Goal: Transaction & Acquisition: Purchase product/service

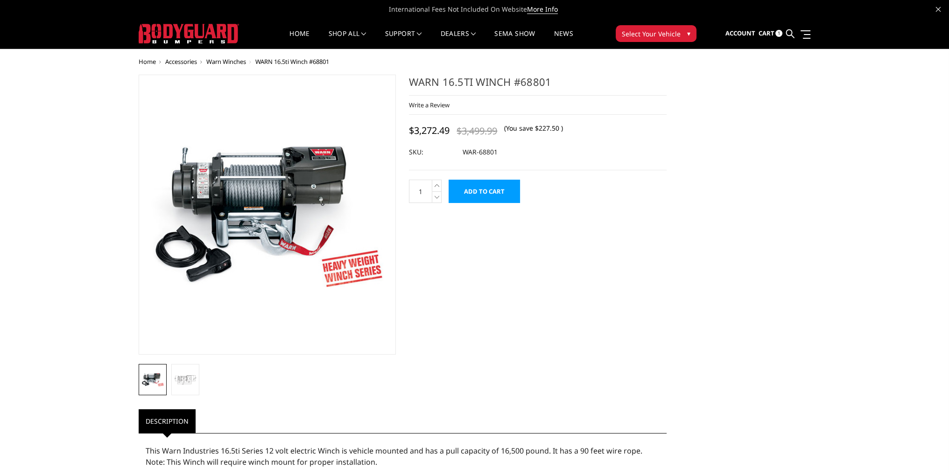
click at [473, 194] on input "Add to Cart" at bounding box center [483, 191] width 71 height 23
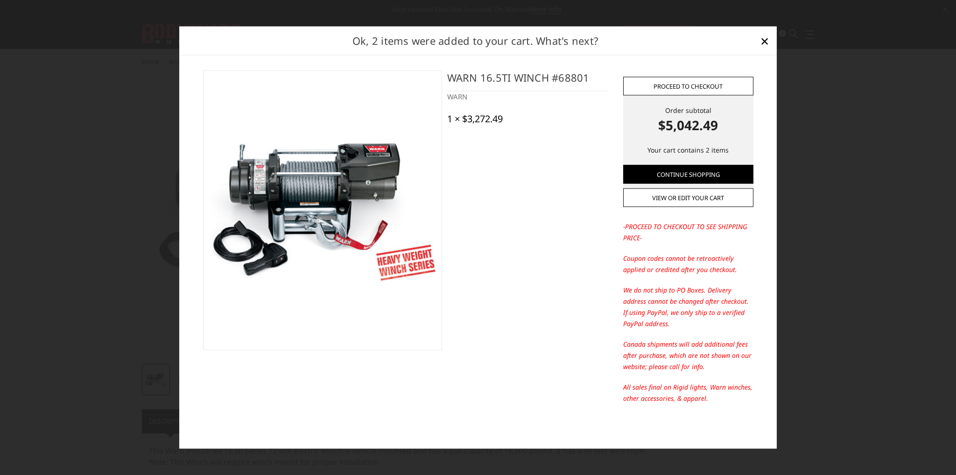
click at [676, 88] on link "Proceed to checkout" at bounding box center [688, 86] width 130 height 19
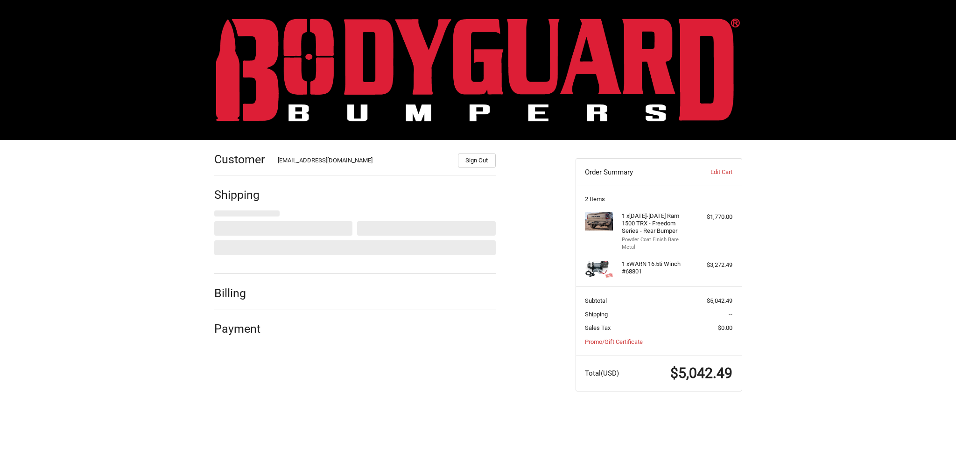
select select "US"
select select "RI"
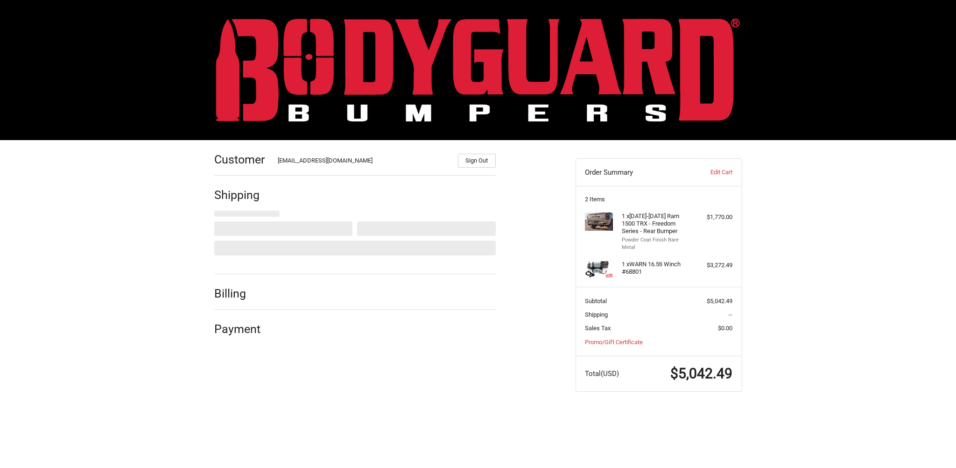
click at [714, 178] on header "Order Summary Edit Cart" at bounding box center [659, 173] width 166 height 28
click at [714, 174] on link "Edit Cart" at bounding box center [709, 172] width 46 height 9
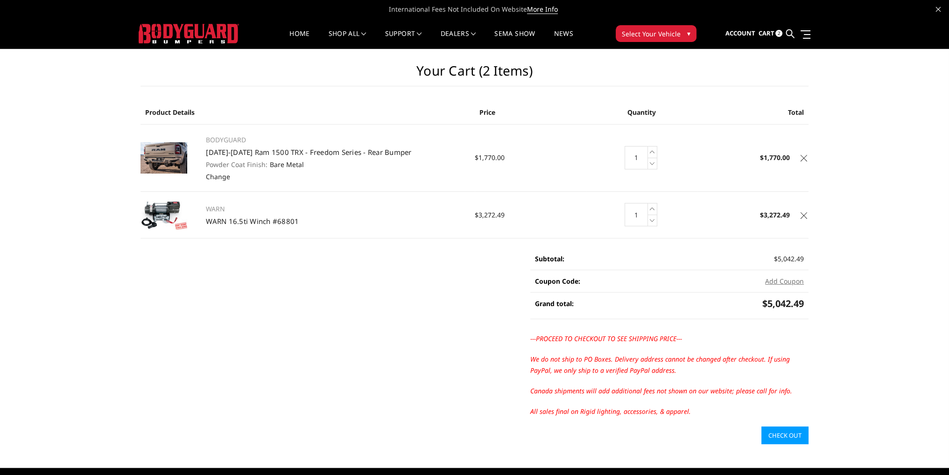
click at [801, 157] on icon at bounding box center [803, 158] width 7 height 7
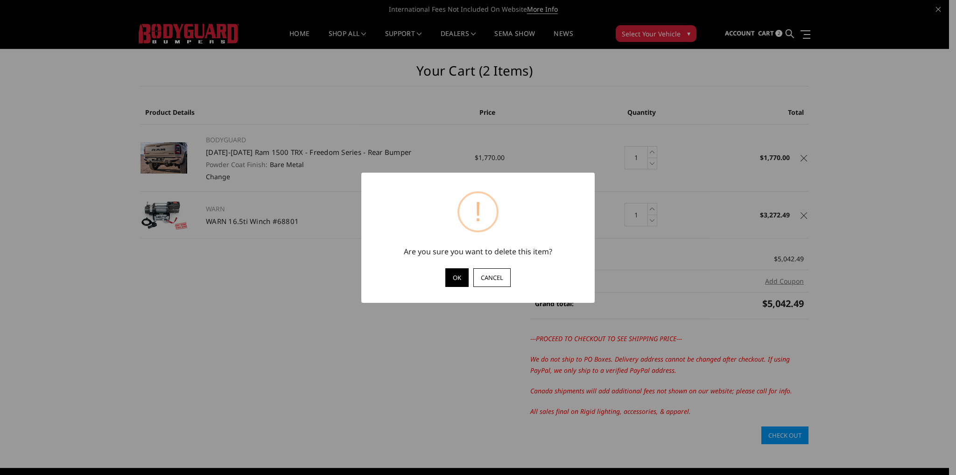
click at [454, 273] on button "OK" at bounding box center [456, 277] width 23 height 19
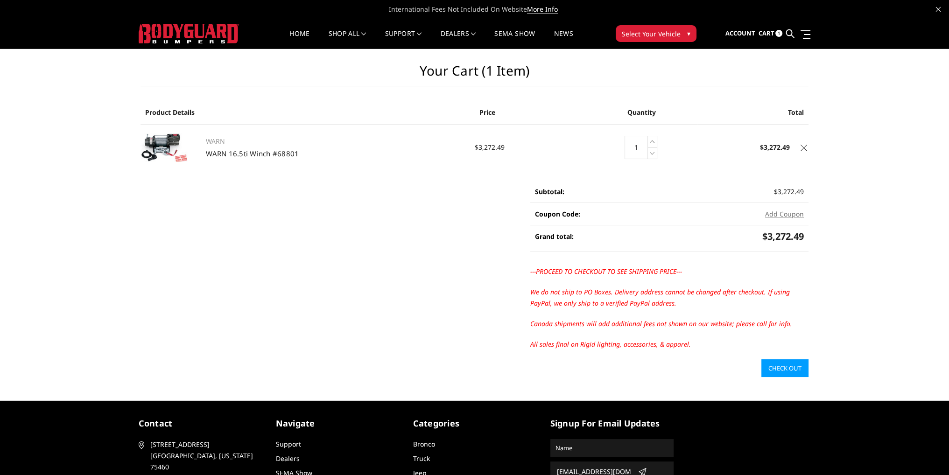
click at [778, 363] on link "Check out" at bounding box center [784, 368] width 47 height 18
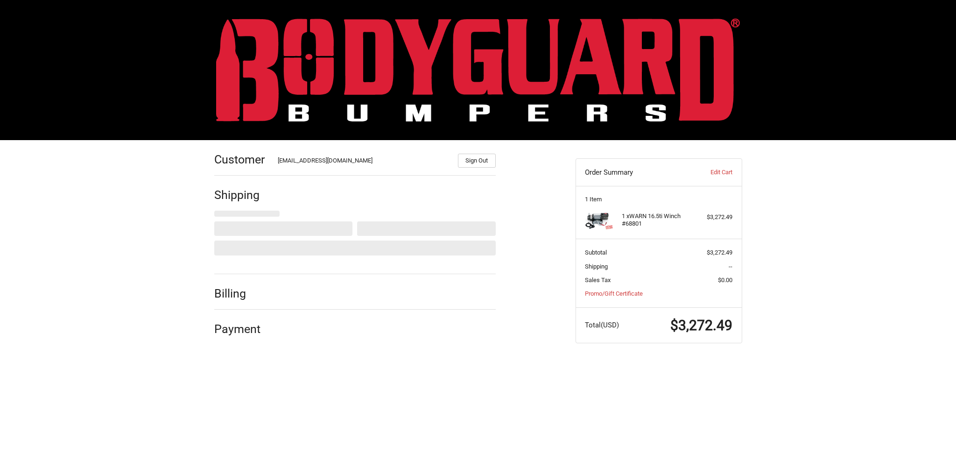
select select "US"
select select "RI"
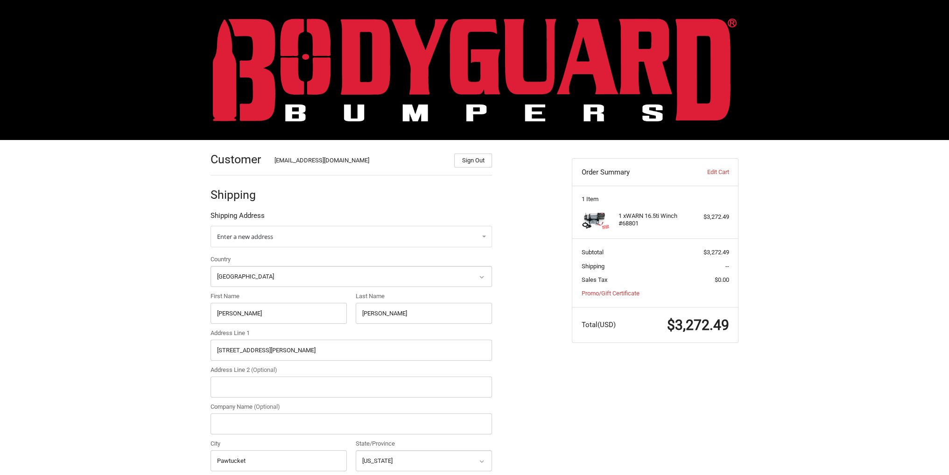
click at [399, 79] on img at bounding box center [475, 69] width 524 height 103
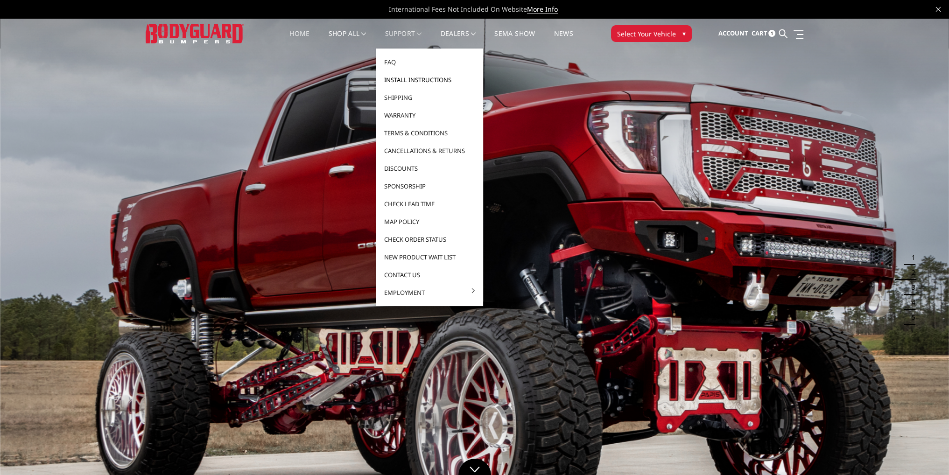
click at [405, 76] on link "Install Instructions" at bounding box center [429, 80] width 100 height 18
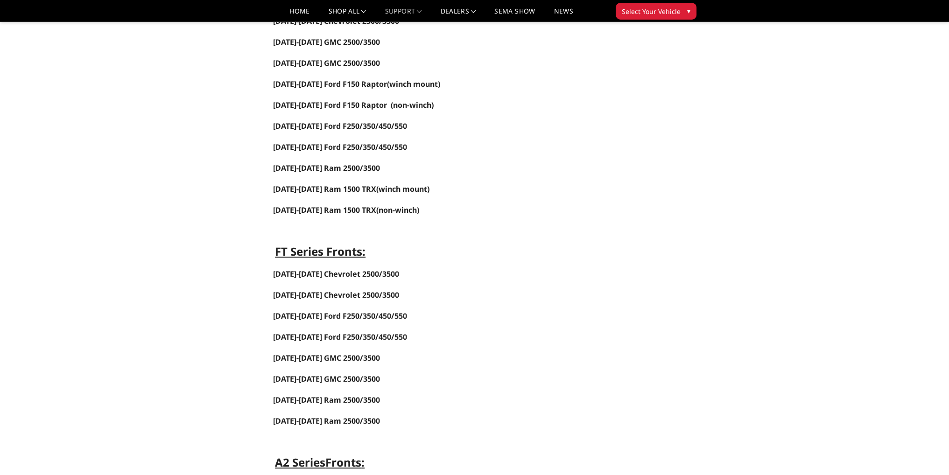
scroll to position [233, 0]
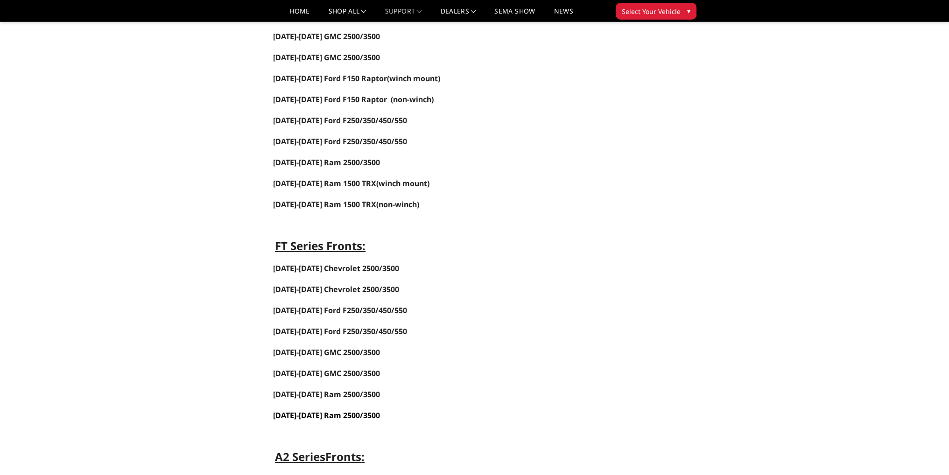
click at [327, 410] on span "[DATE]-[DATE] Ram 2500/3500" at bounding box center [326, 415] width 107 height 10
drag, startPoint x: 299, startPoint y: 11, endPoint x: 310, endPoint y: 12, distance: 11.7
click at [299, 11] on link "Home" at bounding box center [299, 15] width 20 height 14
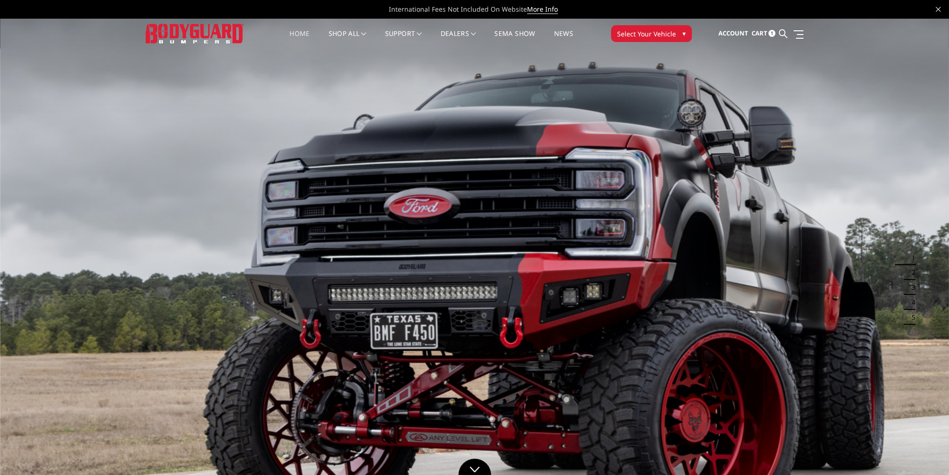
click at [765, 34] on span "Cart" at bounding box center [759, 33] width 16 height 8
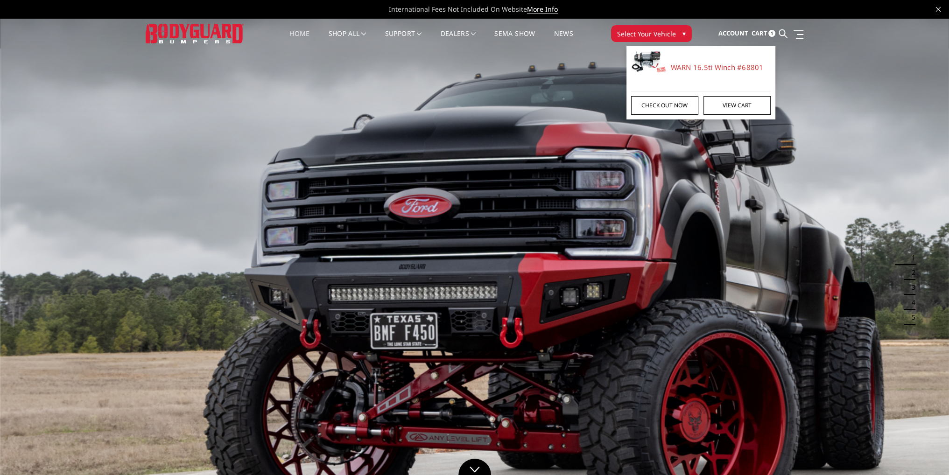
click at [672, 107] on link "Check out now" at bounding box center [664, 105] width 67 height 19
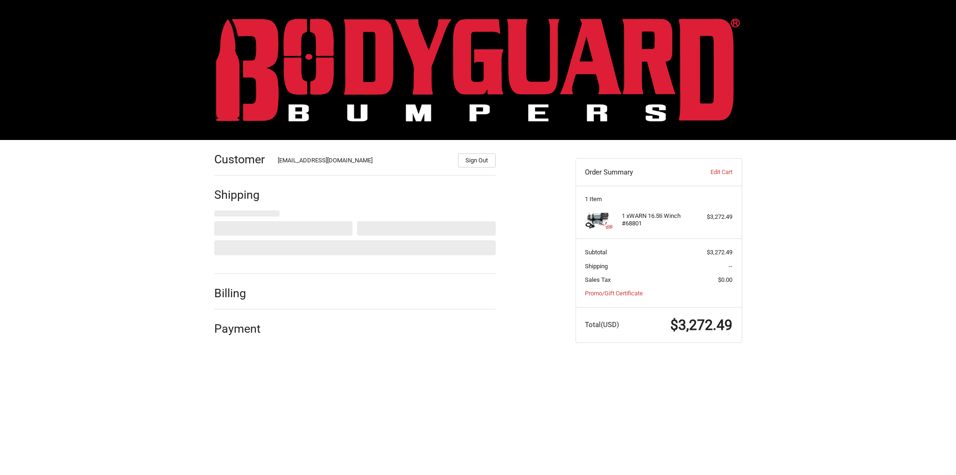
select select "US"
select select "RI"
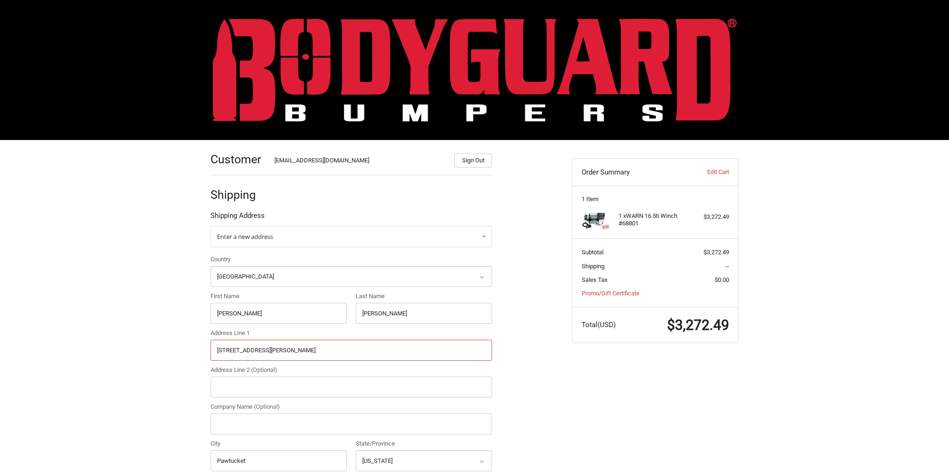
drag, startPoint x: 264, startPoint y: 351, endPoint x: 216, endPoint y: 353, distance: 47.7
click at [216, 353] on input "41 Poirier St" at bounding box center [350, 350] width 281 height 21
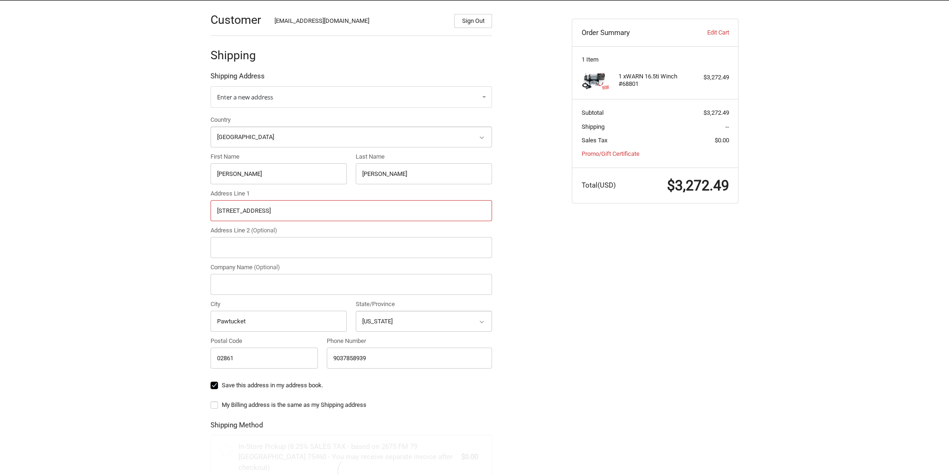
scroll to position [140, 0]
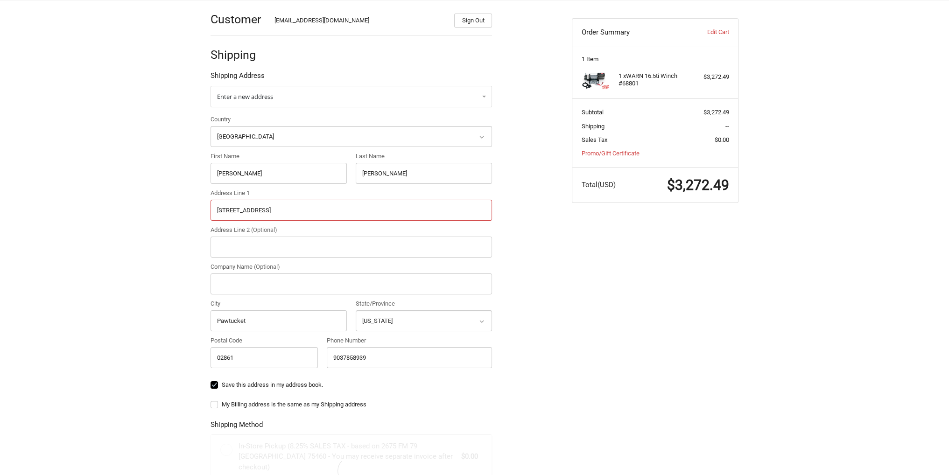
type input "1300 bluff rd"
drag, startPoint x: 242, startPoint y: 315, endPoint x: 171, endPoint y: 316, distance: 70.9
click at [171, 316] on div "Customer Kholeton@bodyguardbumpers.com Sign Out Shipping Shipping Address Enter…" at bounding box center [474, 337] width 949 height 675
type input "t"
type input "Columbia"
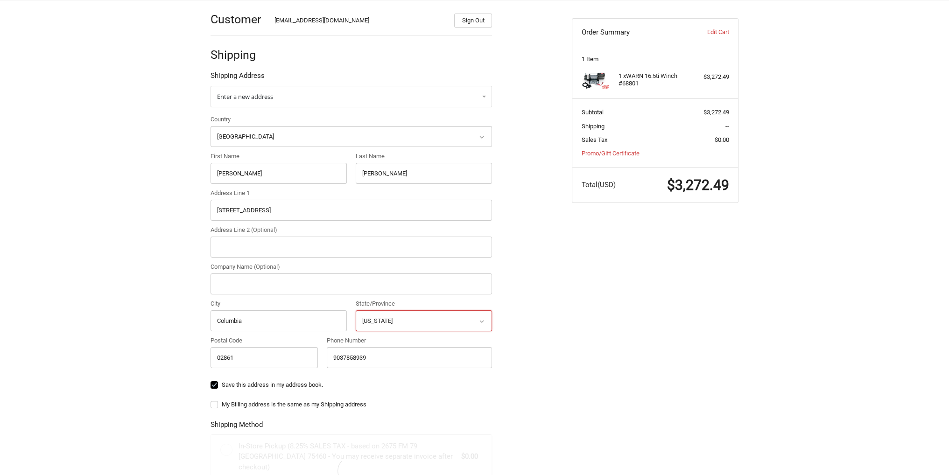
select select "SC"
drag, startPoint x: 243, startPoint y: 356, endPoint x: 182, endPoint y: 359, distance: 61.2
click at [182, 359] on div "Customer Kholeton@bodyguardbumpers.com Sign Out Shipping Shipping Address Enter…" at bounding box center [474, 337] width 949 height 675
type input "29200"
radio input "true"
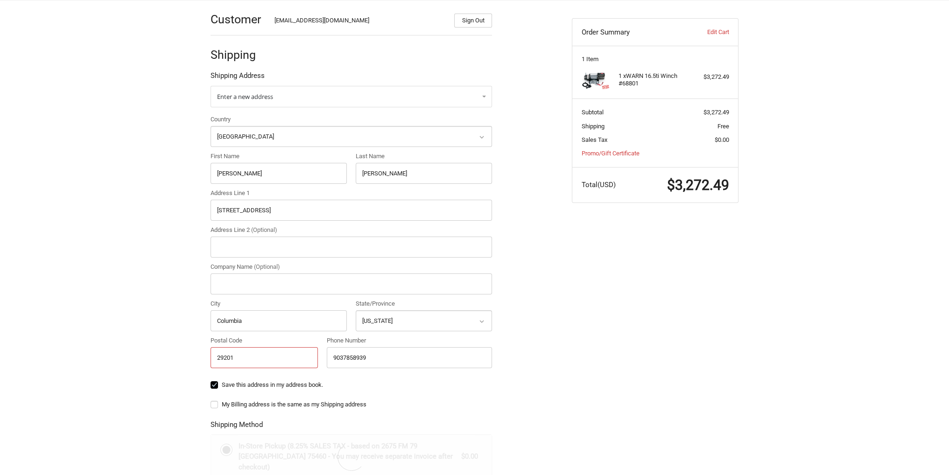
type input "29201"
click at [565, 318] on div "Customer Kholeton@bodyguardbumpers.com Sign Out Shipping Shipping Address Enter…" at bounding box center [475, 323] width 560 height 647
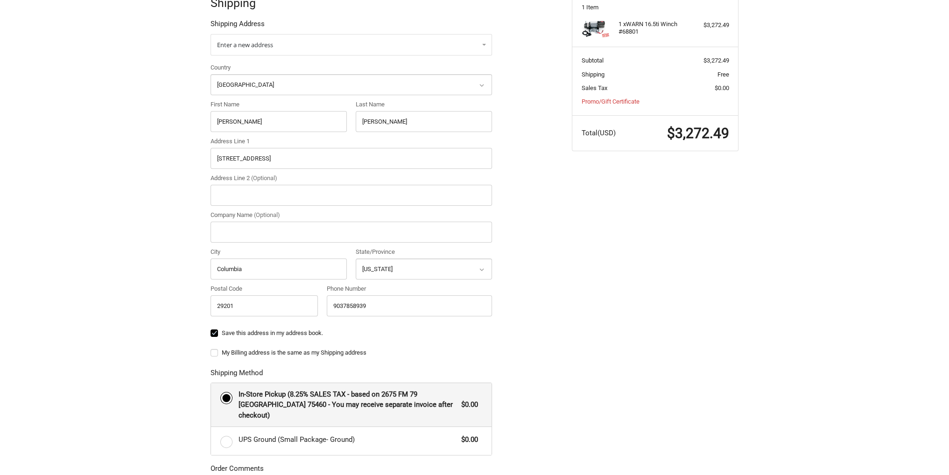
scroll to position [0, 0]
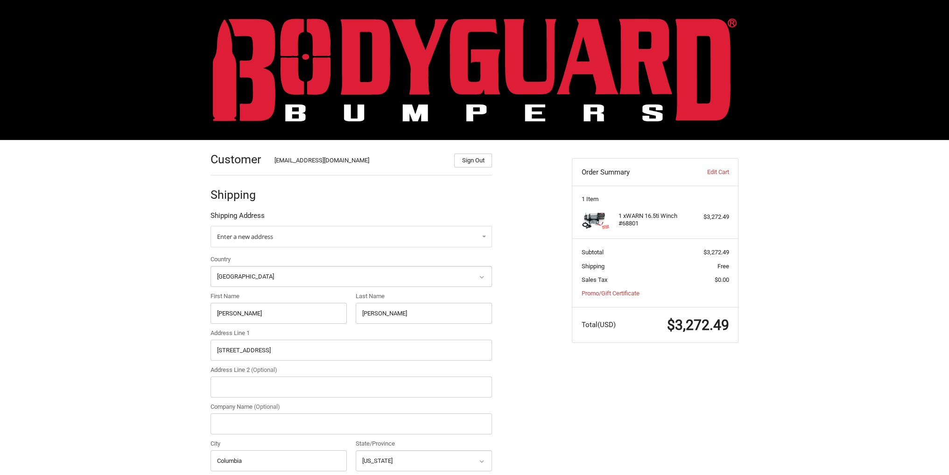
click at [356, 75] on img at bounding box center [475, 69] width 524 height 103
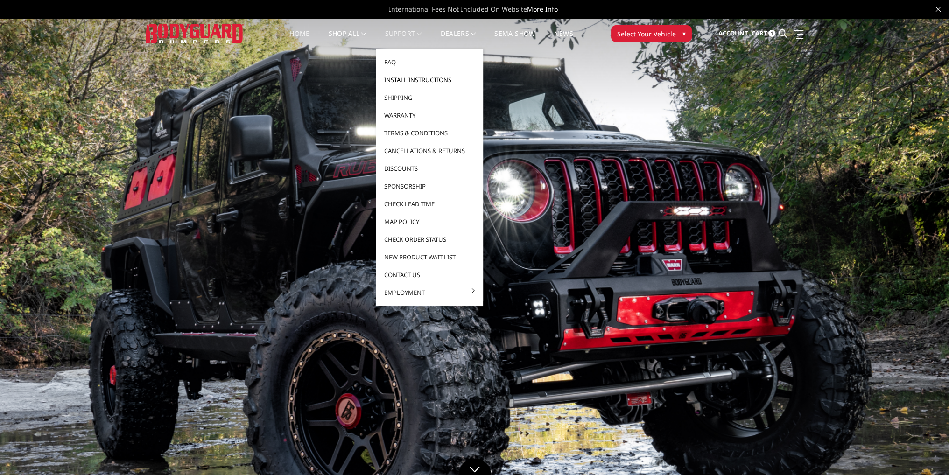
click at [403, 77] on link "Install Instructions" at bounding box center [429, 80] width 100 height 18
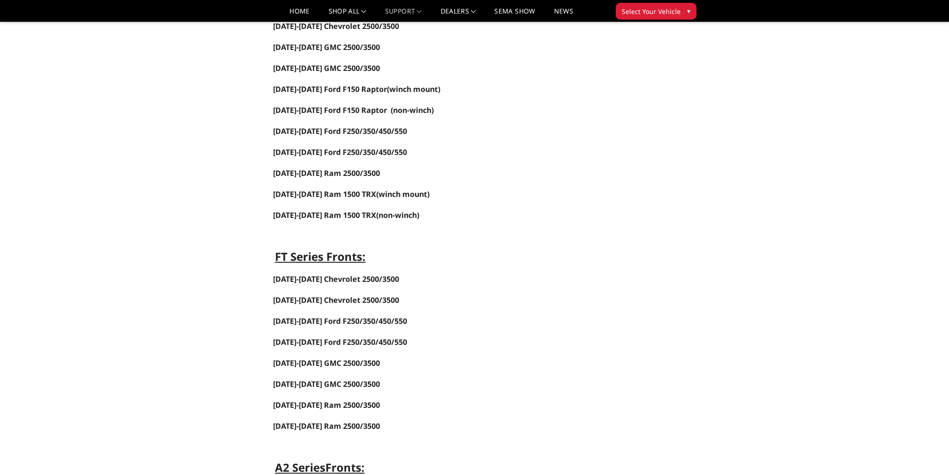
scroll to position [233, 0]
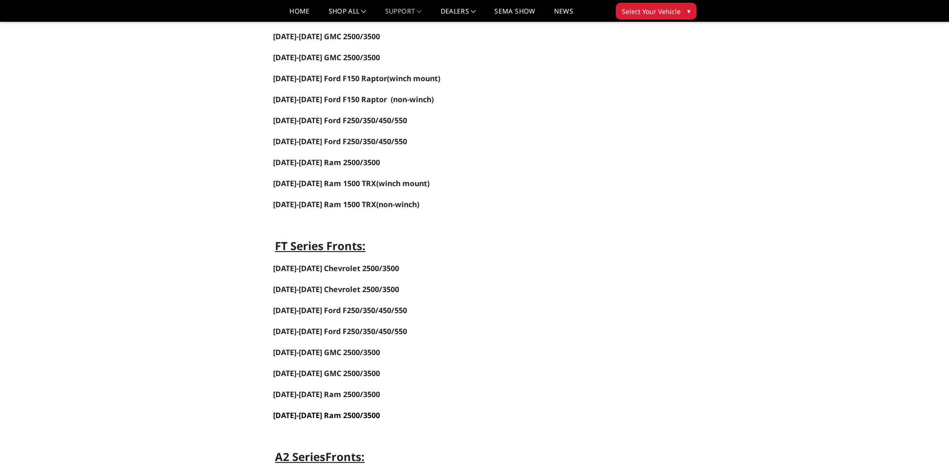
click at [335, 410] on span "[DATE]-[DATE] Ram 2500/3500" at bounding box center [326, 415] width 107 height 10
click at [309, 410] on span "[DATE]-[DATE] Ram 2500/3500" at bounding box center [326, 415] width 107 height 10
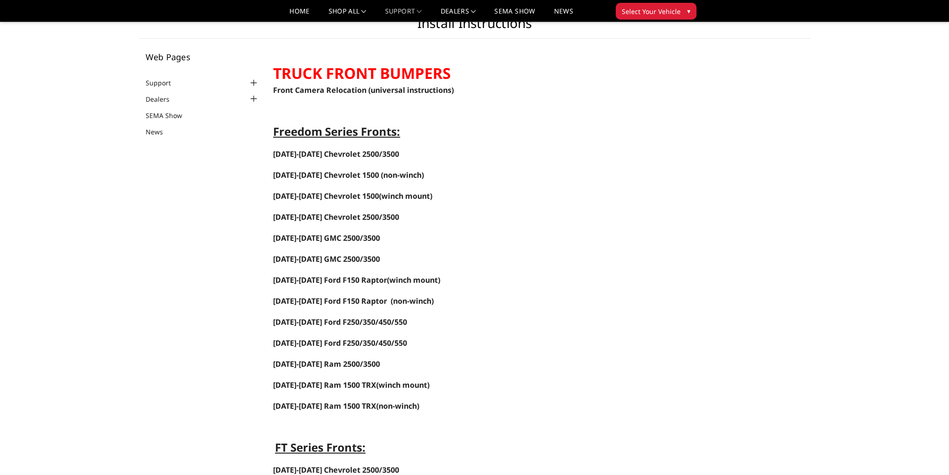
scroll to position [0, 0]
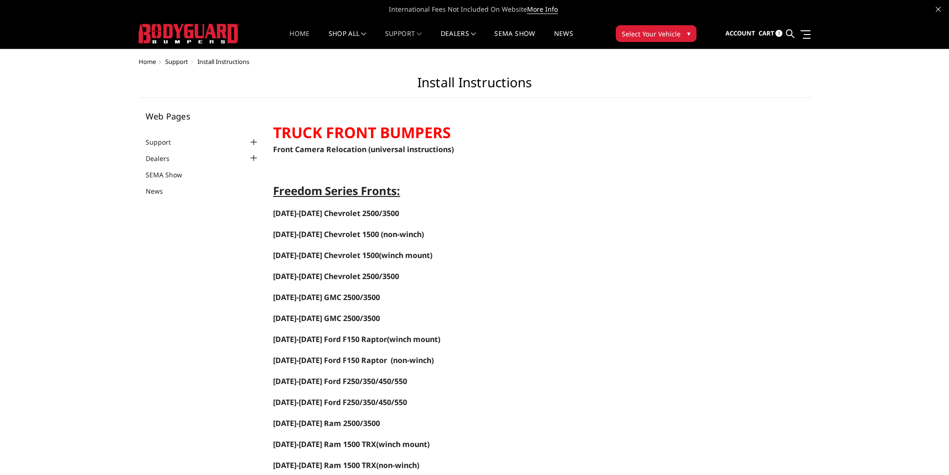
click at [297, 35] on link "Home" at bounding box center [299, 39] width 20 height 18
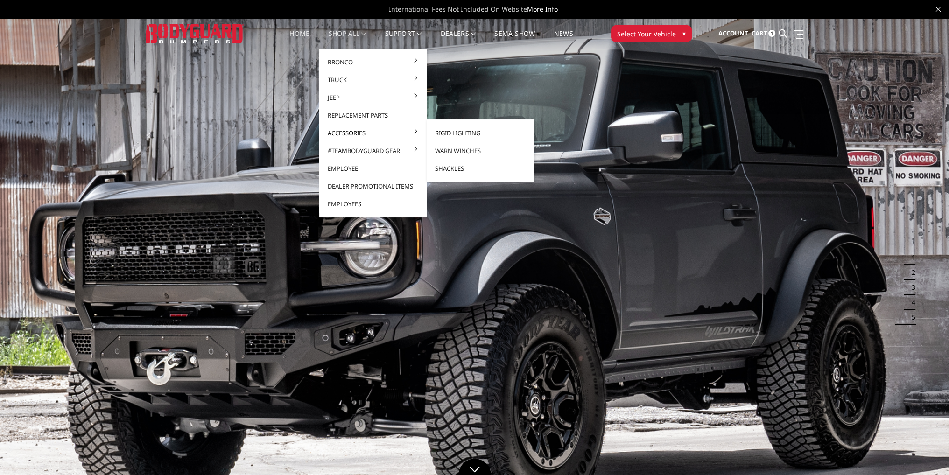
click at [448, 135] on link "Rigid Lighting" at bounding box center [480, 133] width 100 height 18
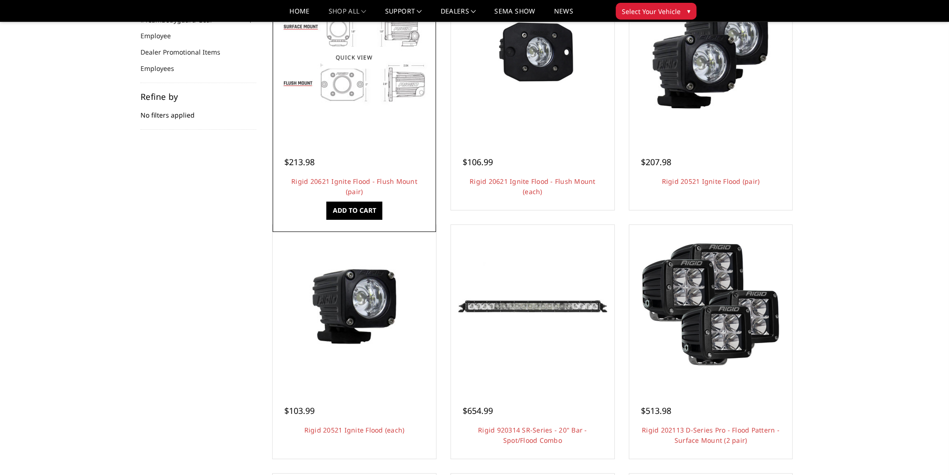
scroll to position [140, 0]
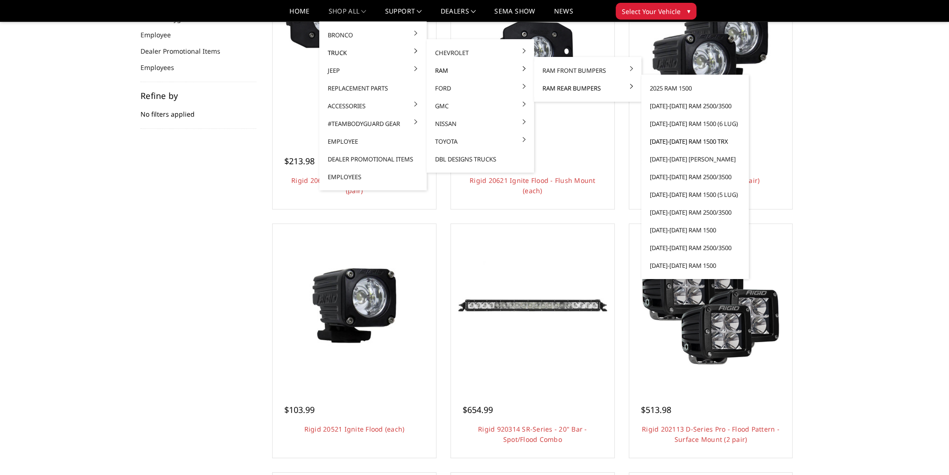
click at [677, 140] on link "[DATE]-[DATE] Ram 1500 TRX" at bounding box center [695, 142] width 100 height 18
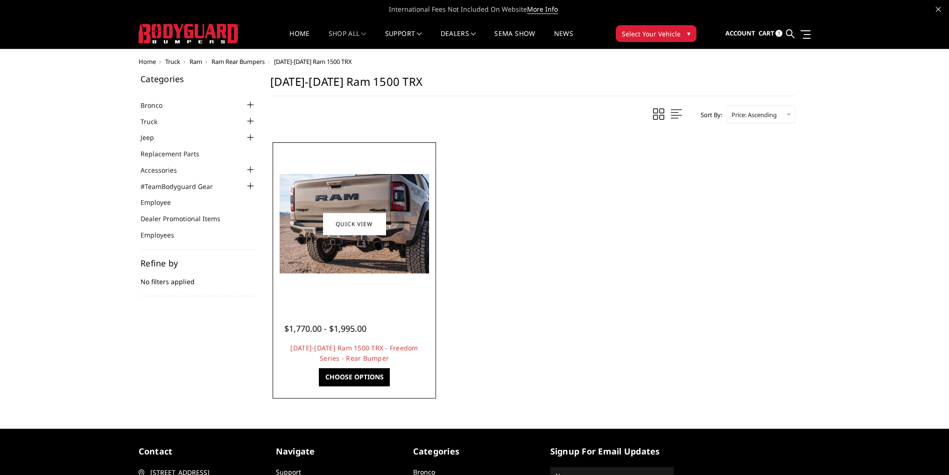
click at [352, 264] on img at bounding box center [354, 223] width 149 height 99
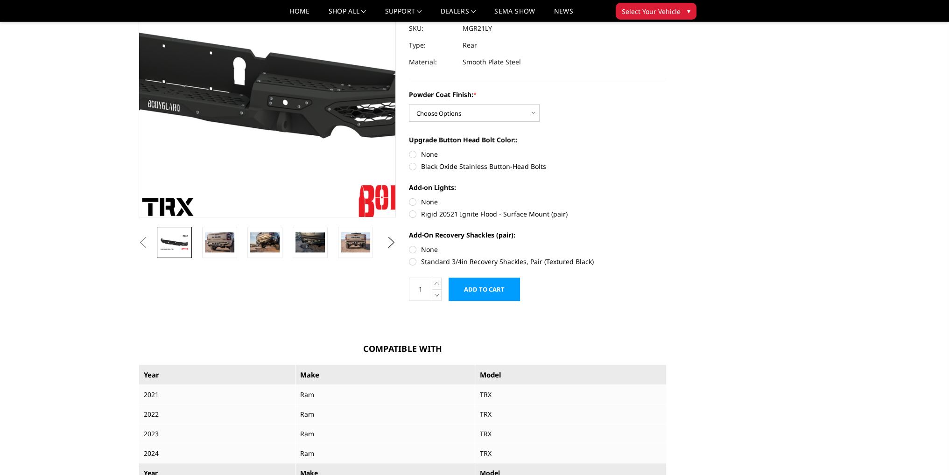
scroll to position [93, 0]
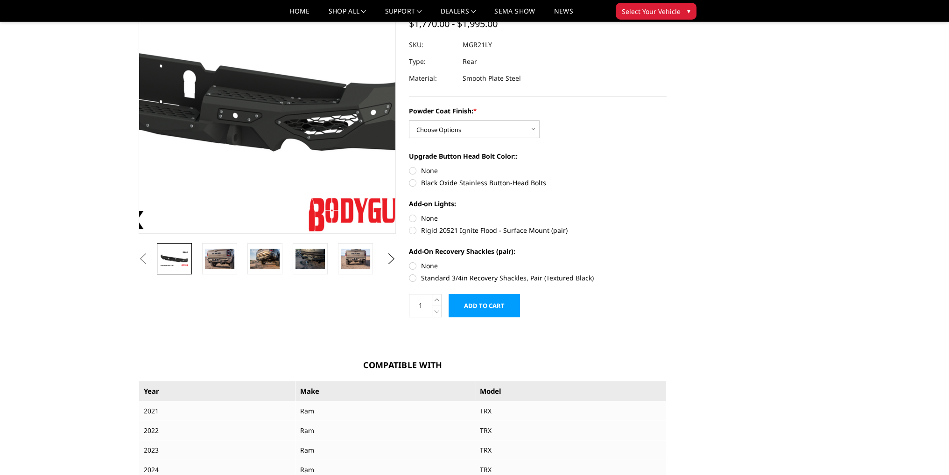
click at [347, 154] on img at bounding box center [161, 82] width 597 height 336
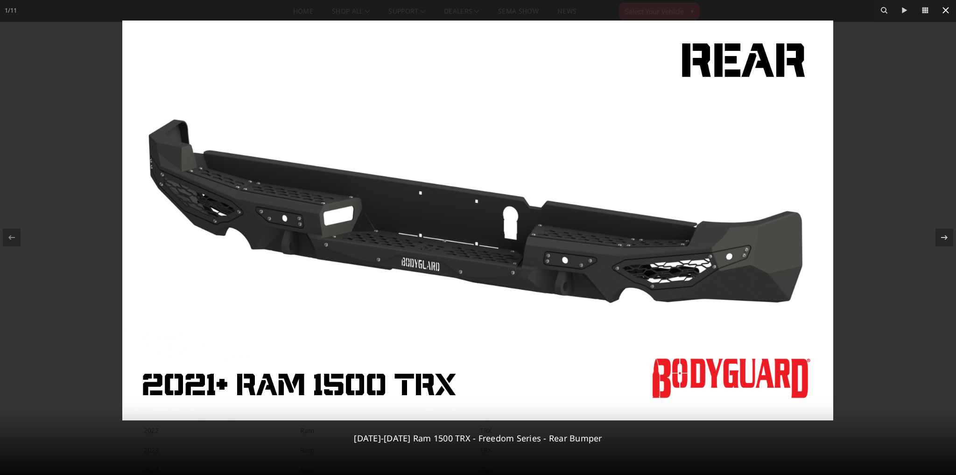
click at [943, 10] on icon at bounding box center [945, 10] width 11 height 11
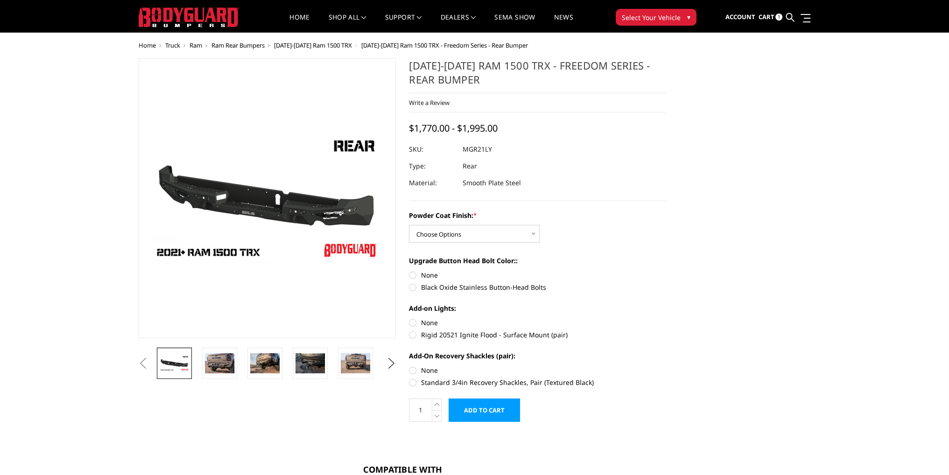
scroll to position [0, 0]
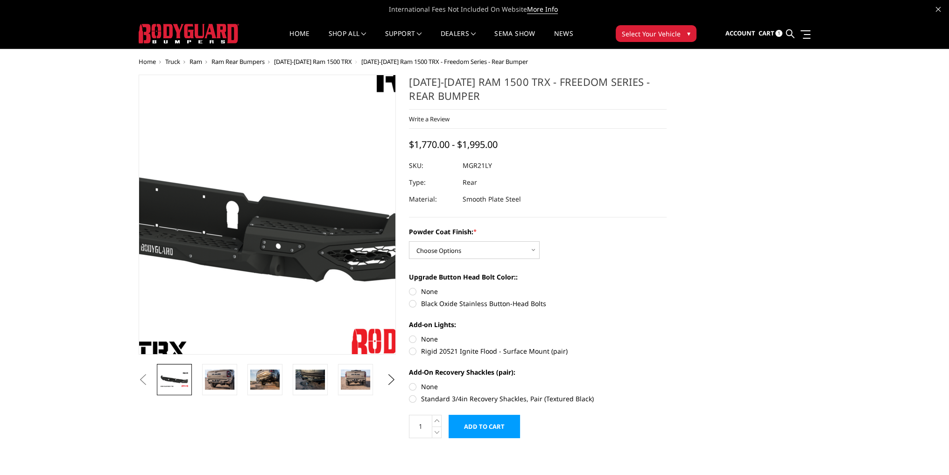
click at [315, 226] on img at bounding box center [204, 213] width 597 height 336
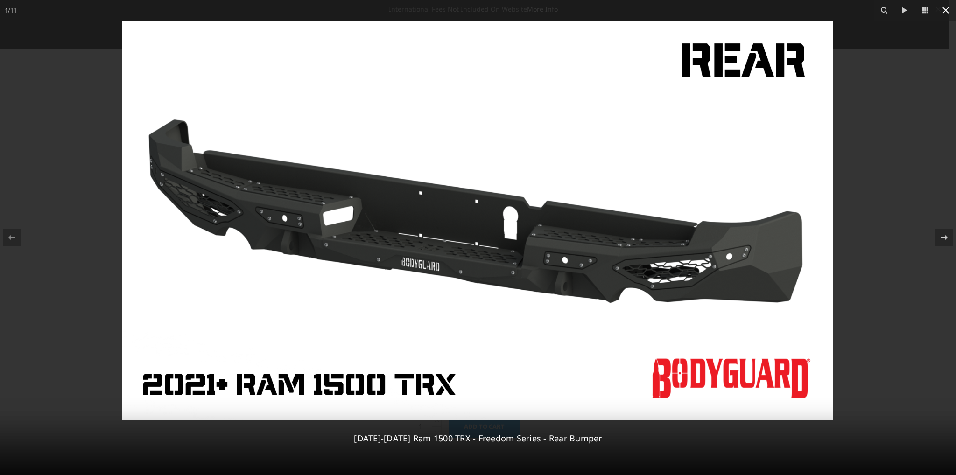
click at [946, 12] on icon at bounding box center [945, 10] width 11 height 11
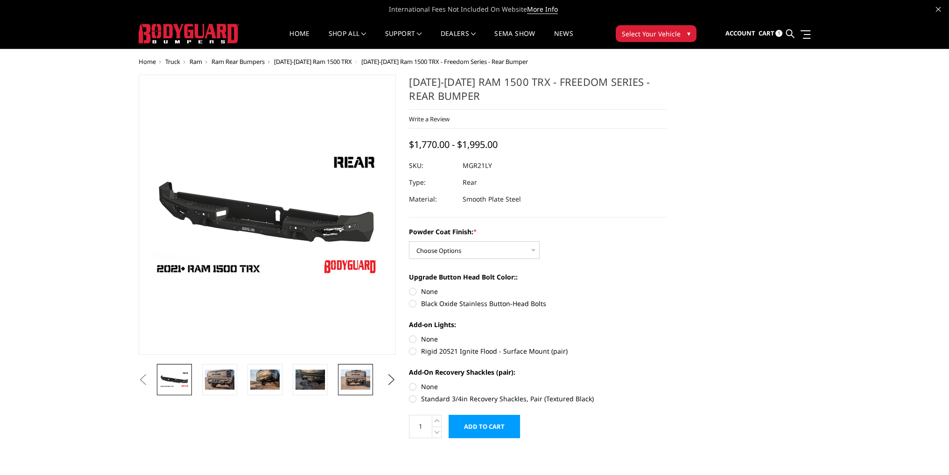
click at [360, 374] on img at bounding box center [355, 380] width 29 height 20
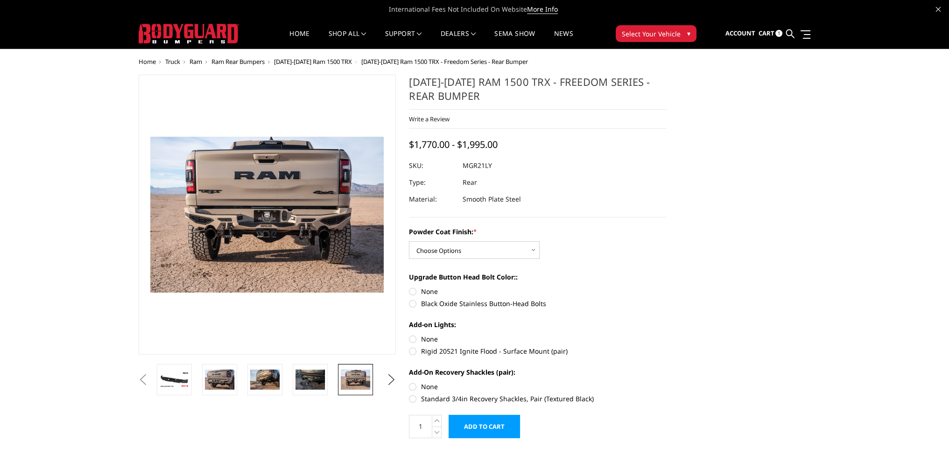
click at [280, 259] on img at bounding box center [250, 196] width 597 height 399
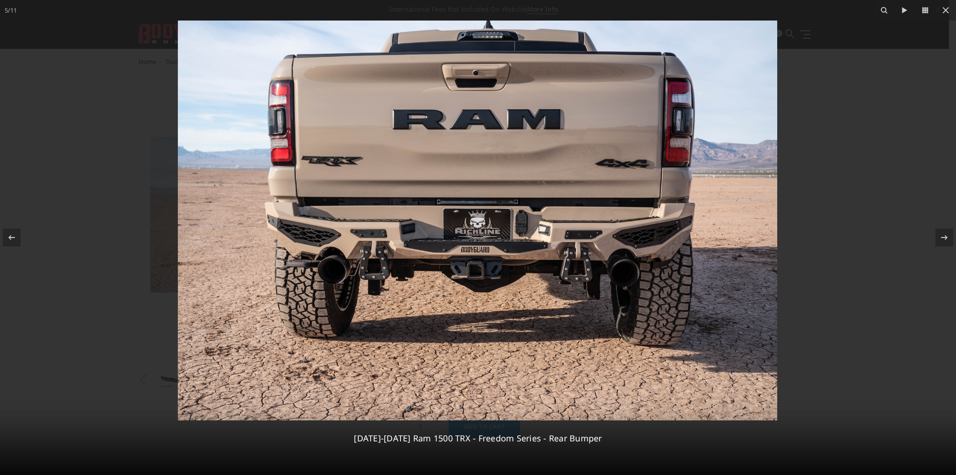
click at [375, 276] on img at bounding box center [477, 221] width 599 height 400
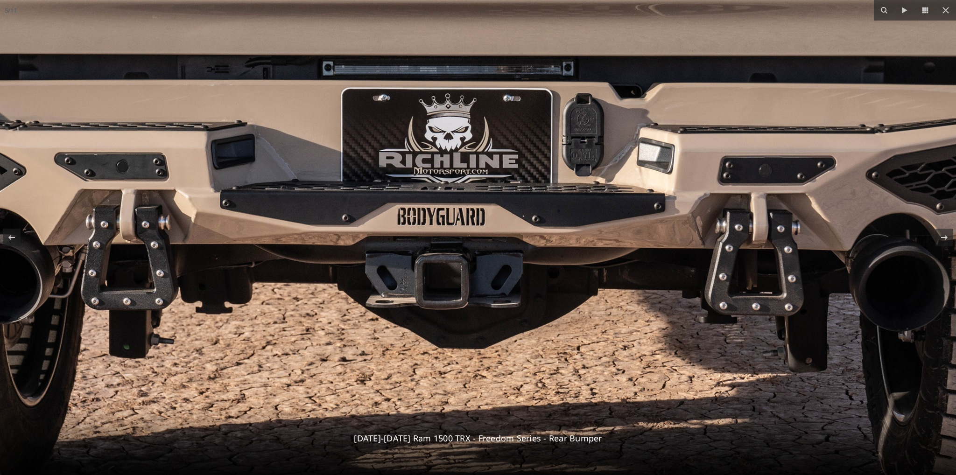
drag, startPoint x: 541, startPoint y: 263, endPoint x: 309, endPoint y: 284, distance: 233.4
click at [297, 284] on img at bounding box center [448, 127] width 1856 height 1238
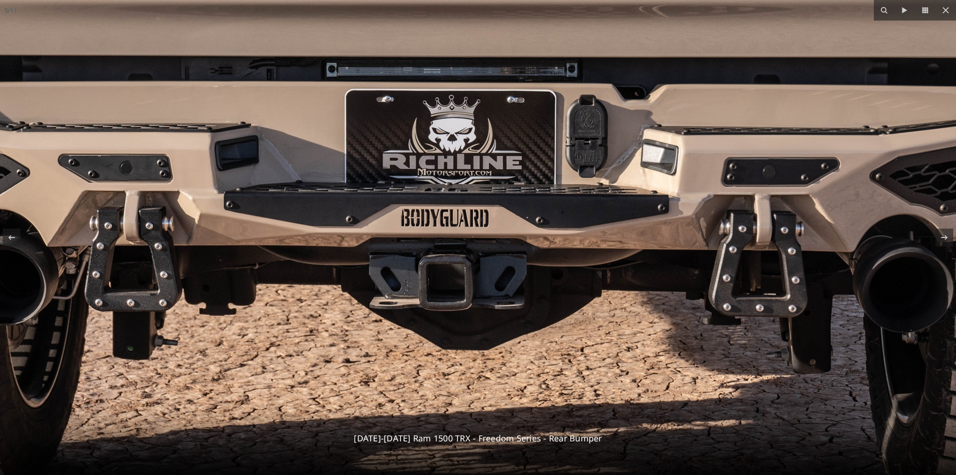
drag, startPoint x: 427, startPoint y: 264, endPoint x: 433, endPoint y: 266, distance: 5.3
click at [433, 266] on img at bounding box center [452, 128] width 1856 height 1238
click at [489, 232] on img at bounding box center [452, 128] width 1856 height 1238
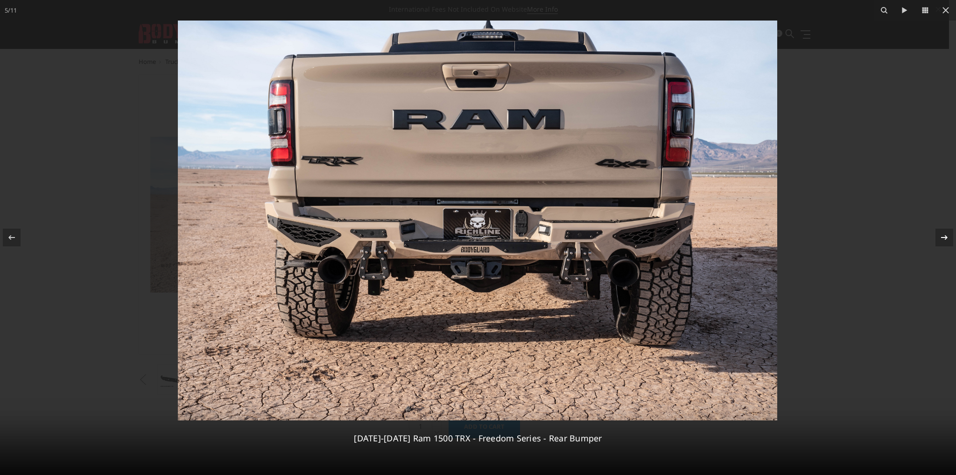
click at [941, 236] on icon at bounding box center [943, 237] width 11 height 11
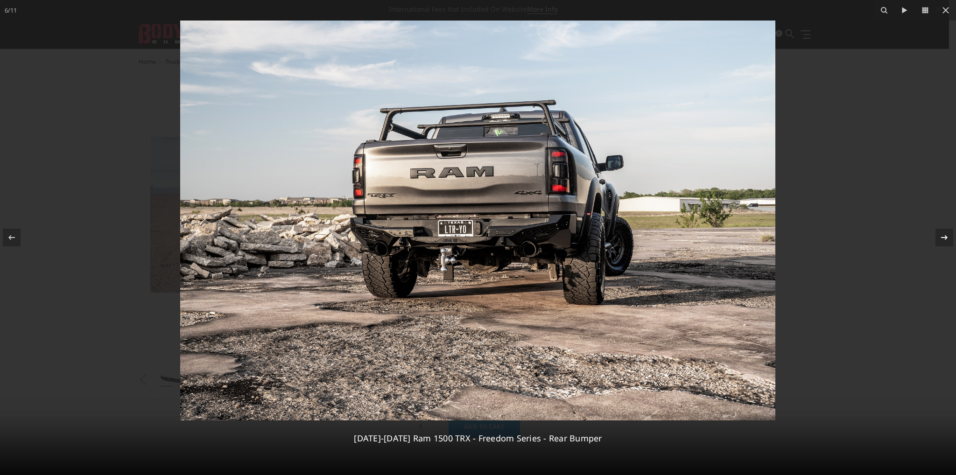
click at [941, 236] on icon at bounding box center [943, 237] width 11 height 11
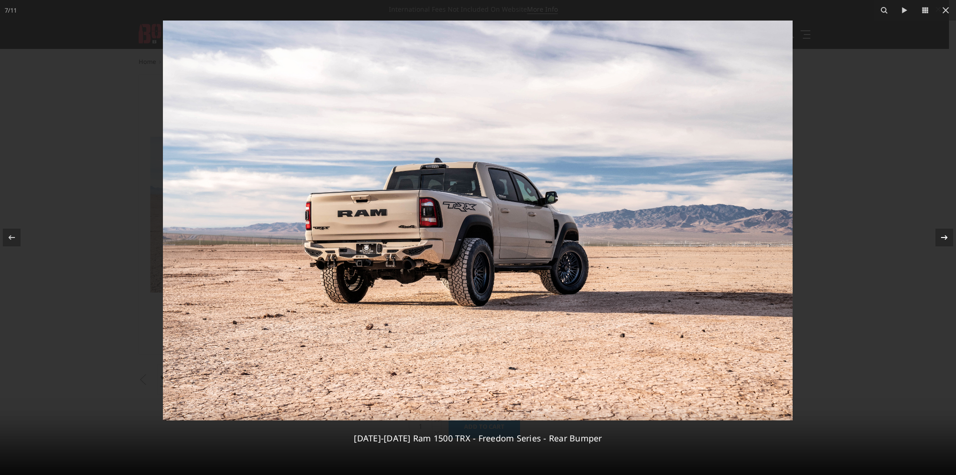
click at [941, 236] on icon at bounding box center [943, 237] width 11 height 11
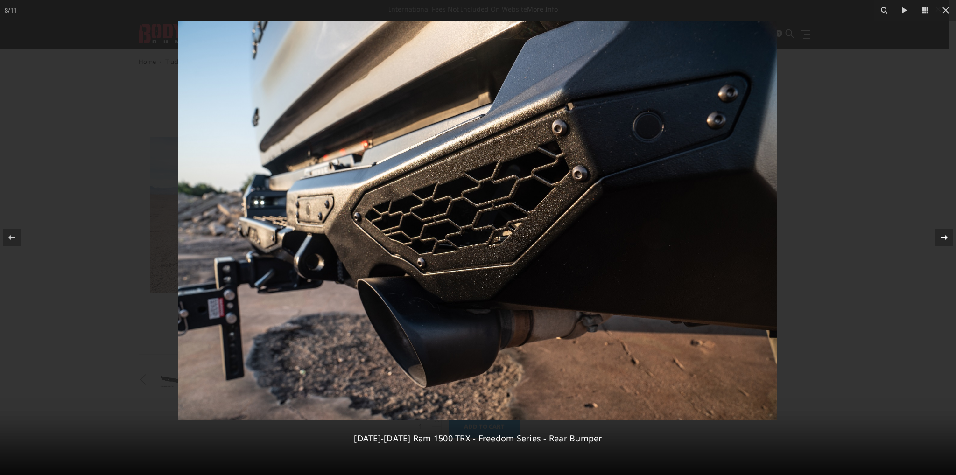
click at [941, 236] on icon at bounding box center [943, 237] width 11 height 11
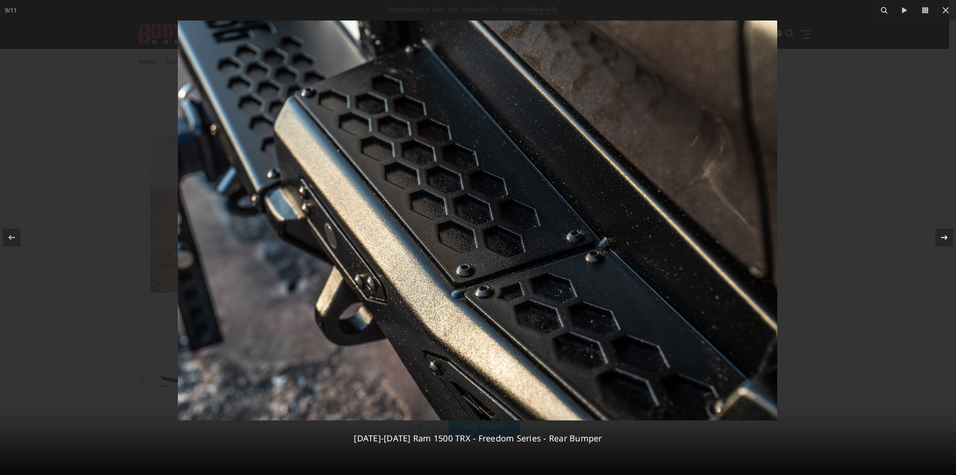
click at [941, 236] on icon at bounding box center [943, 237] width 11 height 11
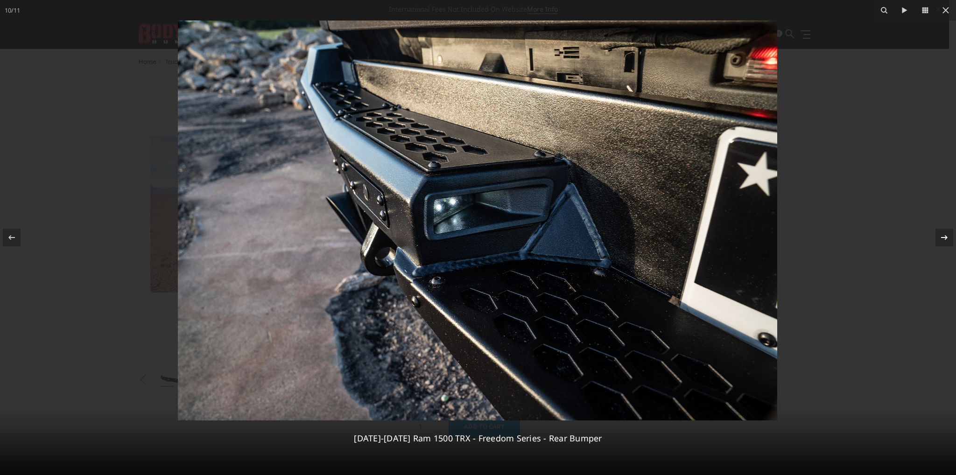
click at [941, 236] on icon at bounding box center [943, 237] width 11 height 11
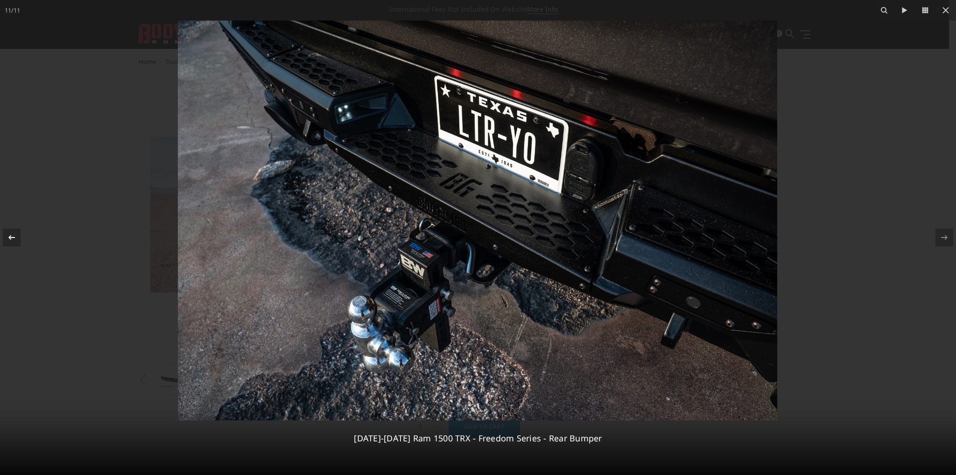
click at [19, 229] on div at bounding box center [12, 238] width 18 height 18
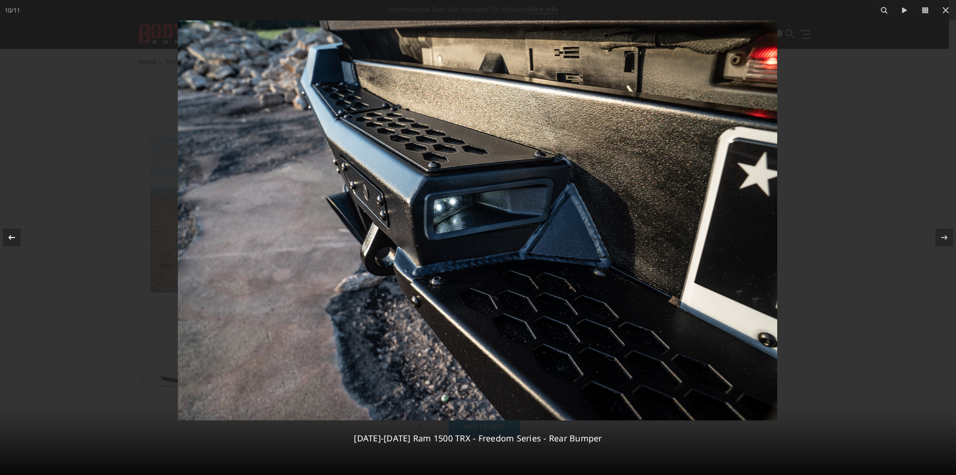
click at [23, 232] on button at bounding box center [16, 237] width 33 height 47
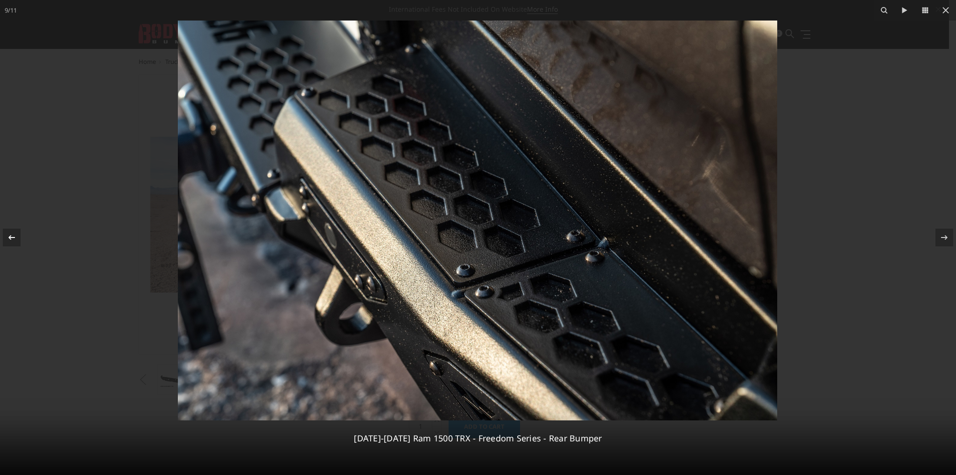
click at [25, 232] on button at bounding box center [16, 237] width 33 height 47
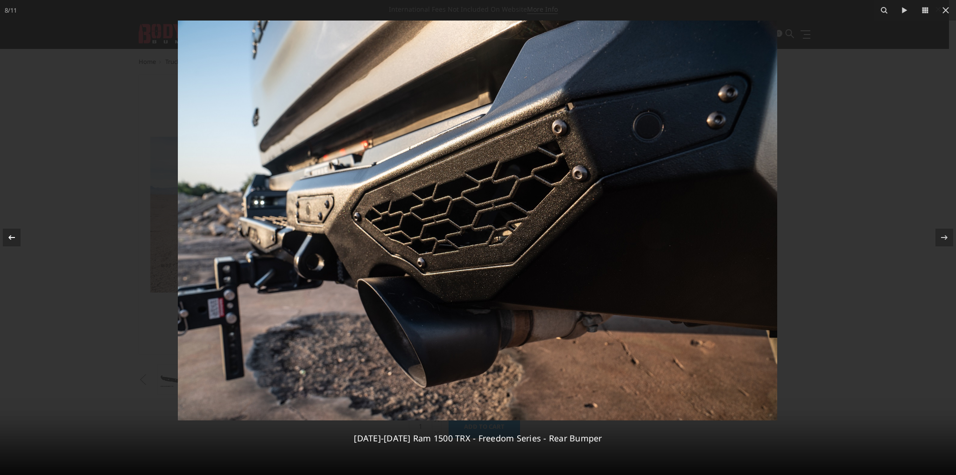
click at [25, 232] on button at bounding box center [16, 237] width 33 height 47
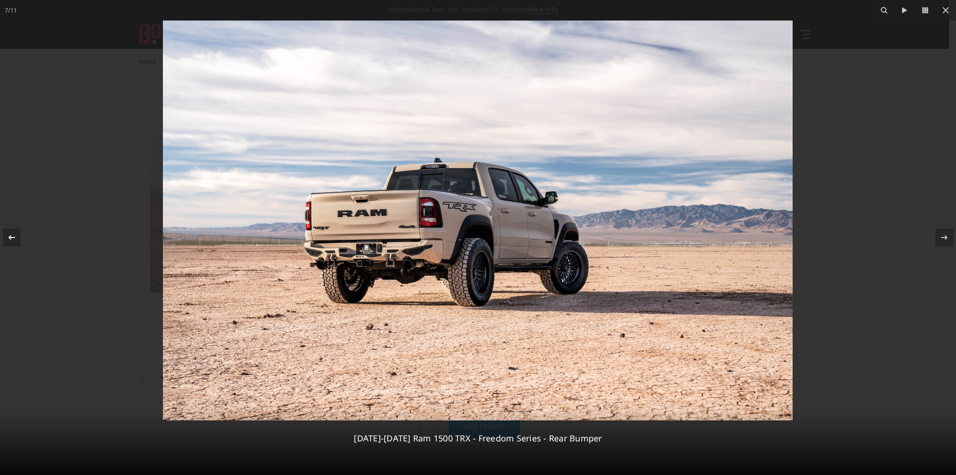
click at [25, 232] on button at bounding box center [16, 237] width 33 height 47
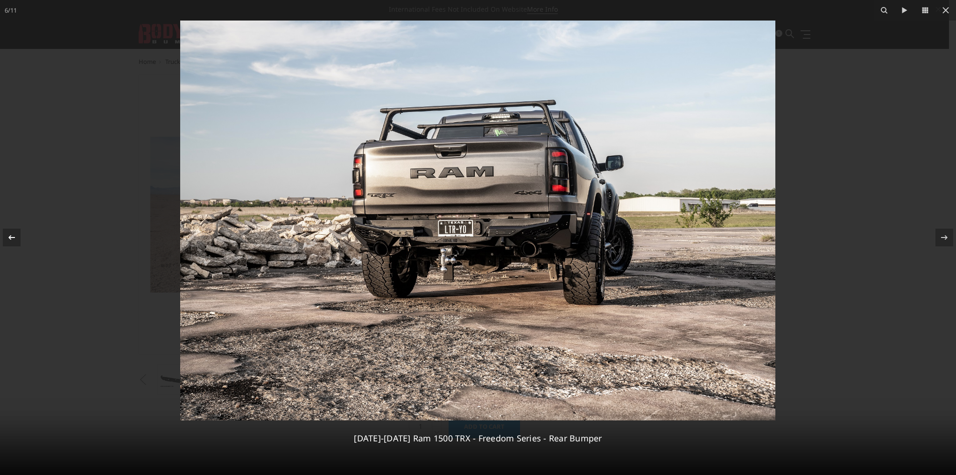
click at [25, 232] on button at bounding box center [16, 237] width 33 height 47
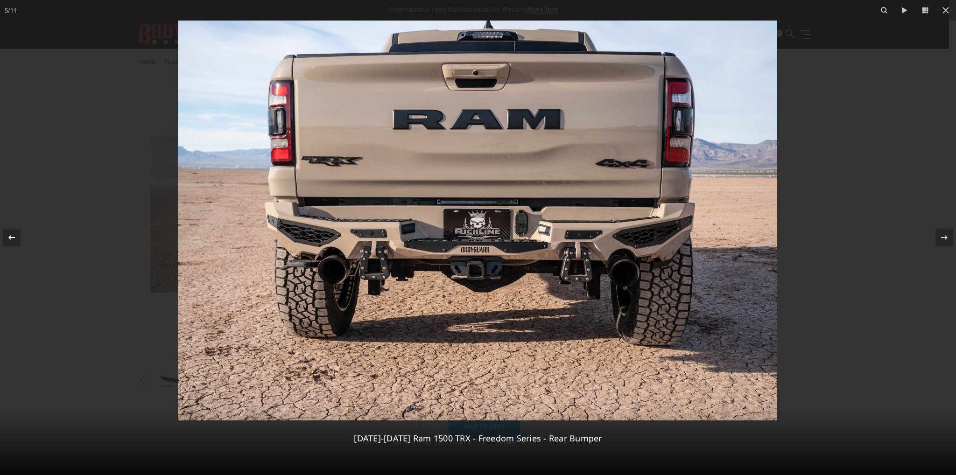
click at [25, 232] on button at bounding box center [16, 237] width 33 height 47
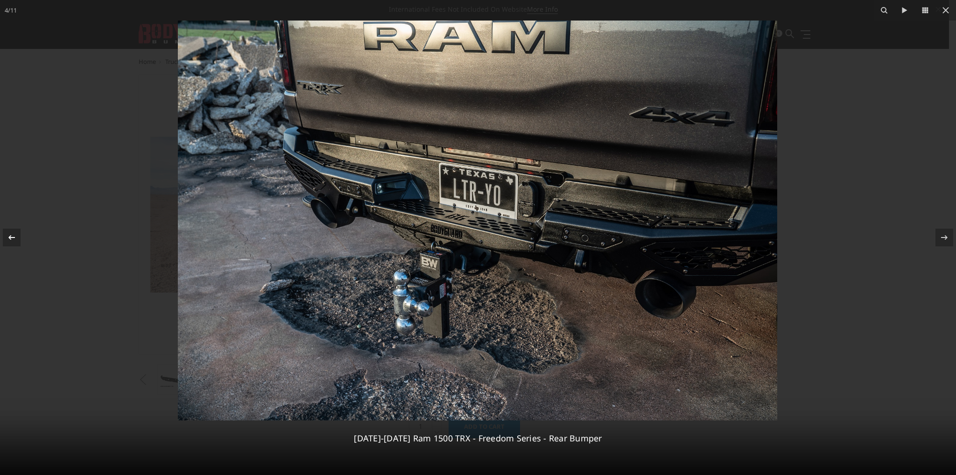
click at [25, 232] on button at bounding box center [16, 237] width 33 height 47
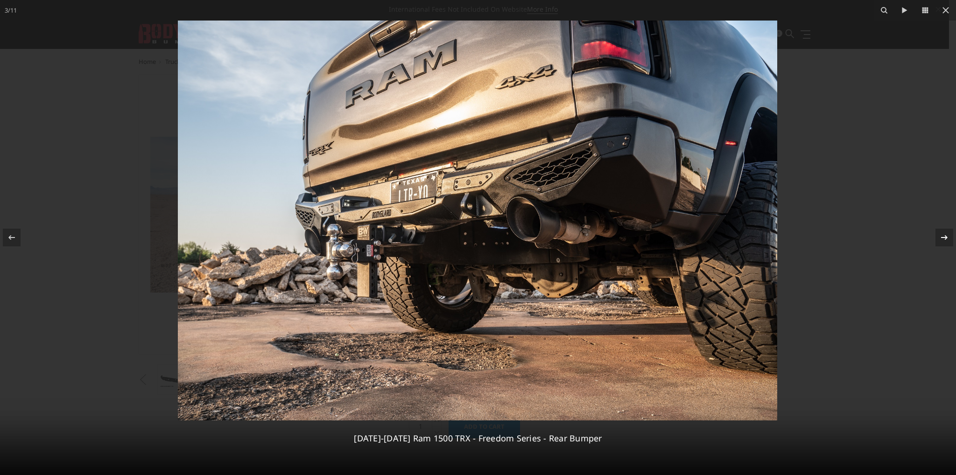
click at [939, 241] on icon at bounding box center [943, 237] width 11 height 11
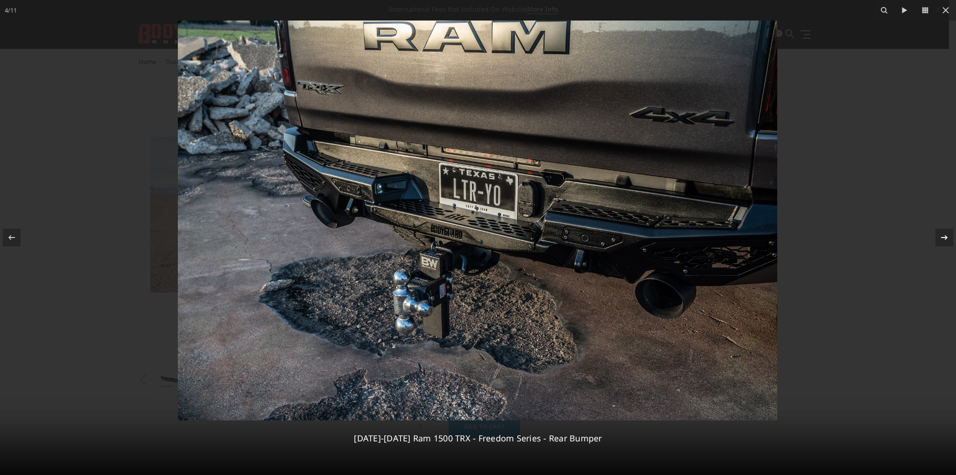
click at [946, 240] on icon at bounding box center [943, 237] width 11 height 11
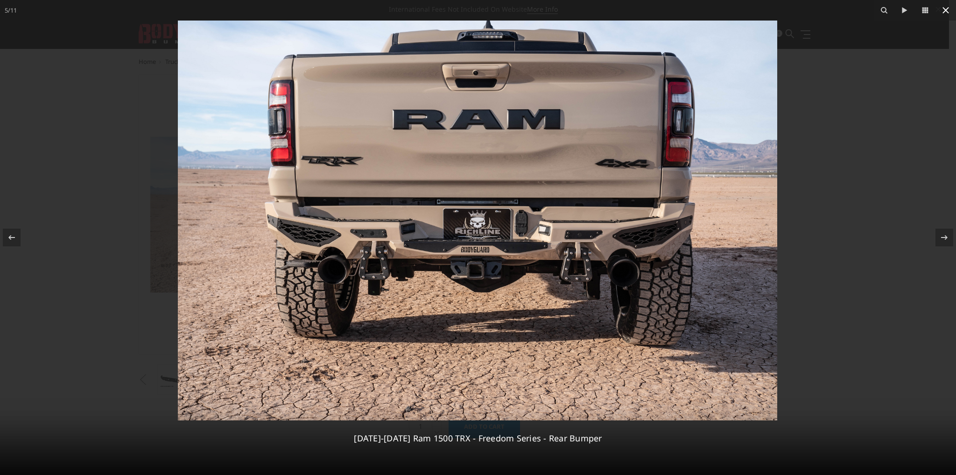
click at [946, 8] on icon at bounding box center [945, 10] width 11 height 11
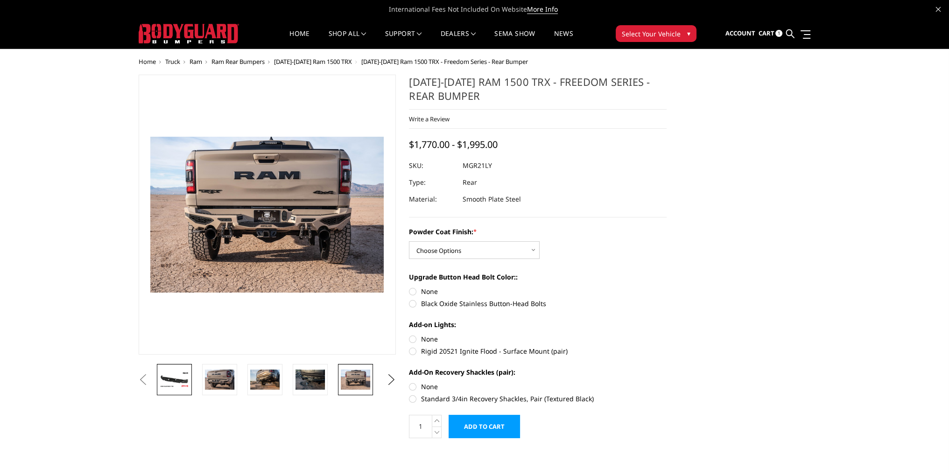
click at [178, 376] on img at bounding box center [174, 379] width 29 height 16
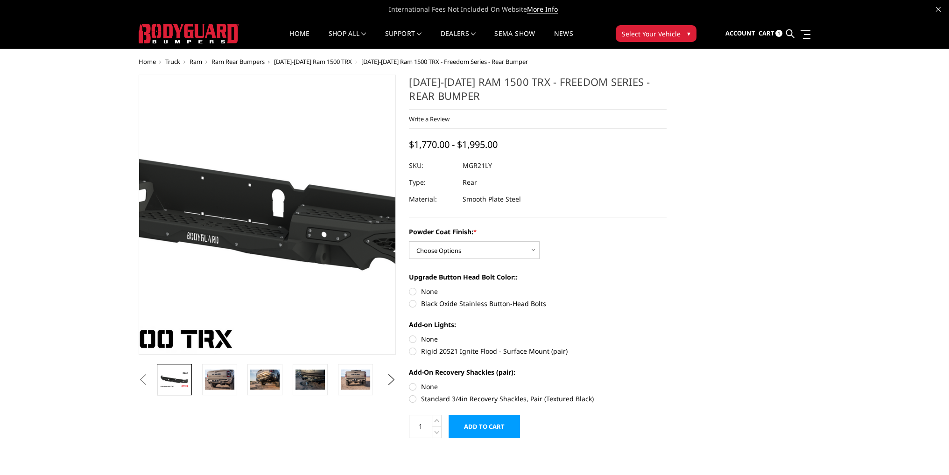
click at [284, 283] on img at bounding box center [250, 201] width 597 height 336
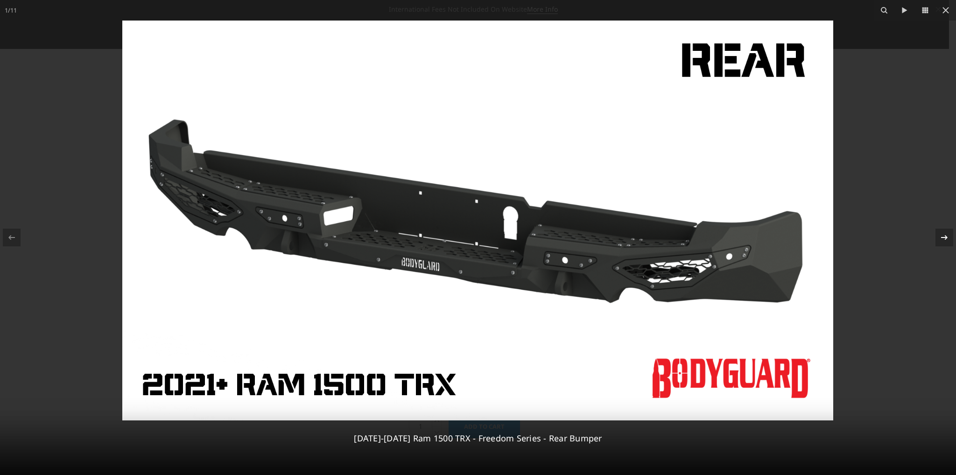
click at [946, 237] on icon at bounding box center [944, 237] width 7 height 5
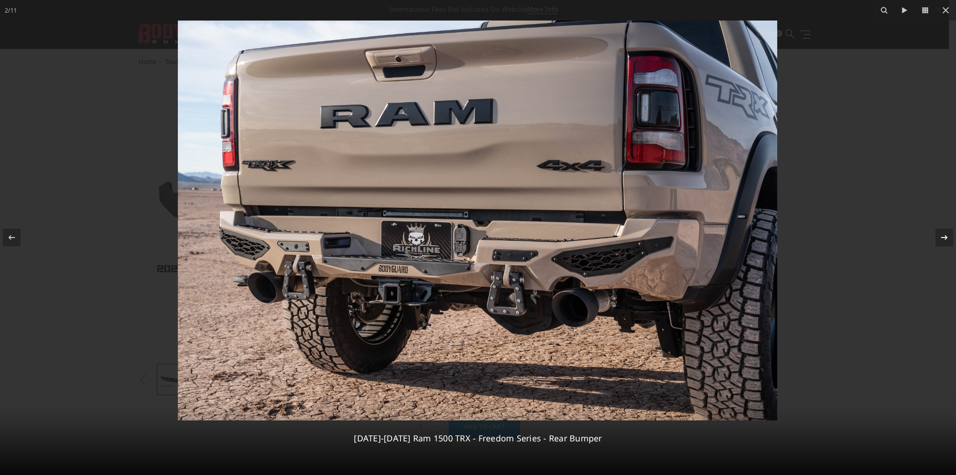
click at [945, 236] on icon at bounding box center [944, 237] width 7 height 5
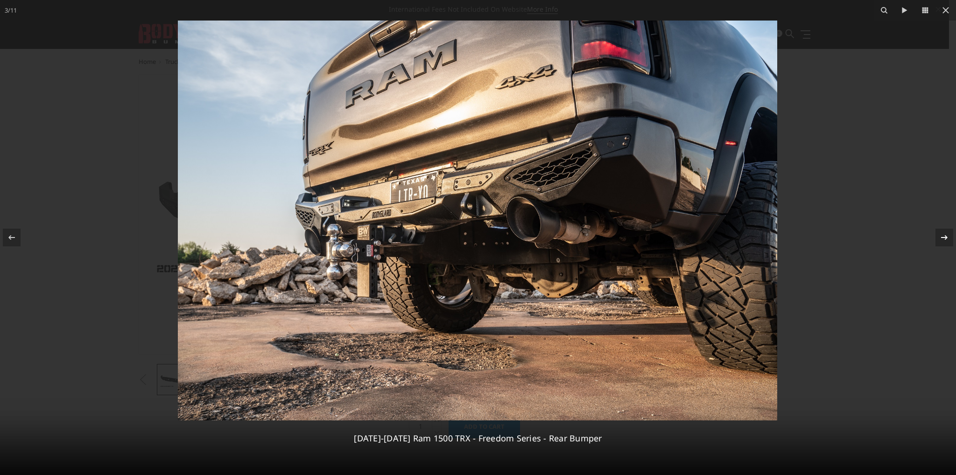
click at [945, 236] on icon at bounding box center [944, 237] width 7 height 5
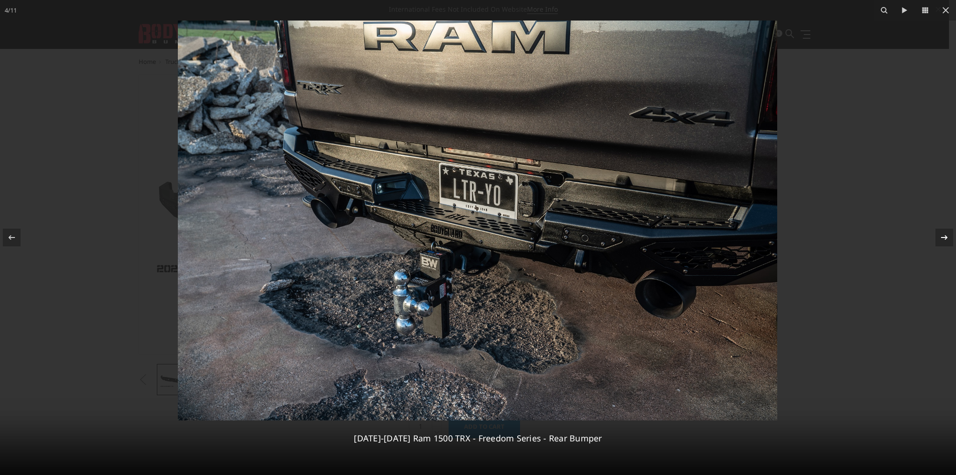
click at [945, 236] on icon at bounding box center [944, 237] width 7 height 5
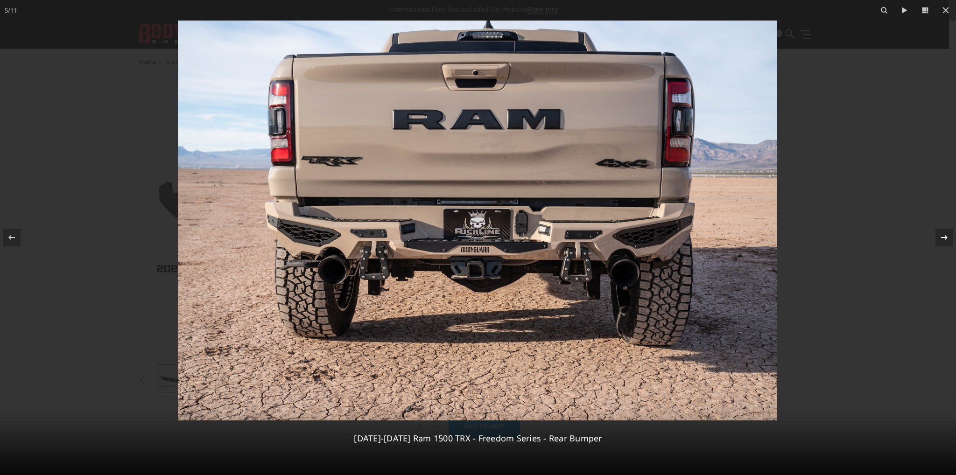
click at [946, 234] on icon at bounding box center [943, 237] width 11 height 11
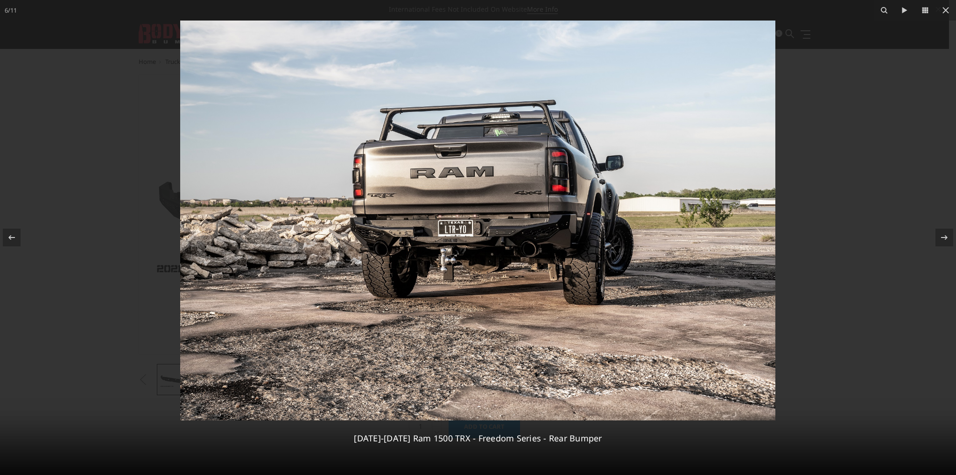
click at [526, 247] on img at bounding box center [477, 221] width 595 height 400
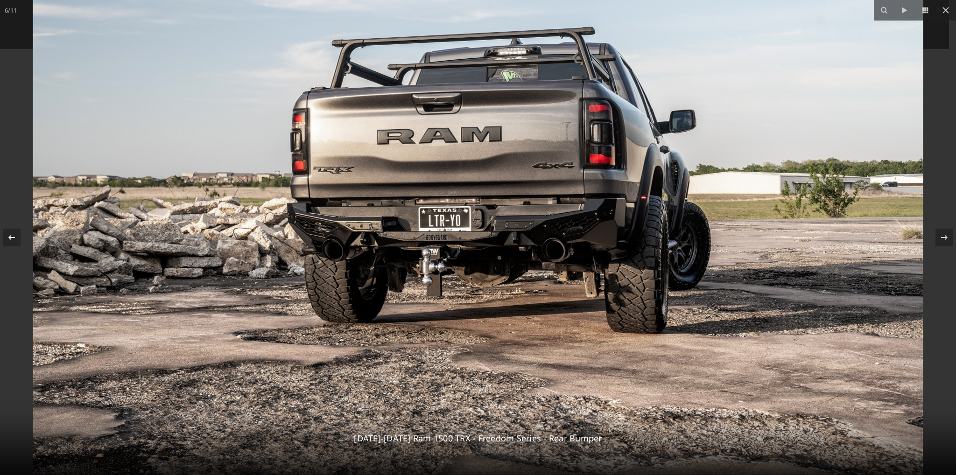
click at [13, 238] on icon at bounding box center [11, 237] width 7 height 5
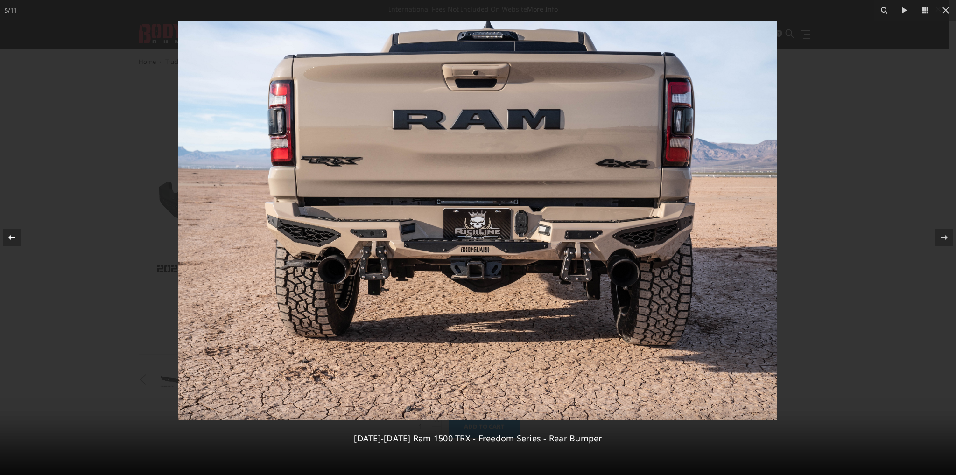
click at [13, 238] on icon at bounding box center [11, 237] width 7 height 5
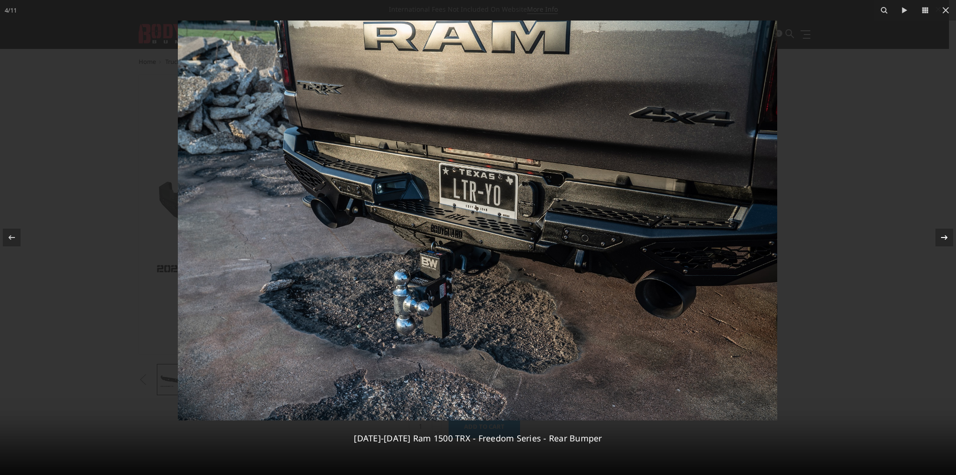
click at [937, 241] on div at bounding box center [944, 238] width 18 height 18
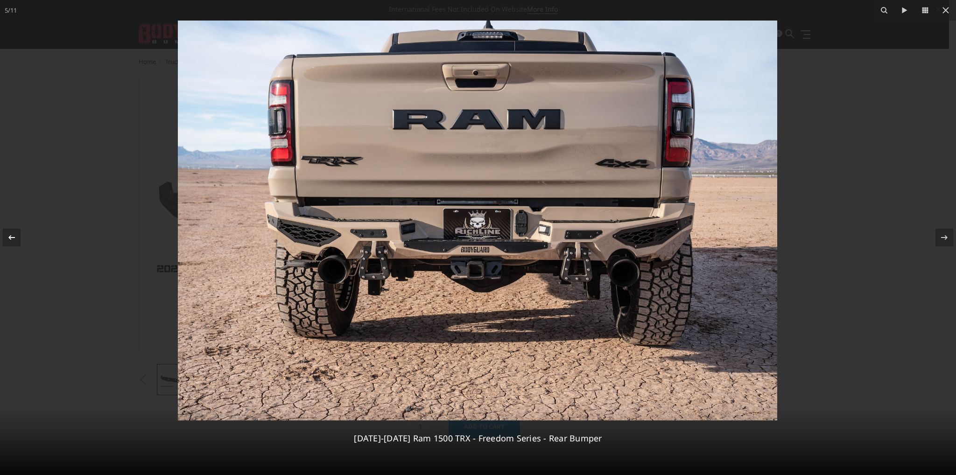
click at [7, 233] on icon at bounding box center [11, 237] width 11 height 11
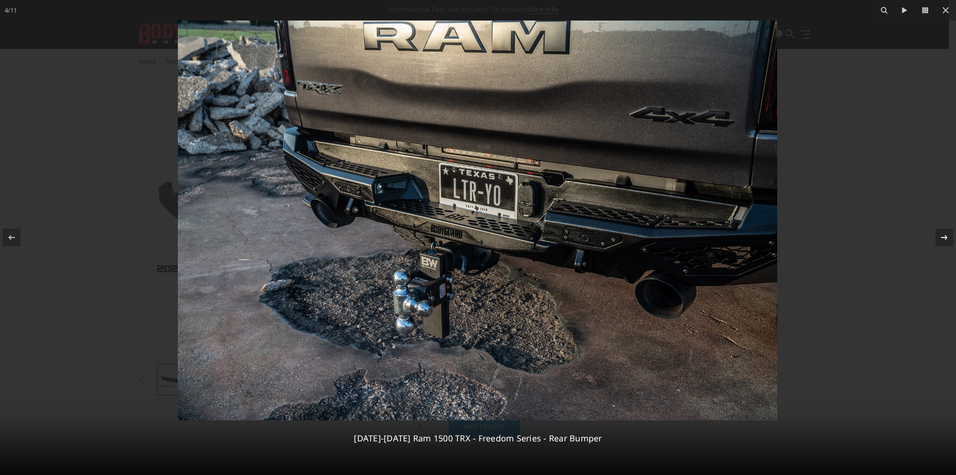
click at [945, 239] on icon at bounding box center [943, 237] width 11 height 11
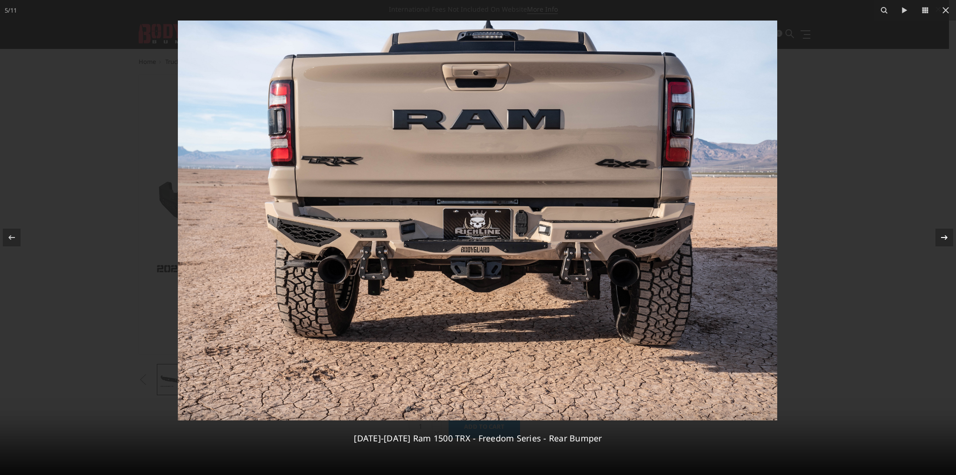
click at [945, 239] on icon at bounding box center [943, 237] width 11 height 11
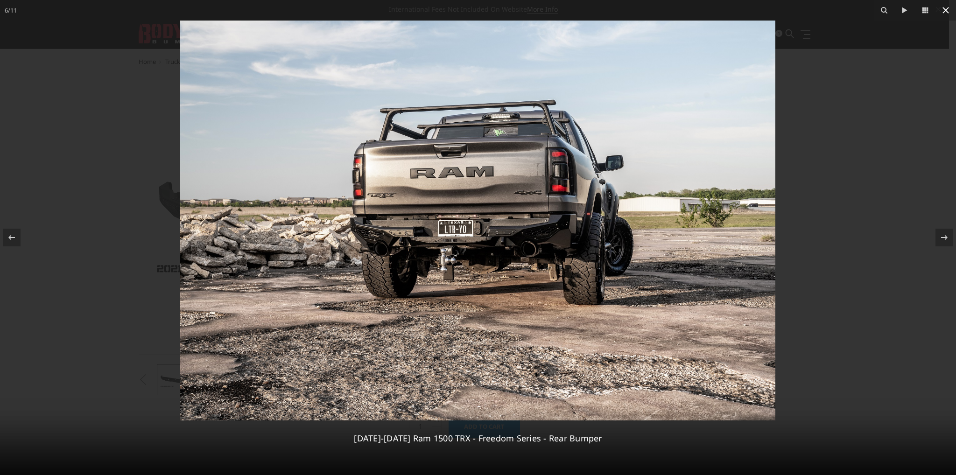
click at [946, 9] on icon at bounding box center [945, 10] width 7 height 7
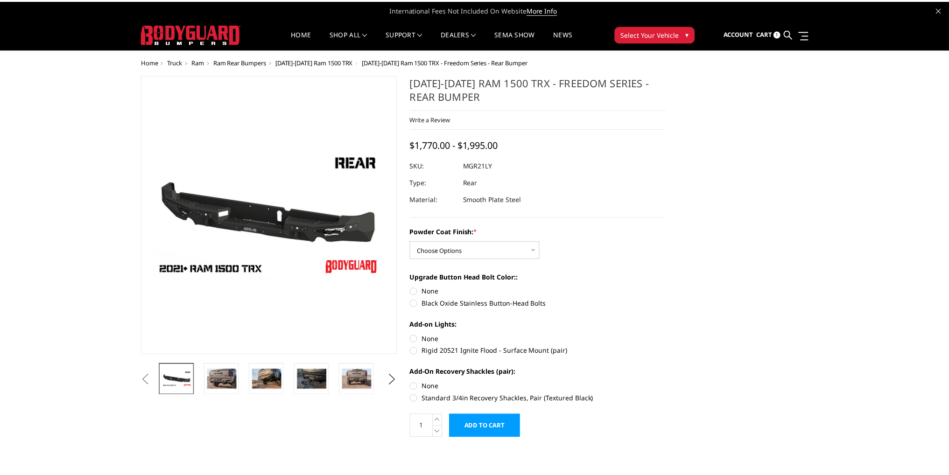
scroll to position [0, 133]
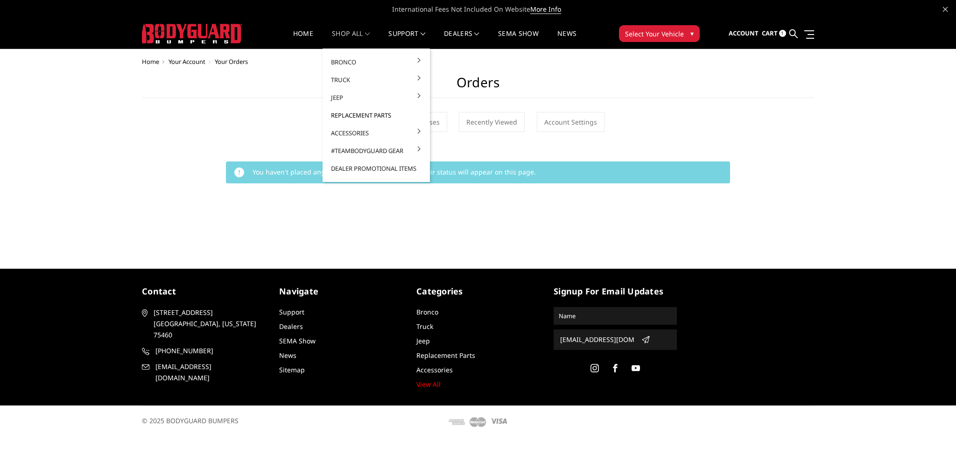
click at [358, 116] on link "Replacement Parts" at bounding box center [376, 115] width 100 height 18
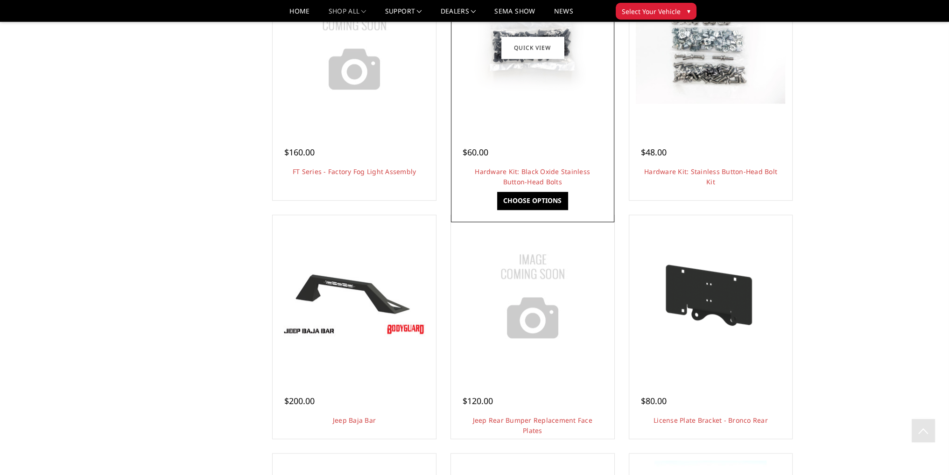
scroll to position [1120, 0]
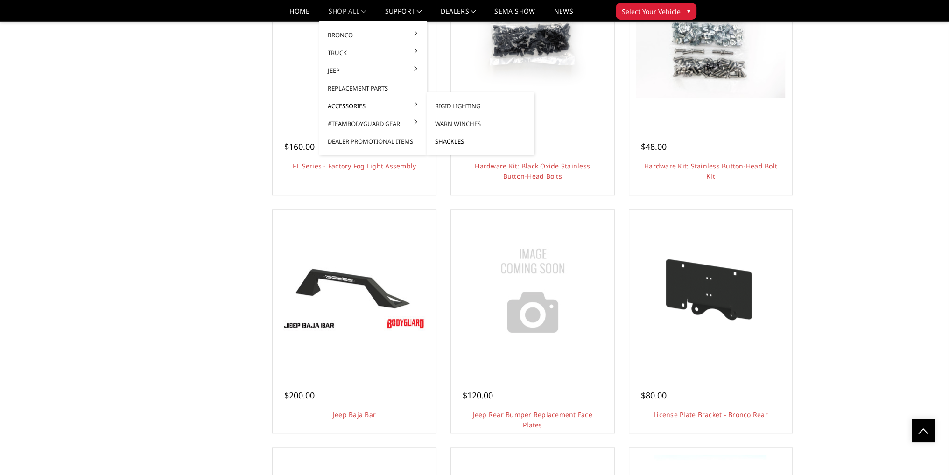
click at [454, 142] on link "Shackles" at bounding box center [480, 142] width 100 height 18
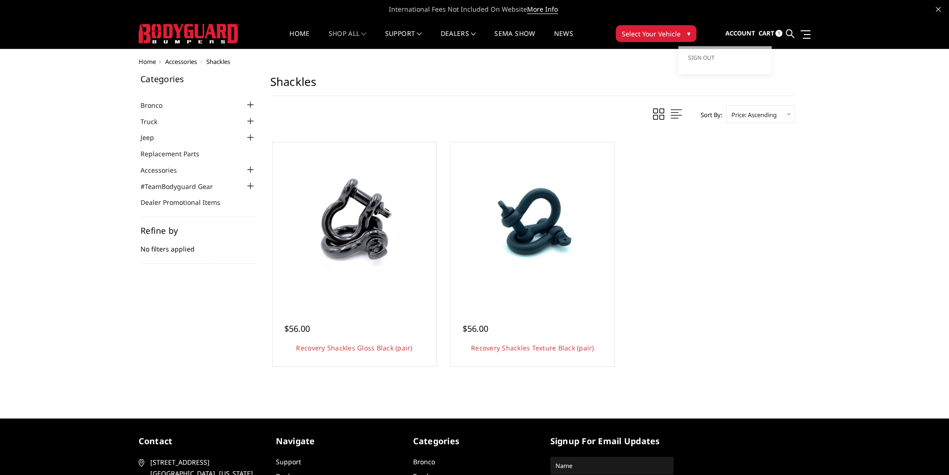
click at [749, 31] on span "Account" at bounding box center [740, 33] width 30 height 8
click at [723, 51] on link "Sign out" at bounding box center [724, 58] width 75 height 14
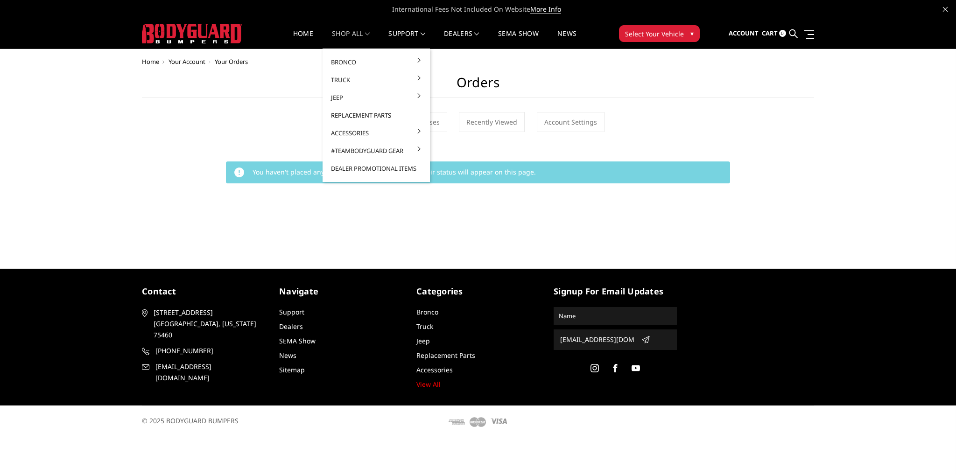
click at [371, 114] on link "Replacement Parts" at bounding box center [376, 115] width 100 height 18
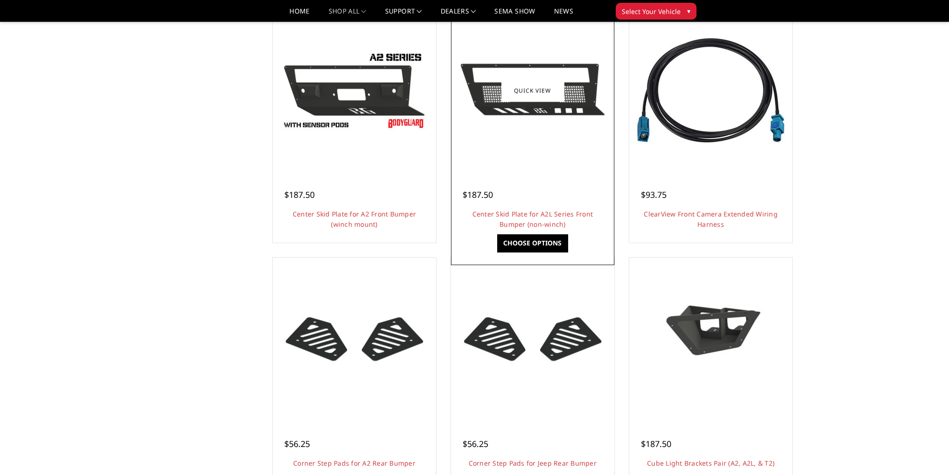
scroll to position [327, 0]
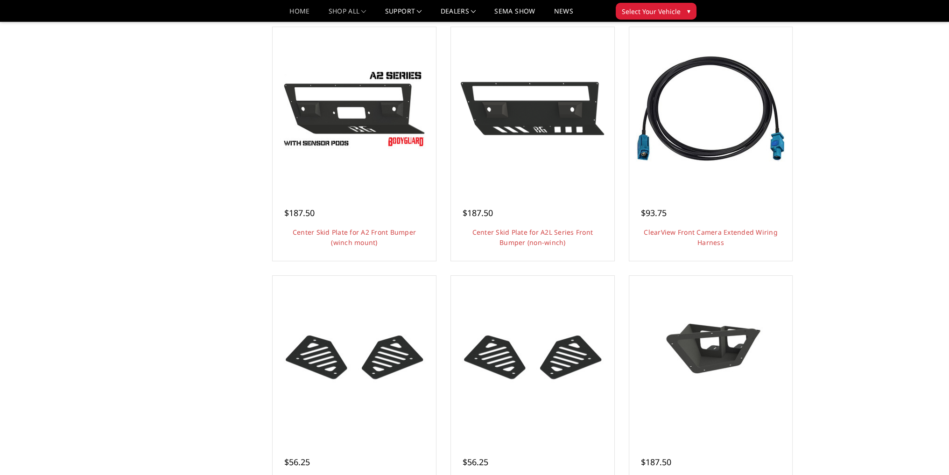
click at [294, 15] on link "Home" at bounding box center [299, 15] width 20 height 14
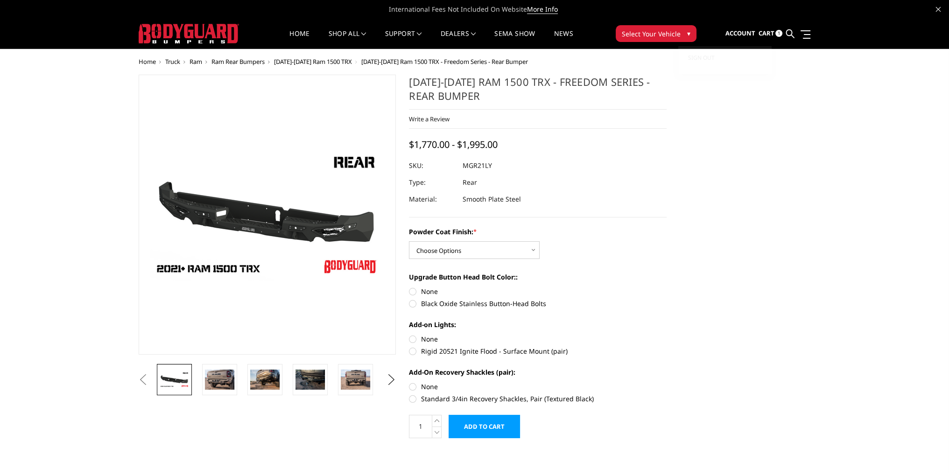
click at [739, 39] on link "Account" at bounding box center [740, 33] width 30 height 25
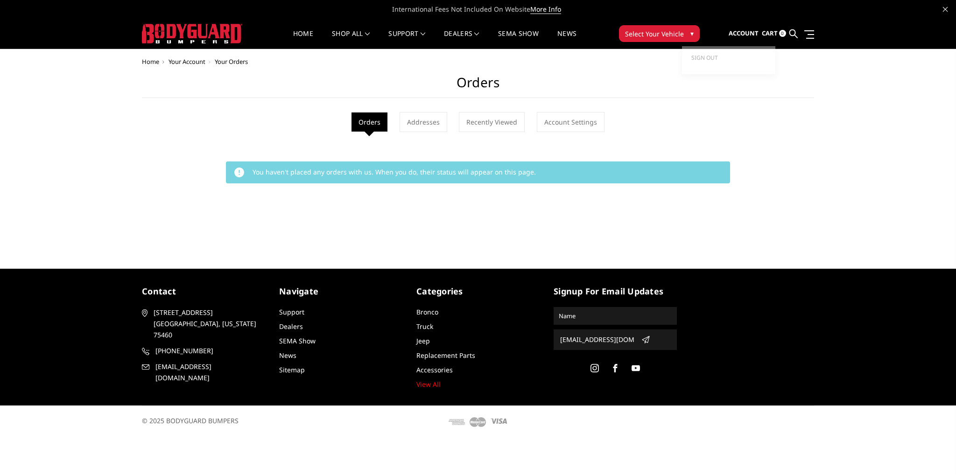
click at [741, 32] on span "Account" at bounding box center [743, 33] width 30 height 8
click at [710, 55] on span "Sign out" at bounding box center [704, 58] width 27 height 8
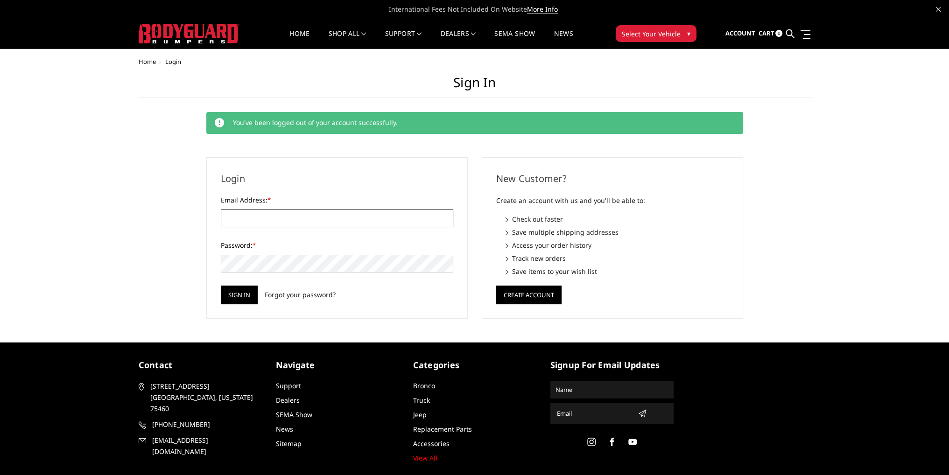
click at [306, 220] on input "Email Address: *" at bounding box center [337, 219] width 232 height 18
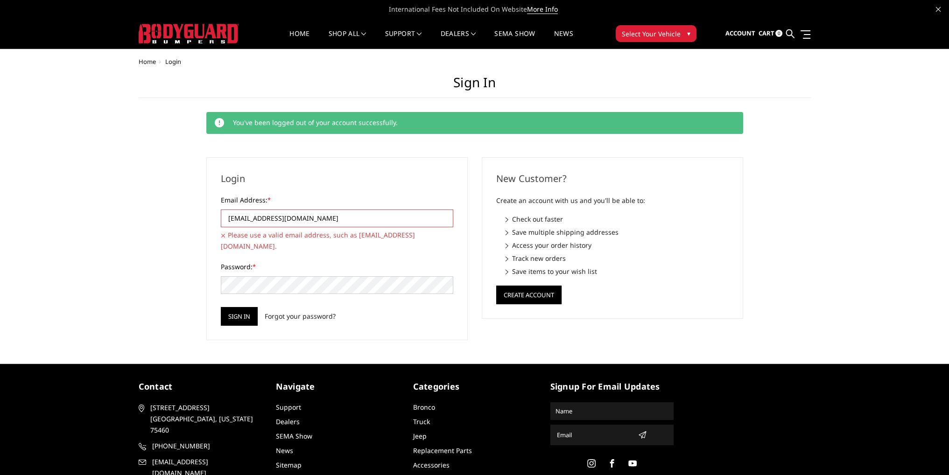
type input "[EMAIL_ADDRESS][DOMAIN_NAME]"
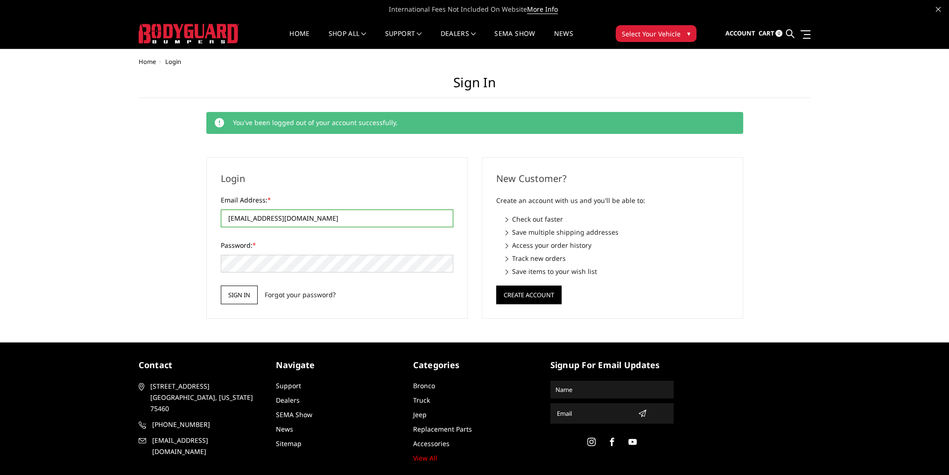
click at [237, 296] on input "Sign in" at bounding box center [239, 295] width 37 height 19
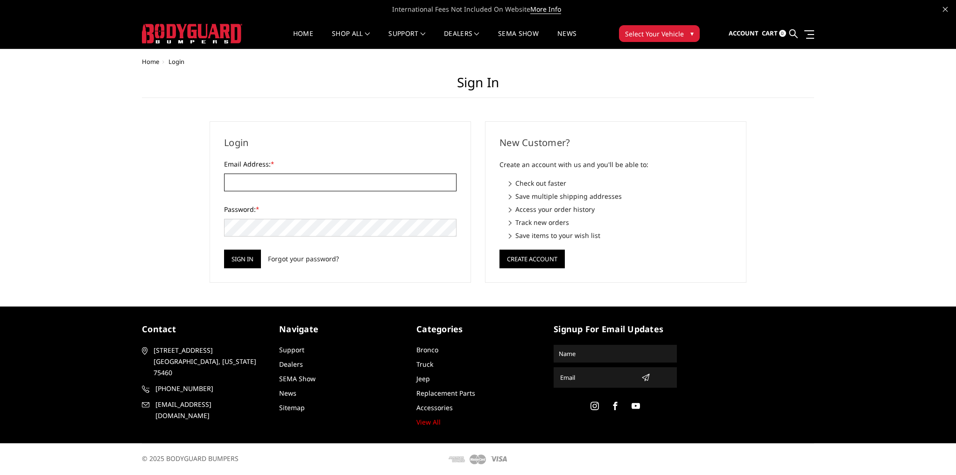
click at [308, 182] on input "Email Address: *" at bounding box center [340, 183] width 232 height 18
type input "[EMAIL_ADDRESS][DOMAIN_NAME]"
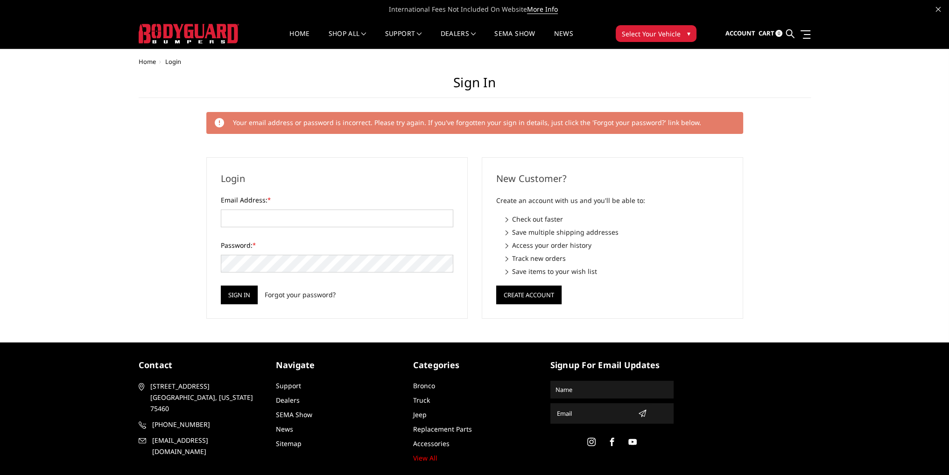
click at [325, 228] on form "Email Address: * Password: * Sign in Forgot your password?" at bounding box center [337, 249] width 232 height 109
click at [292, 222] on input "Email Address: *" at bounding box center [337, 219] width 232 height 18
type input "[EMAIL_ADDRESS][DOMAIN_NAME]"
click at [270, 215] on input "Email Address: *" at bounding box center [337, 219] width 232 height 18
type input "kholeton@bodyguardbumpers.com"
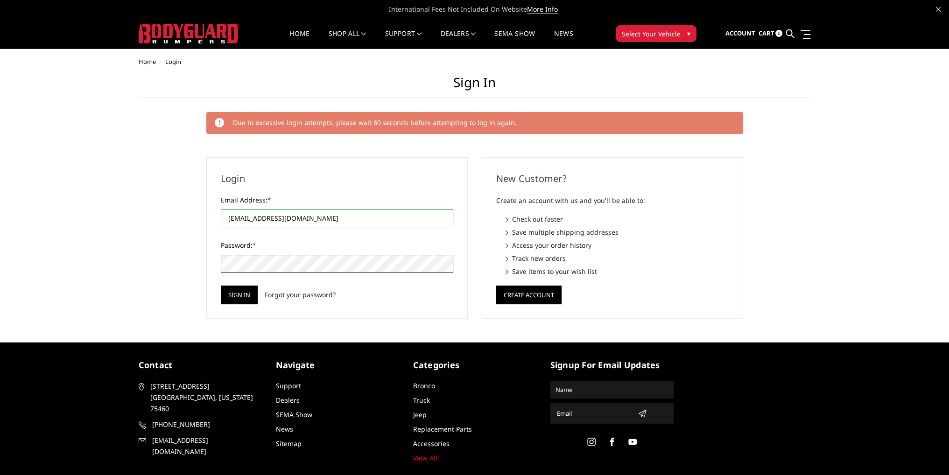
click at [221, 286] on input "Sign in" at bounding box center [239, 295] width 37 height 19
click at [299, 36] on link "Home" at bounding box center [299, 39] width 20 height 18
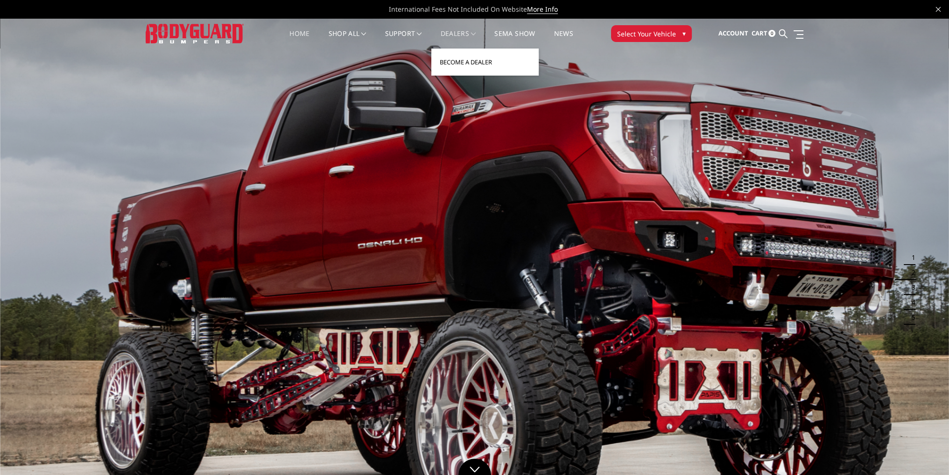
click at [461, 59] on link "Become a Dealer" at bounding box center [485, 62] width 100 height 18
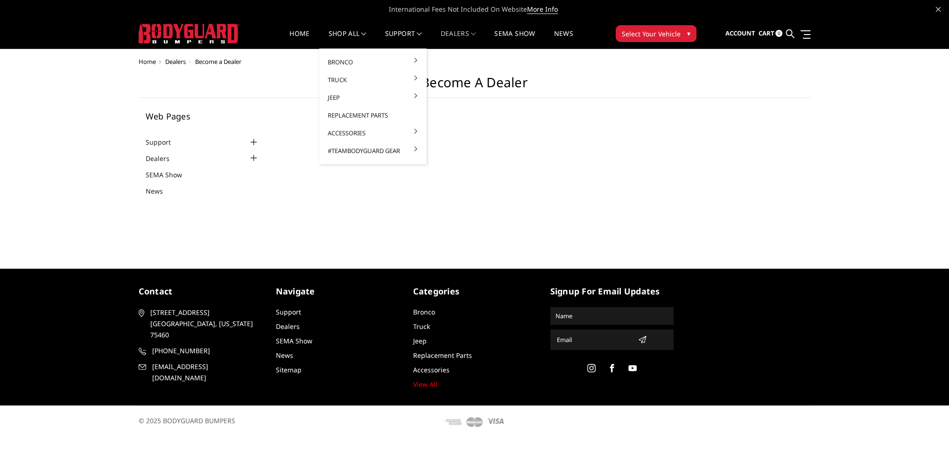
select select "US"
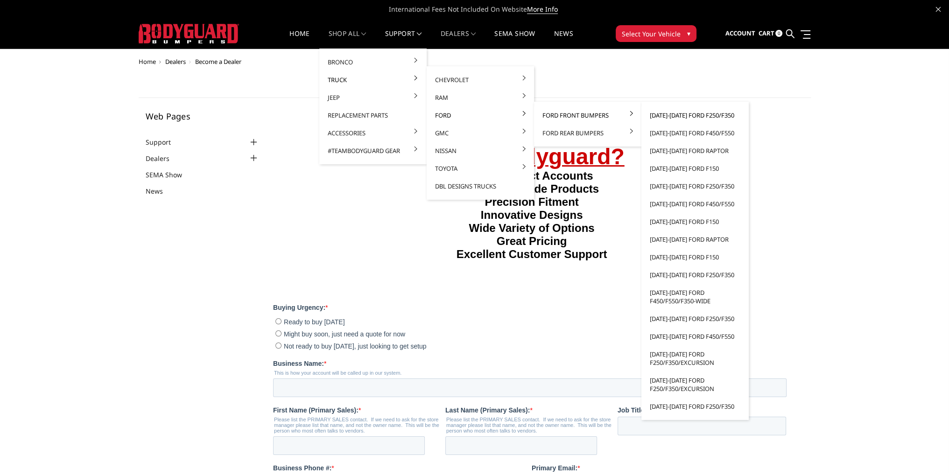
click at [673, 115] on link "[DATE]-[DATE] Ford F250/F350" at bounding box center [695, 115] width 100 height 18
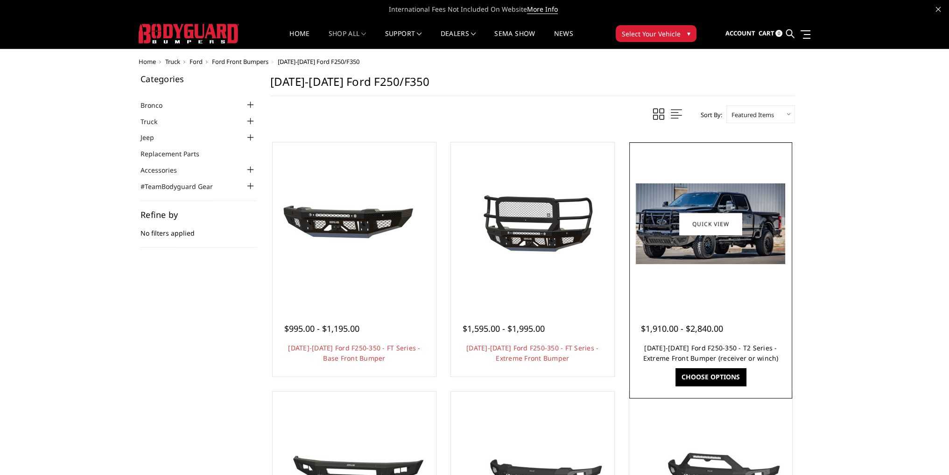
click at [707, 350] on link "[DATE]-[DATE] Ford F250-350 - T2 Series - Extreme Front Bumper (receiver or win…" at bounding box center [710, 352] width 135 height 19
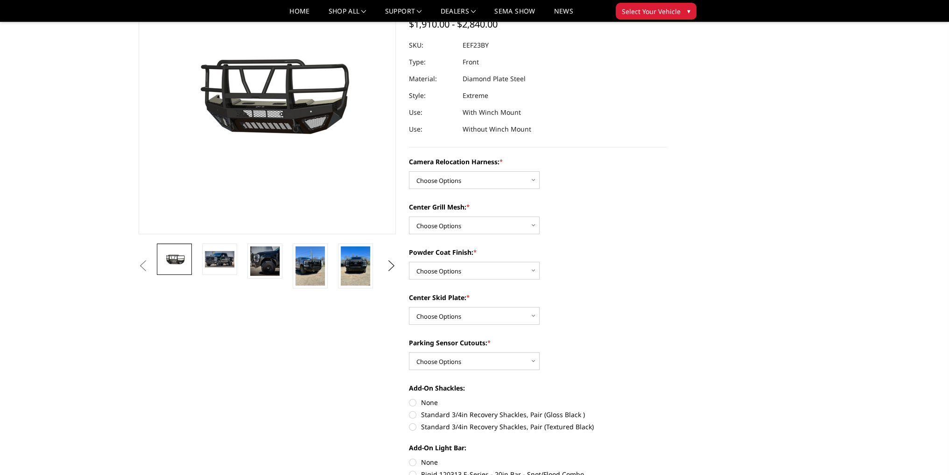
scroll to position [93, 0]
click at [465, 178] on select "Choose Options Without camera harness With camera harness" at bounding box center [474, 180] width 131 height 18
select select "3753"
click at [409, 171] on select "Choose Options Without camera harness With camera harness" at bounding box center [474, 180] width 131 height 18
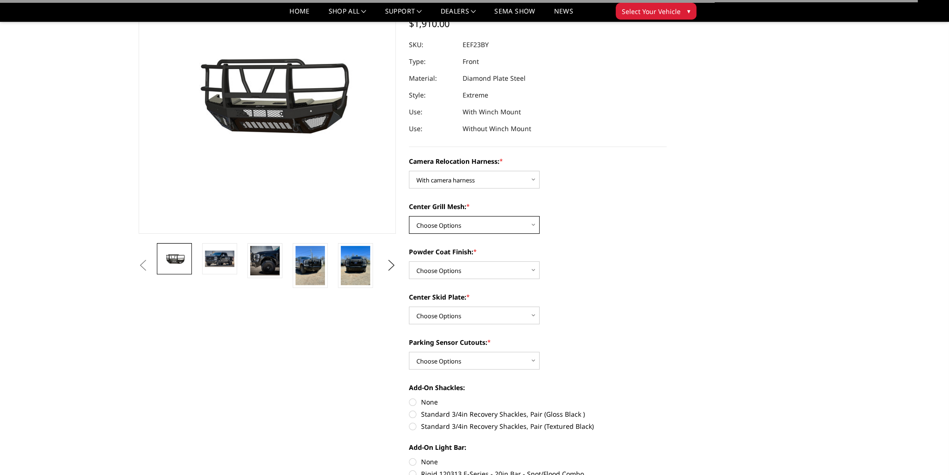
drag, startPoint x: 465, startPoint y: 222, endPoint x: 463, endPoint y: 228, distance: 6.7
click at [465, 222] on select "Choose Options Without expanded metal With expanded metal" at bounding box center [474, 225] width 131 height 18
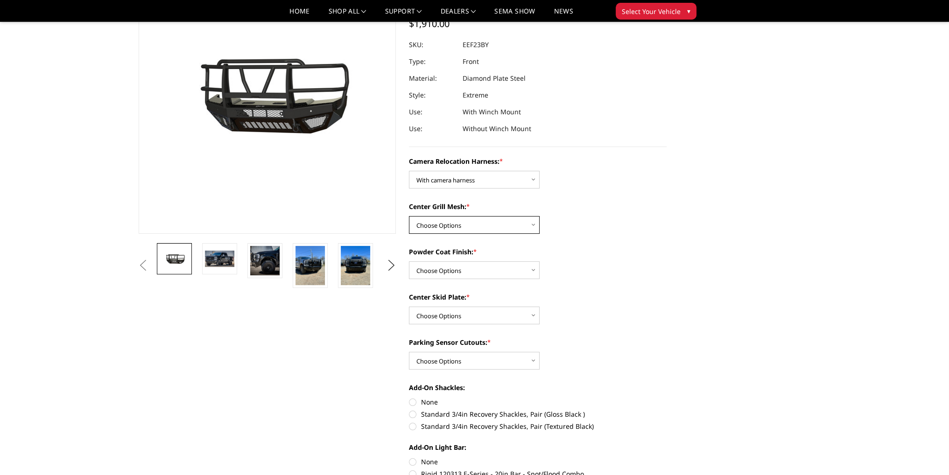
select select "3752"
click at [409, 216] on select "Choose Options Without expanded metal With expanded metal" at bounding box center [474, 225] width 131 height 18
drag, startPoint x: 454, startPoint y: 271, endPoint x: 454, endPoint y: 279, distance: 7.9
click at [454, 271] on select "Choose Options Textured Black Powder Coat Gloss Black Powder Coat Bare Metal" at bounding box center [474, 270] width 131 height 18
select select "3748"
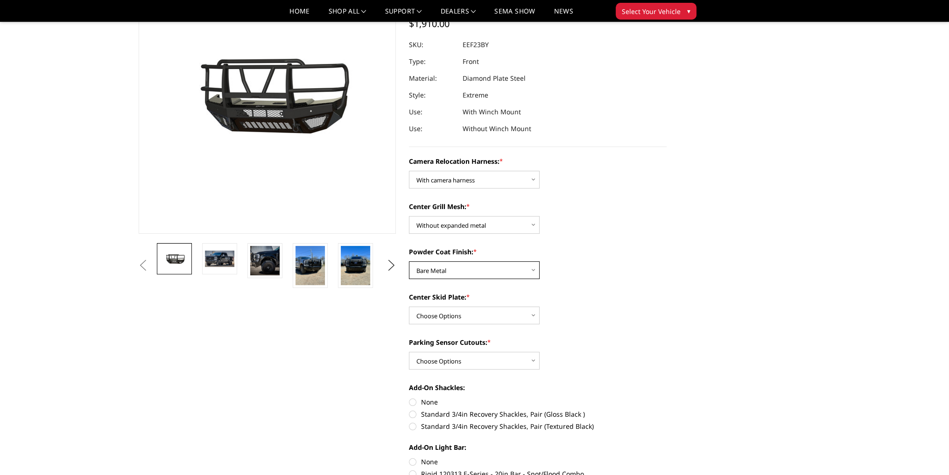
click at [409, 261] on select "Choose Options Textured Black Powder Coat Gloss Black Powder Coat Bare Metal" at bounding box center [474, 270] width 131 height 18
click at [444, 313] on select "Choose Options Winch Mount Skid Plate Standard Skid Plate (included) 2" Receive…" at bounding box center [474, 316] width 131 height 18
select select "3746"
click at [409, 307] on select "Choose Options Winch Mount Skid Plate Standard Skid Plate (included) 2" Receive…" at bounding box center [474, 316] width 131 height 18
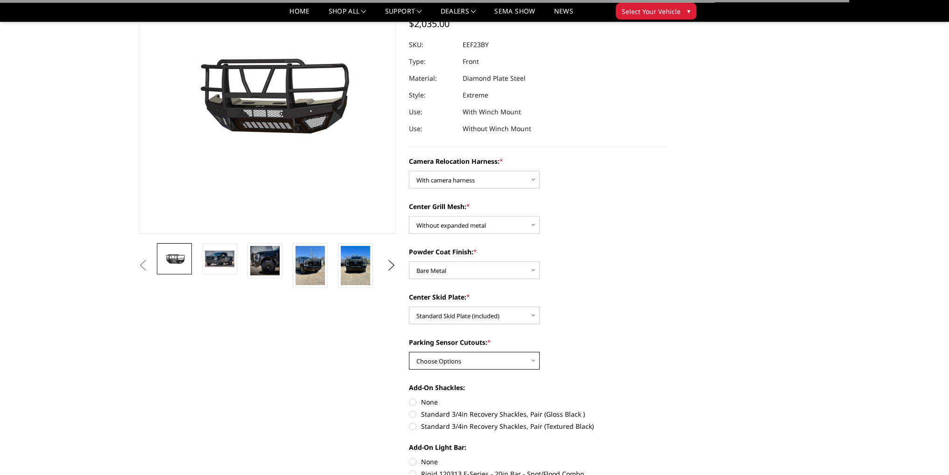
click at [448, 361] on select "Choose Options Yes - With Parking Sensor Cutouts" at bounding box center [474, 361] width 131 height 18
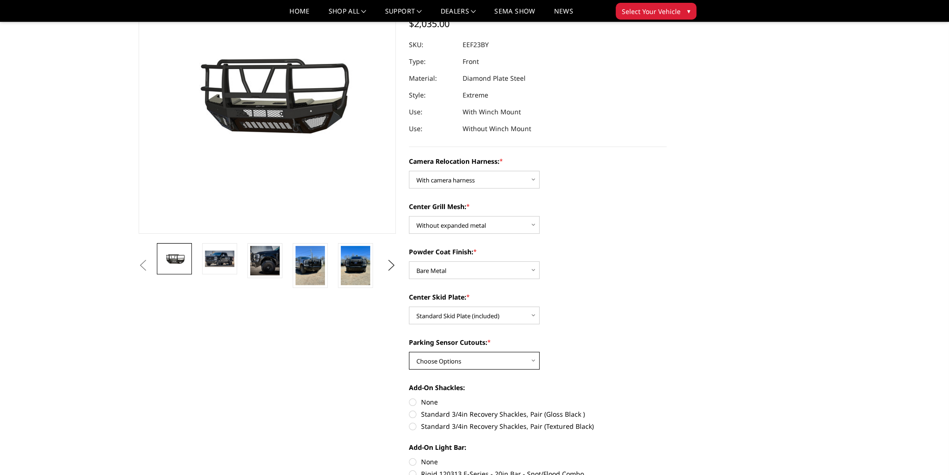
select select "3744"
click at [409, 352] on select "Choose Options Yes - With Parking Sensor Cutouts" at bounding box center [474, 361] width 131 height 18
click at [460, 319] on select "Choose Options Winch Mount Skid Plate Standard Skid Plate (included) 2" Receive…" at bounding box center [474, 316] width 131 height 18
select select "3747"
click at [409, 307] on select "Choose Options Winch Mount Skid Plate Standard Skid Plate (included) 2" Receive…" at bounding box center [474, 316] width 131 height 18
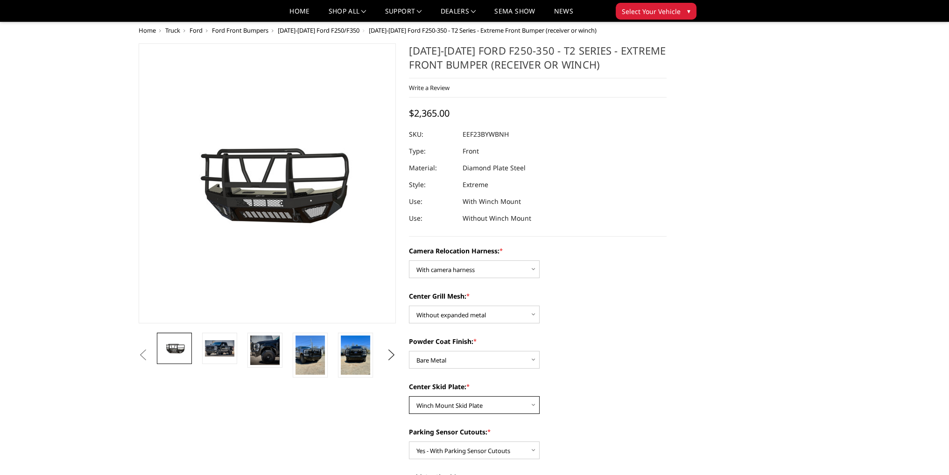
scroll to position [0, 0]
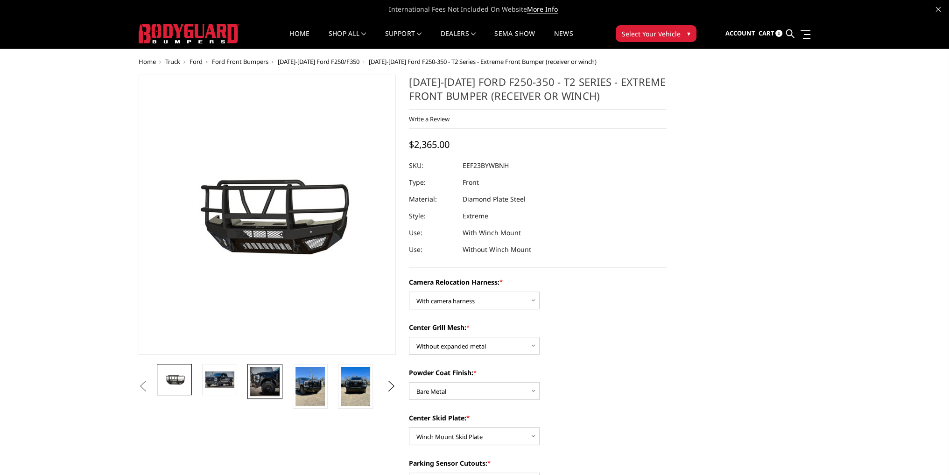
click at [257, 378] on img at bounding box center [264, 381] width 29 height 29
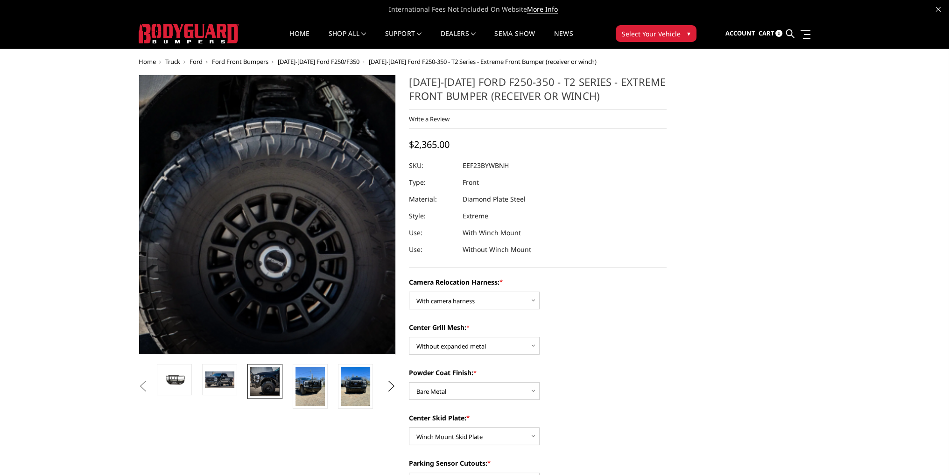
click at [313, 296] on img at bounding box center [206, 123] width 597 height 596
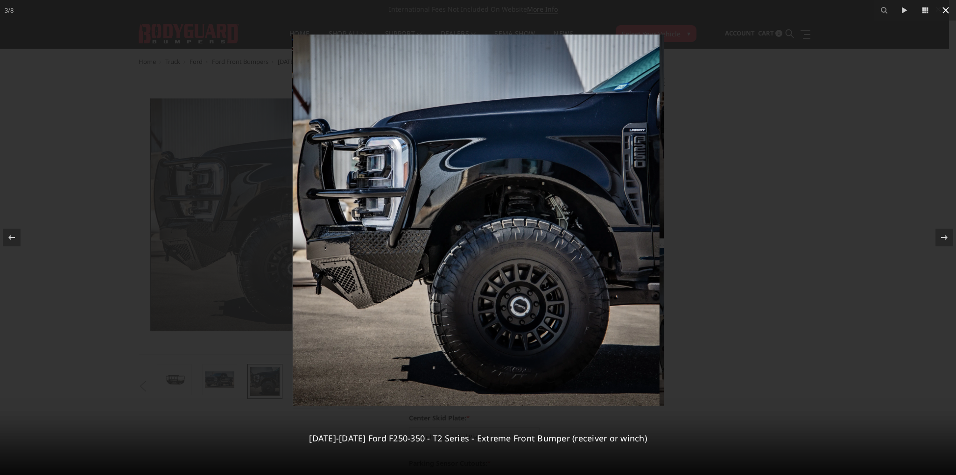
click at [939, 14] on button at bounding box center [945, 10] width 21 height 21
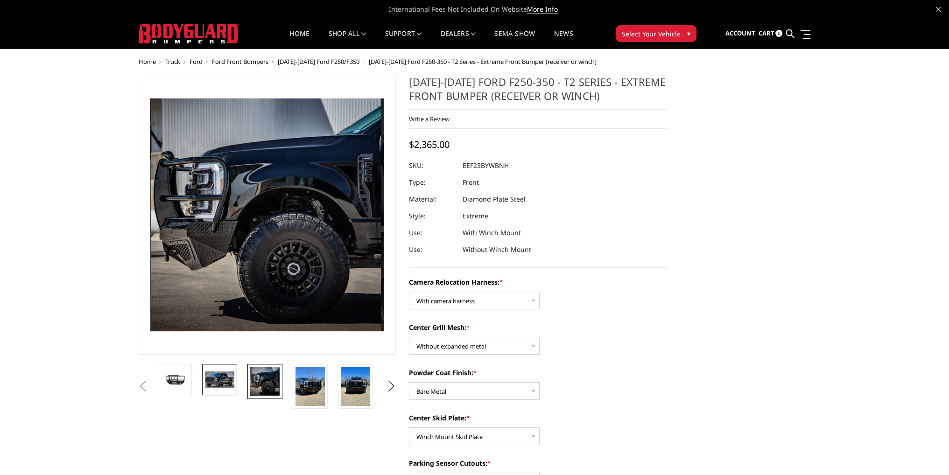
click at [218, 382] on img at bounding box center [219, 379] width 29 height 16
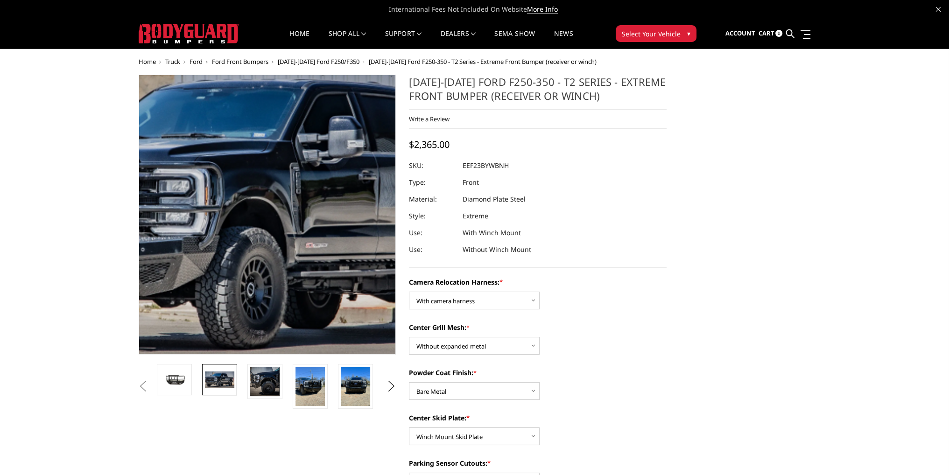
click at [268, 261] on img at bounding box center [266, 207] width 597 height 323
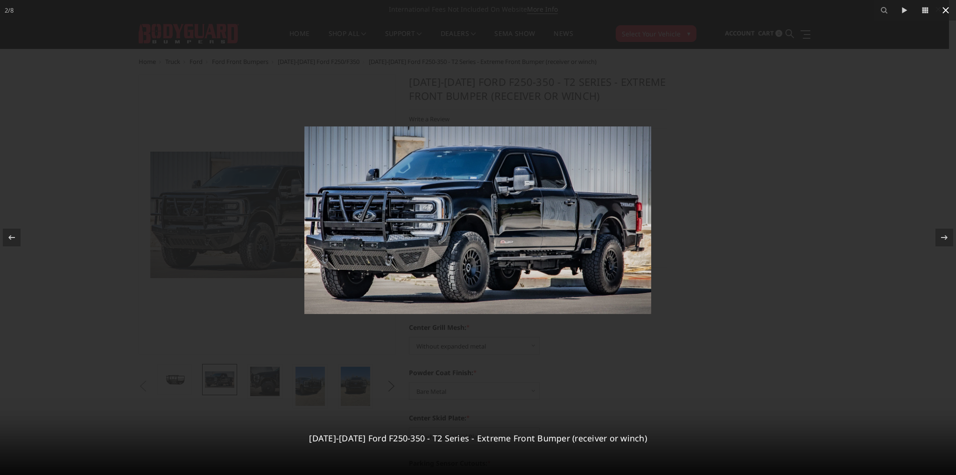
click at [943, 12] on icon at bounding box center [945, 10] width 11 height 11
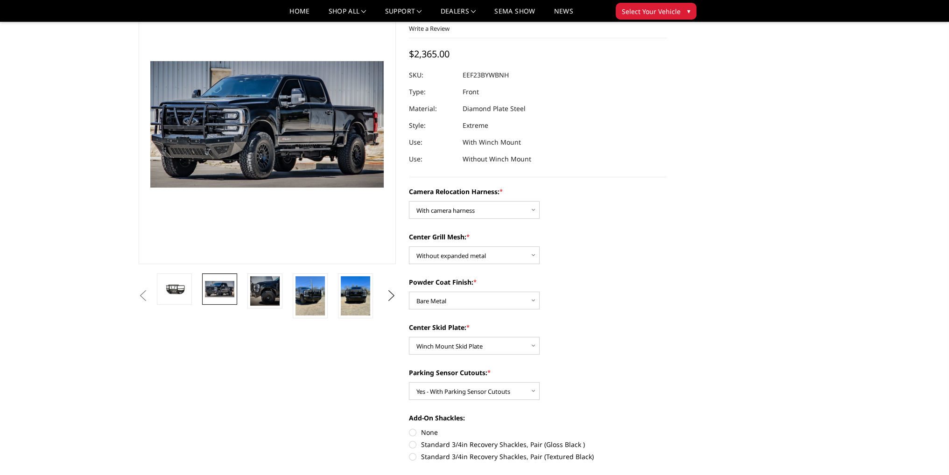
scroll to position [47, 0]
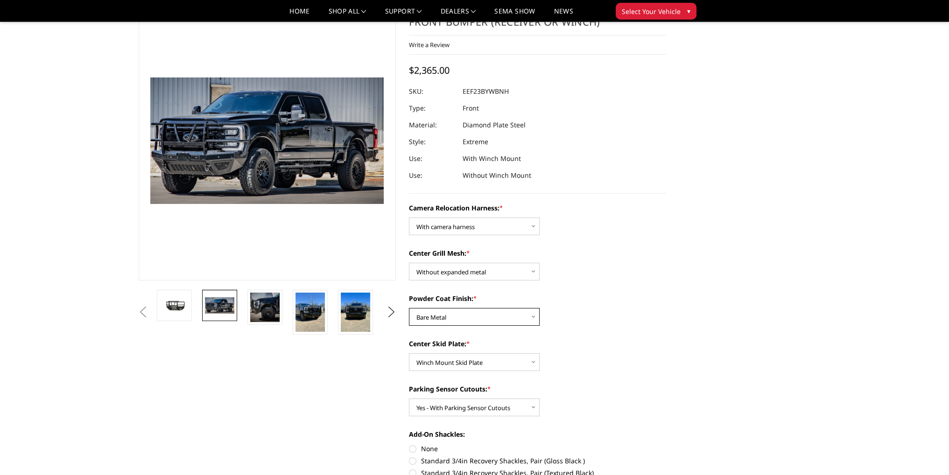
click at [461, 318] on select "Choose Options Textured Black Powder Coat Gloss Black Powder Coat Bare Metal" at bounding box center [474, 317] width 131 height 18
select select "3750"
click at [409, 308] on select "Choose Options Textured Black Powder Coat Gloss Black Powder Coat Bare Metal" at bounding box center [474, 317] width 131 height 18
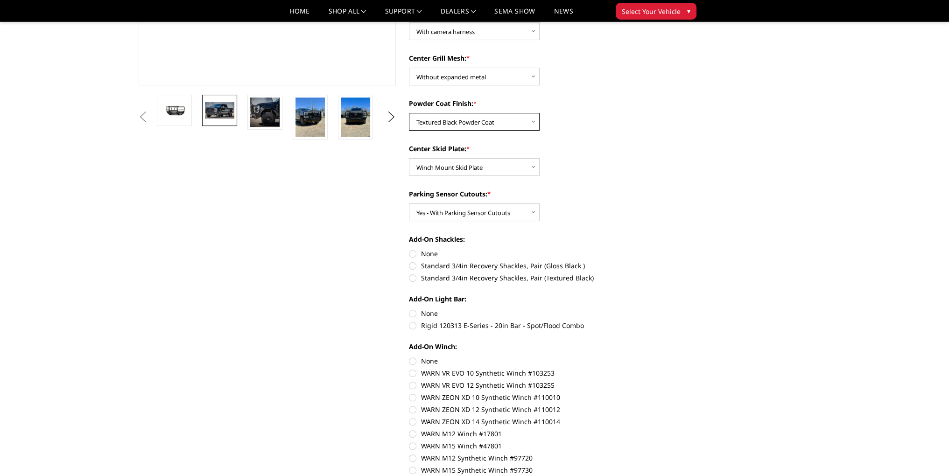
scroll to position [327, 0]
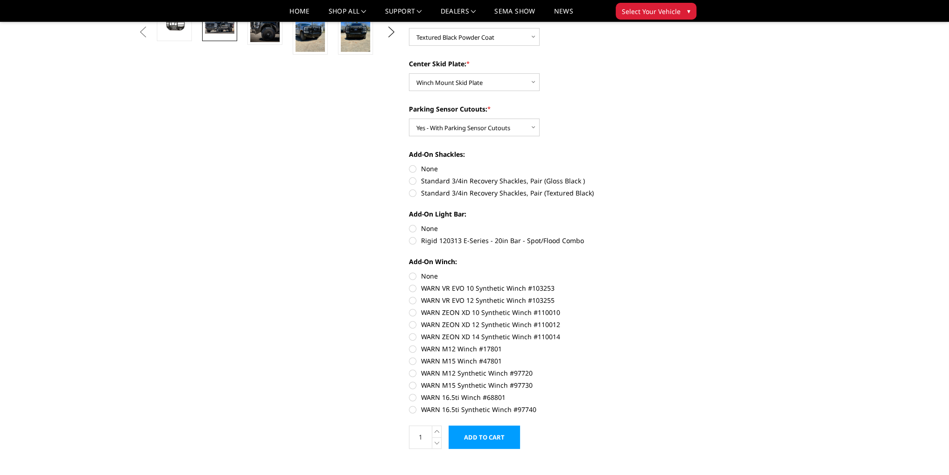
click at [487, 433] on input "Add to Cart" at bounding box center [483, 437] width 71 height 23
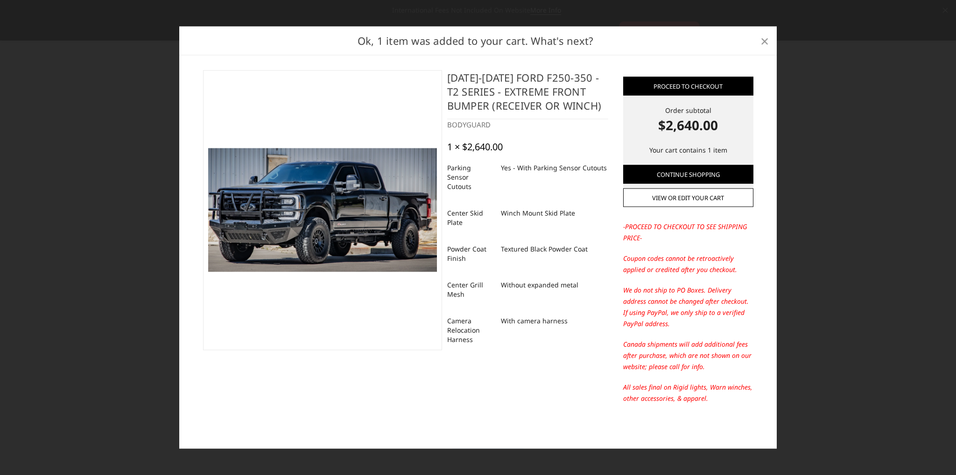
click at [760, 42] on span "×" at bounding box center [764, 40] width 8 height 20
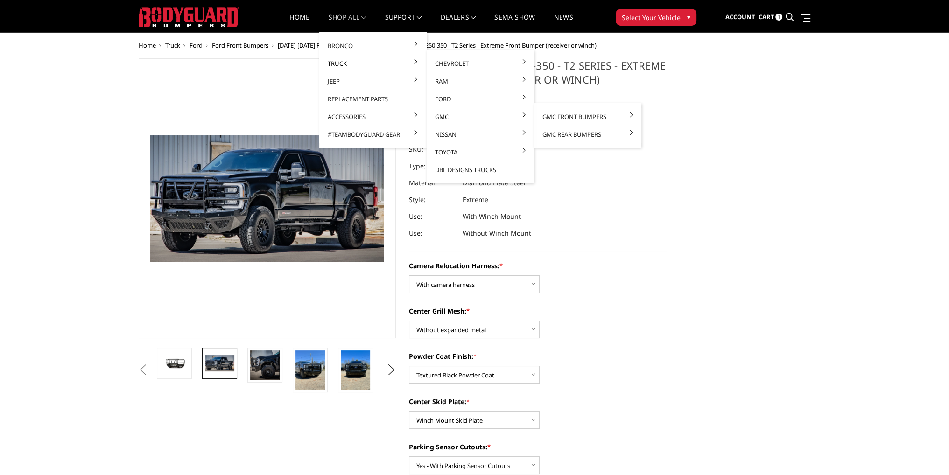
scroll to position [0, 0]
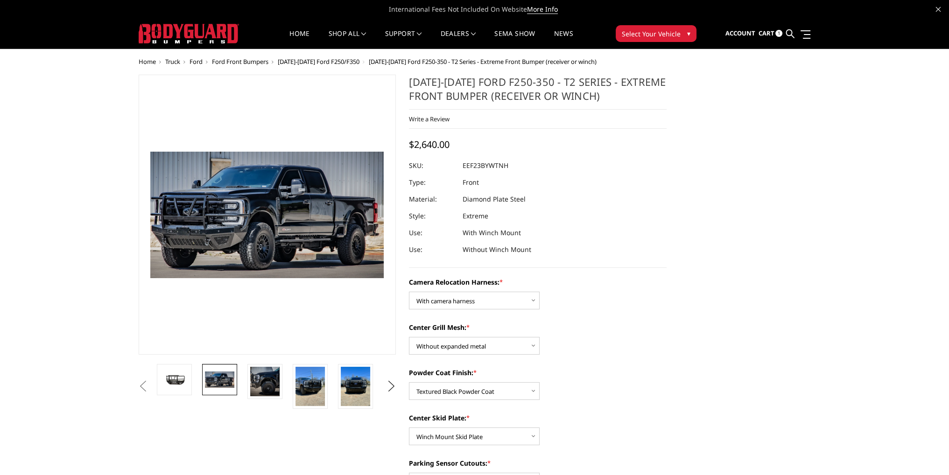
click at [333, 61] on span "[DATE]-[DATE] Ford F250/F350" at bounding box center [319, 61] width 82 height 8
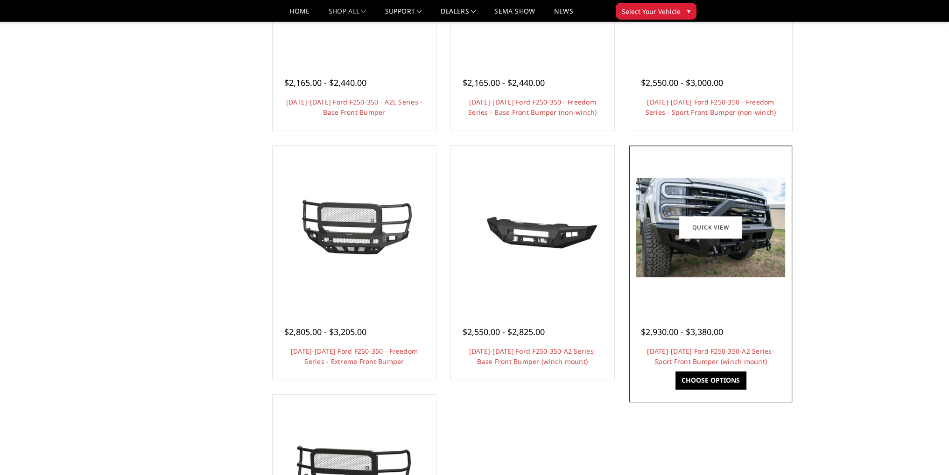
scroll to position [560, 0]
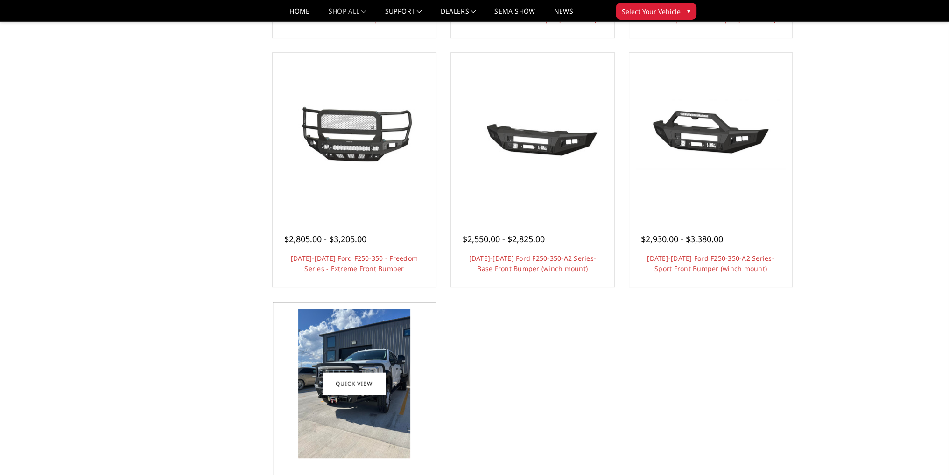
click at [415, 397] on img at bounding box center [354, 384] width 149 height 69
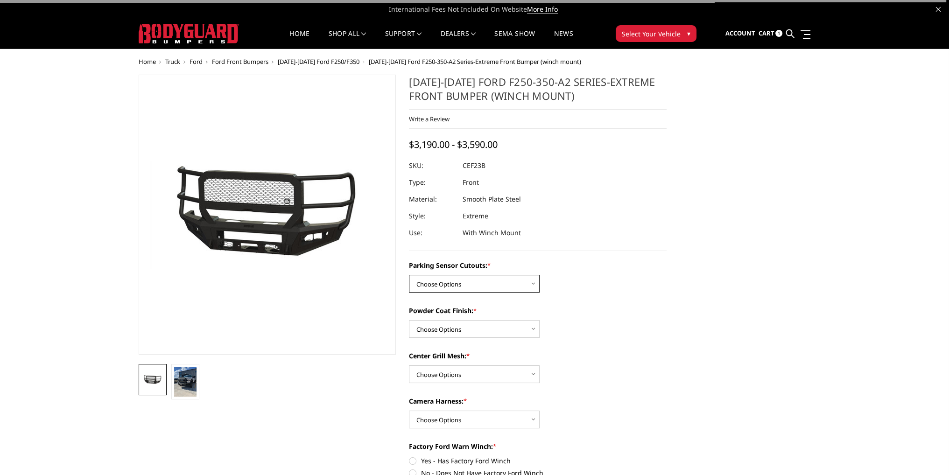
drag, startPoint x: 468, startPoint y: 278, endPoint x: 465, endPoint y: 292, distance: 13.8
click at [468, 278] on select "Choose Options No-Without Parking Sensor Cutouts Yes-With Parking Sensor Cutouts" at bounding box center [474, 284] width 131 height 18
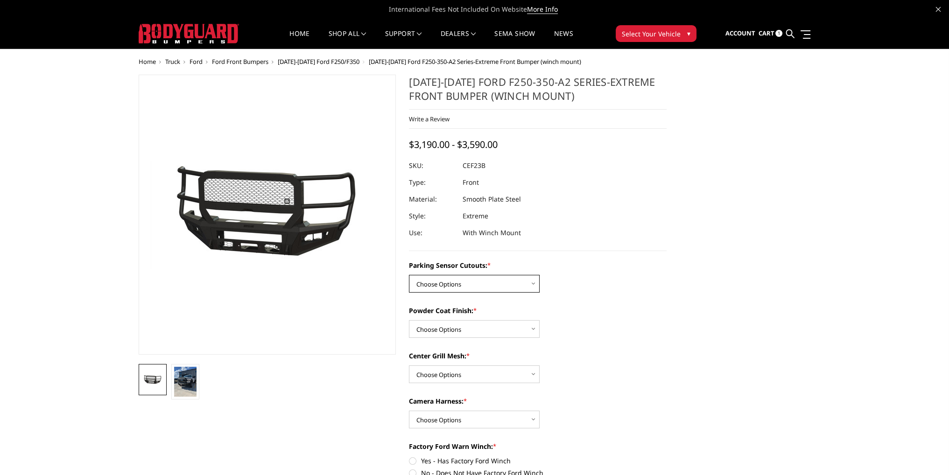
select select "2421"
click at [409, 275] on select "Choose Options No-Without Parking Sensor Cutouts Yes-With Parking Sensor Cutouts" at bounding box center [474, 284] width 131 height 18
click at [450, 332] on select "Choose Options Bare Metal Textured Black Powder Coat" at bounding box center [474, 329] width 131 height 18
select select "2423"
click at [409, 320] on select "Choose Options Bare Metal Textured Black Powder Coat" at bounding box center [474, 329] width 131 height 18
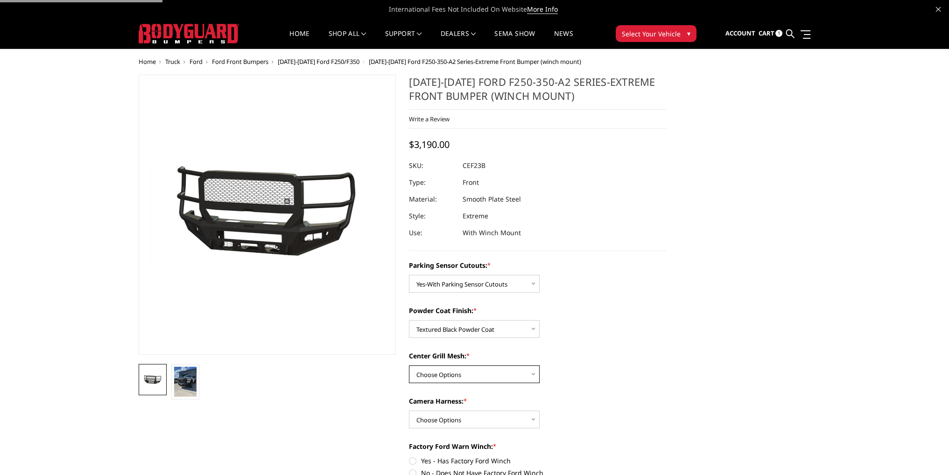
drag, startPoint x: 446, startPoint y: 370, endPoint x: 444, endPoint y: 380, distance: 10.9
click at [446, 370] on select "Choose Options With Center Grill Mesh Without Center Grill Mesh" at bounding box center [474, 374] width 131 height 18
select select "2424"
click at [409, 365] on select "Choose Options With Center Grill Mesh Without Center Grill Mesh" at bounding box center [474, 374] width 131 height 18
click at [439, 420] on select "Choose Options WITH Camera Harness WITHOUT Camera Harness" at bounding box center [474, 420] width 131 height 18
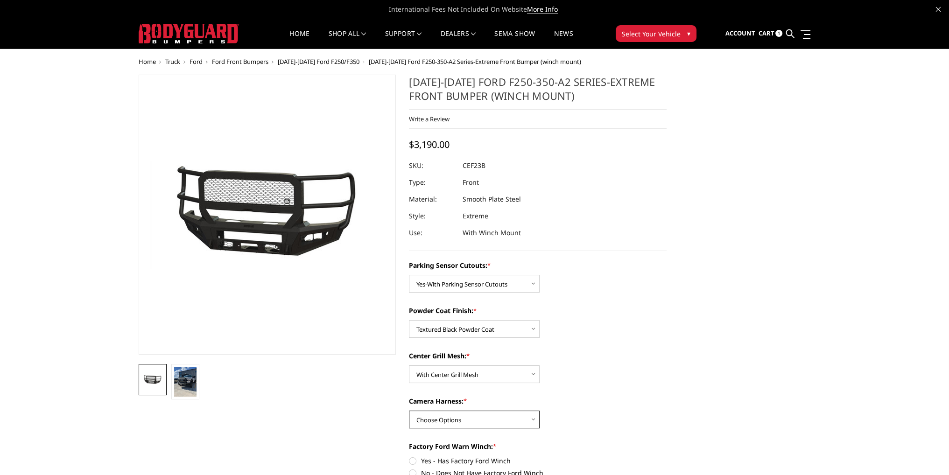
select select "2426"
click at [409, 411] on select "Choose Options WITH Camera Harness WITHOUT Camera Harness" at bounding box center [474, 420] width 131 height 18
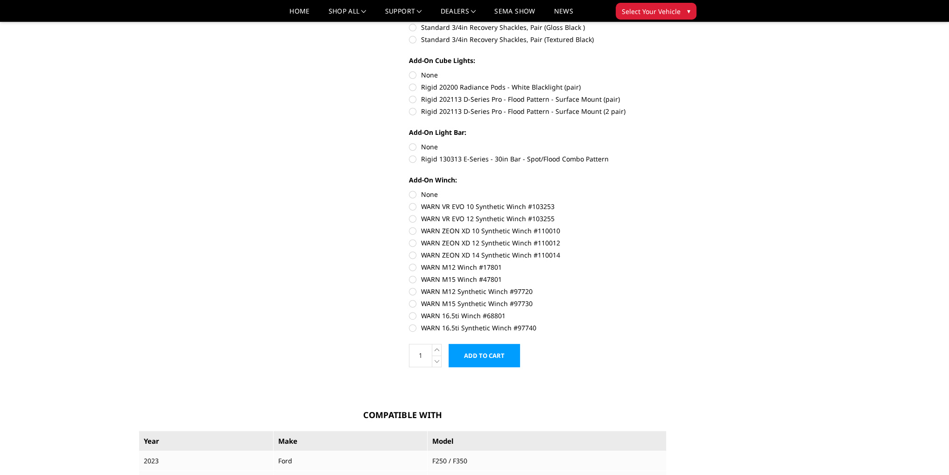
click at [478, 362] on input "Add to Cart" at bounding box center [483, 355] width 71 height 23
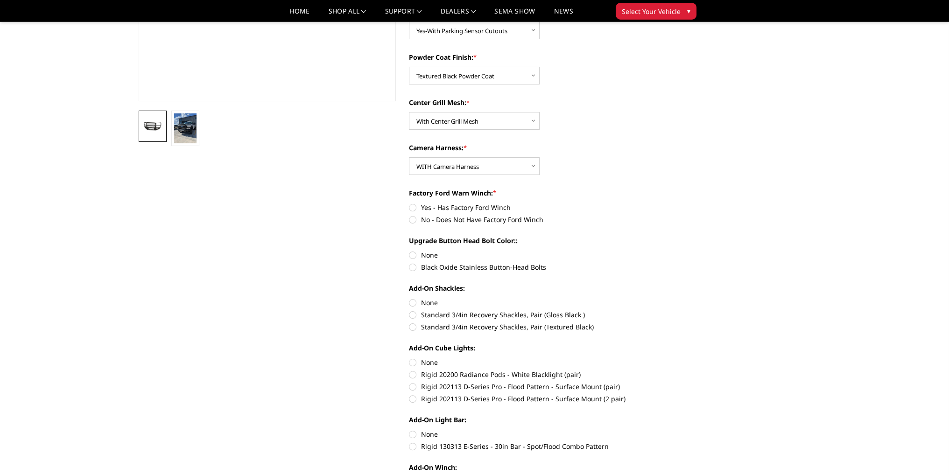
scroll to position [195, 0]
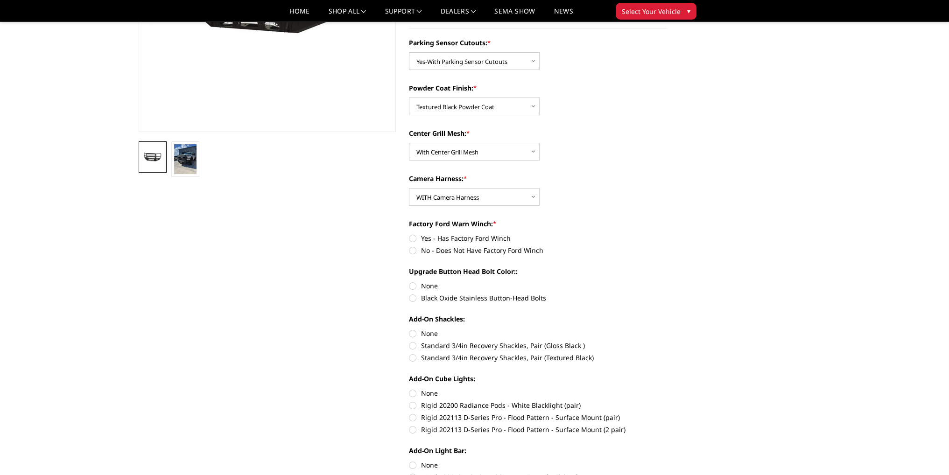
click at [412, 250] on label "No - Does Not Have Factory Ford Winch" at bounding box center [538, 250] width 258 height 10
click at [666, 234] on input "No - Does Not Have Factory Ford Winch" at bounding box center [666, 233] width 0 height 0
radio input "true"
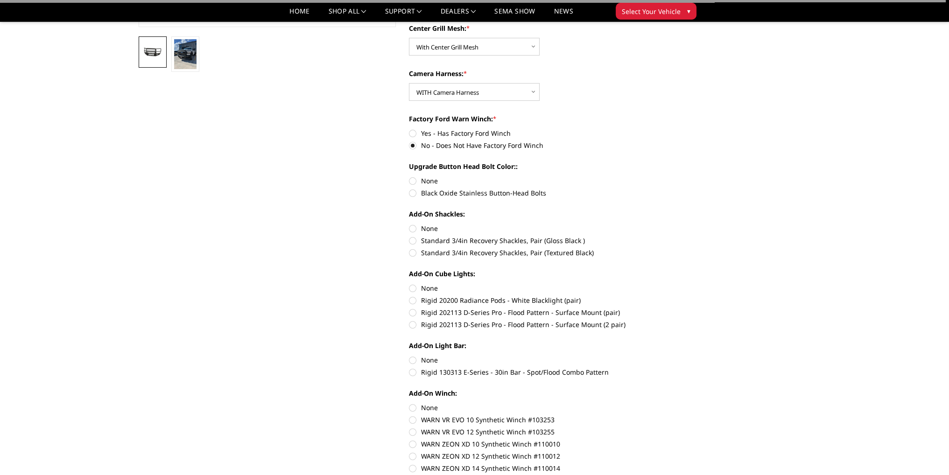
scroll to position [475, 0]
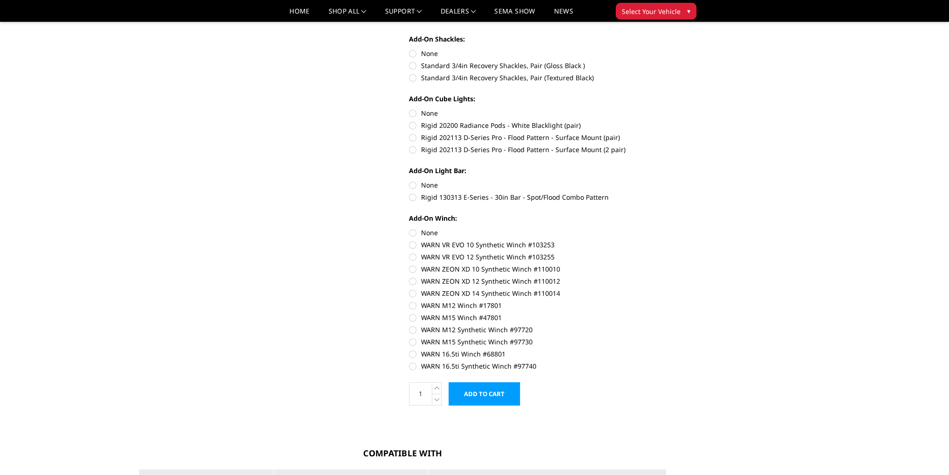
click at [494, 389] on input "Add to Cart" at bounding box center [483, 393] width 71 height 23
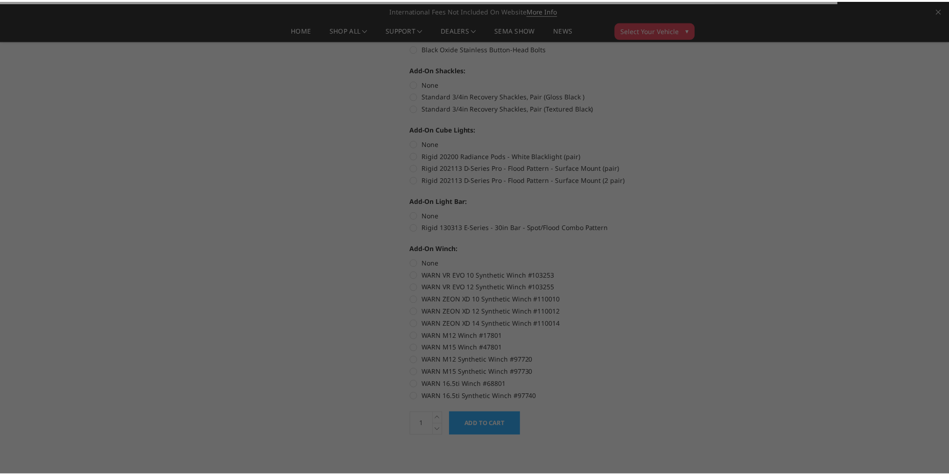
scroll to position [428, 0]
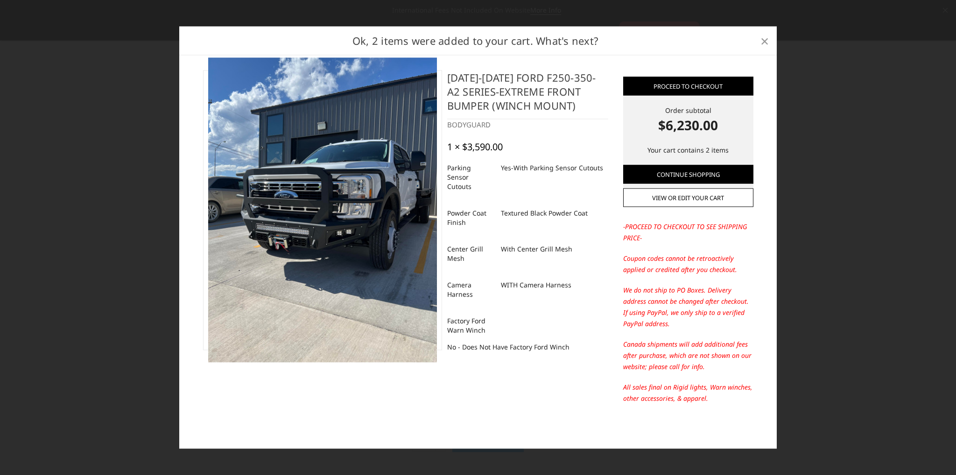
click at [765, 39] on span "×" at bounding box center [764, 40] width 8 height 20
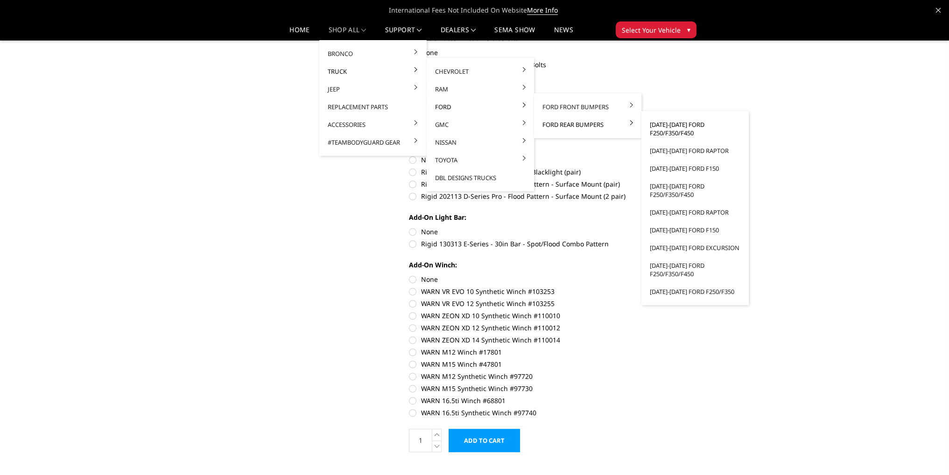
click at [680, 129] on link "[DATE]-[DATE] Ford F250/F350/F450" at bounding box center [695, 129] width 100 height 26
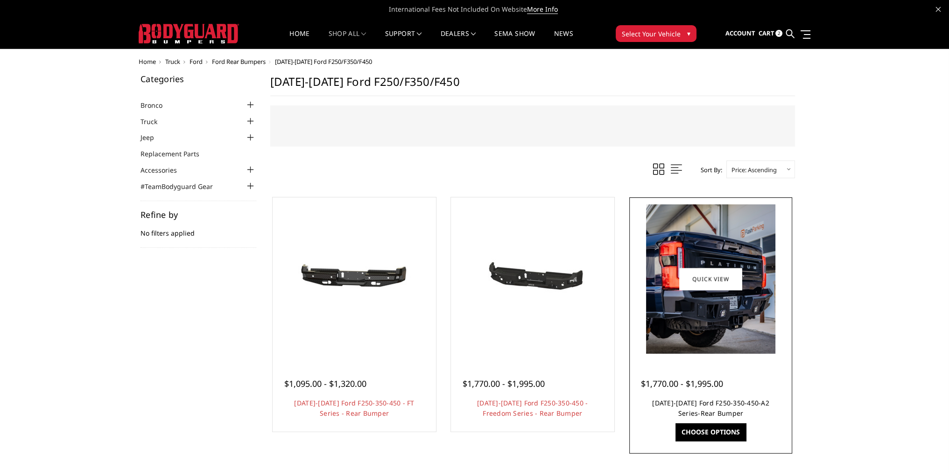
click at [704, 405] on link "[DATE]-[DATE] Ford F250-350-450-A2 Series-Rear Bumper" at bounding box center [710, 408] width 117 height 19
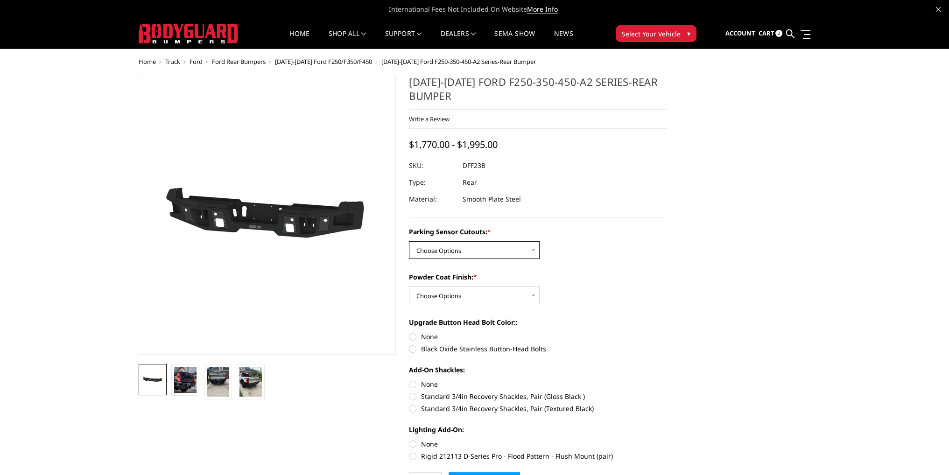
click at [463, 254] on select "Choose Options Yes-With Parking Sensor Cutouts No-Without Parking Sensor Cutouts" at bounding box center [474, 250] width 131 height 18
select select "2436"
click at [409, 241] on select "Choose Options Yes-With Parking Sensor Cutouts No-Without Parking Sensor Cutouts" at bounding box center [474, 250] width 131 height 18
click at [449, 292] on select "Choose Options Bare Metal Textured Black Powder Coat" at bounding box center [474, 296] width 131 height 18
select select "2439"
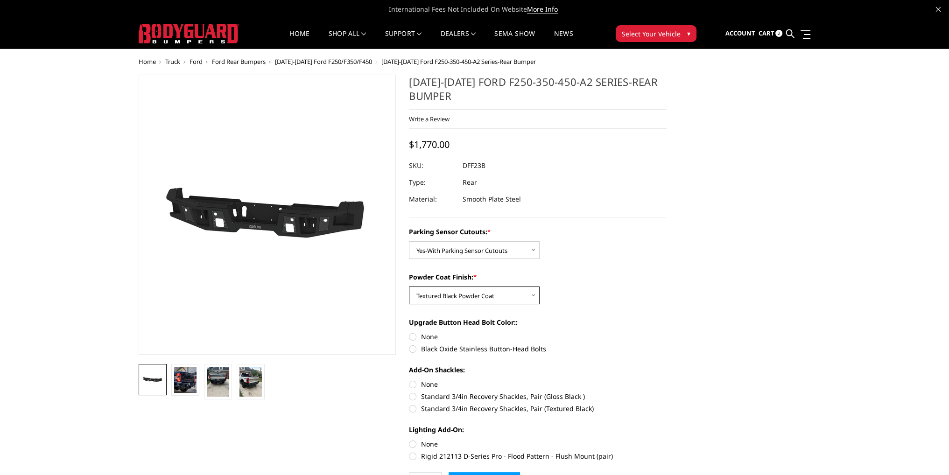
click at [409, 287] on select "Choose Options Bare Metal Textured Black Powder Coat" at bounding box center [474, 296] width 131 height 18
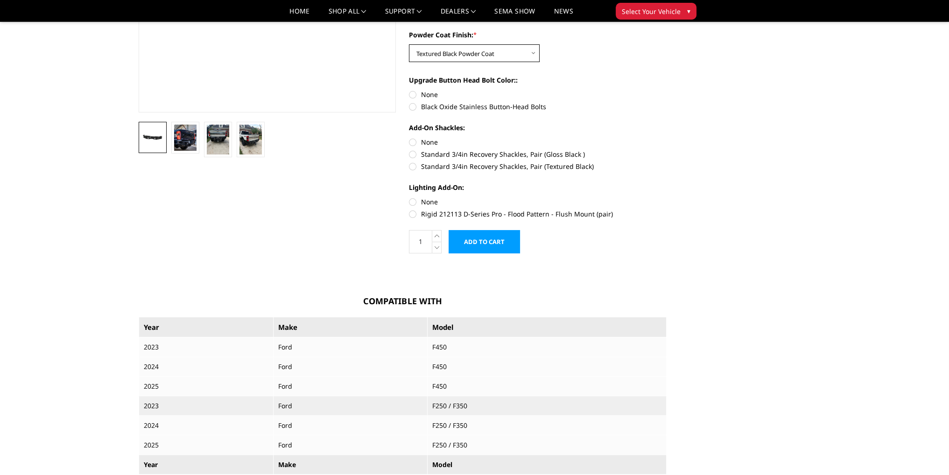
scroll to position [280, 0]
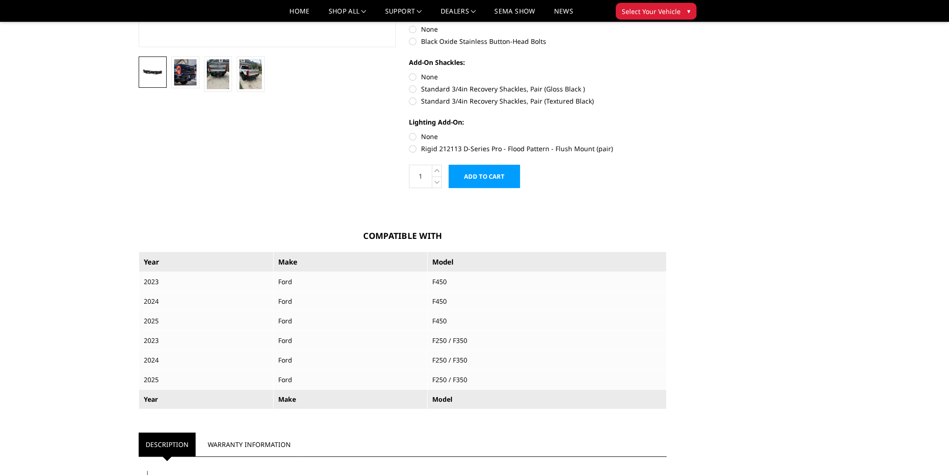
click at [482, 176] on input "Add to Cart" at bounding box center [483, 176] width 71 height 23
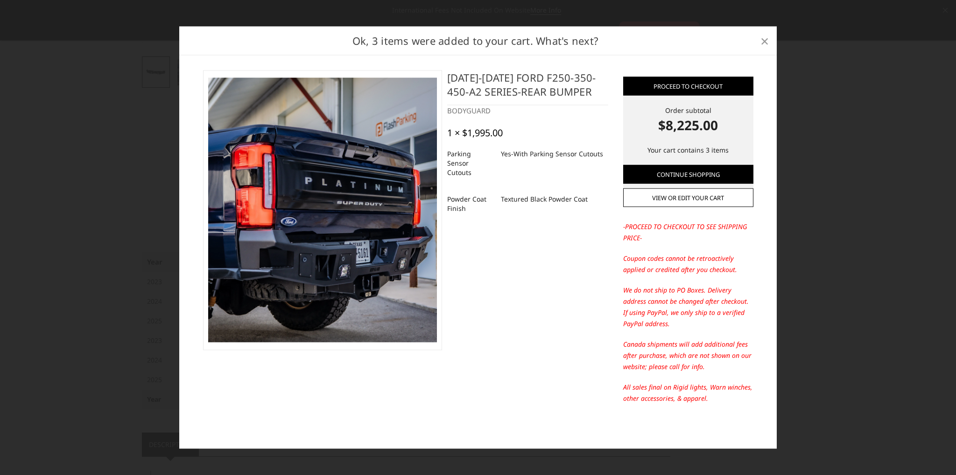
click at [758, 45] on link "×" at bounding box center [764, 40] width 15 height 15
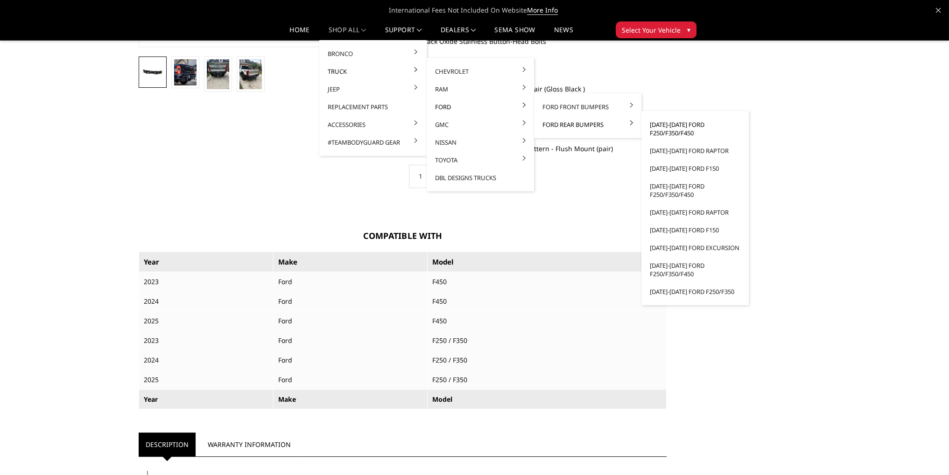
click at [670, 130] on link "[DATE]-[DATE] Ford F250/F350/F450" at bounding box center [695, 129] width 100 height 26
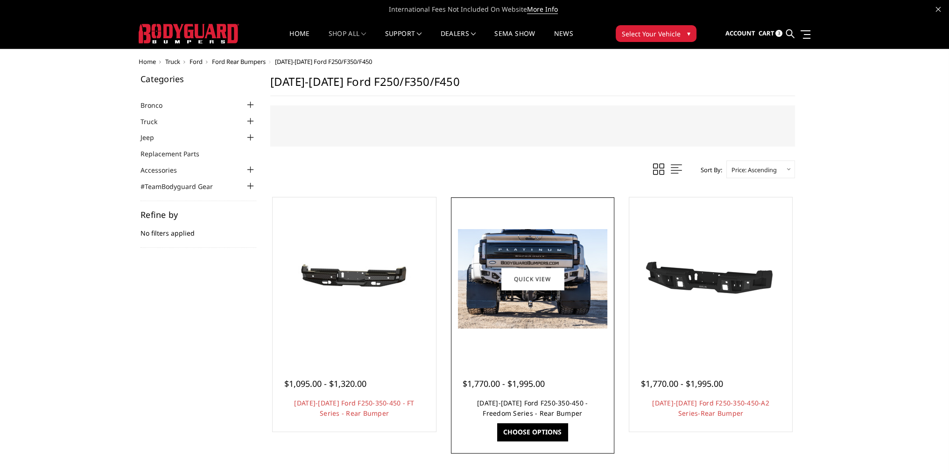
click at [542, 403] on link "2023-2025 Ford F250-350-450 - Freedom Series - Rear Bumper" at bounding box center [532, 408] width 111 height 19
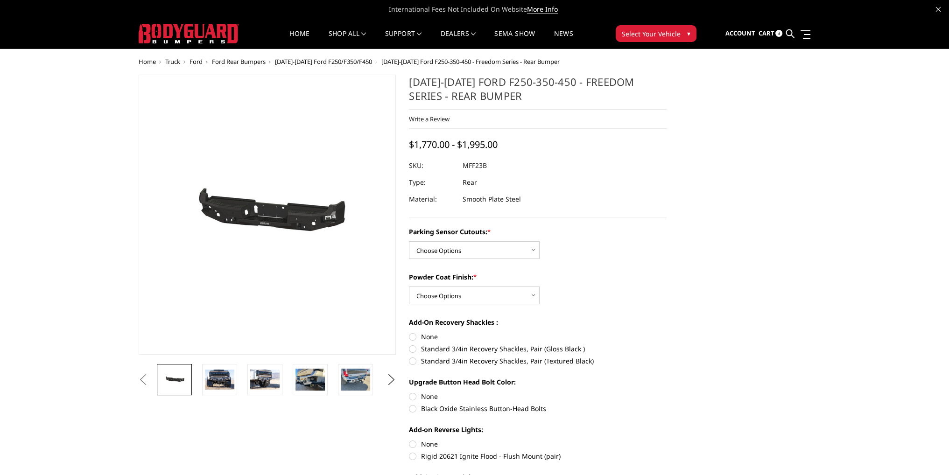
click at [771, 31] on span "Cart" at bounding box center [766, 33] width 16 height 8
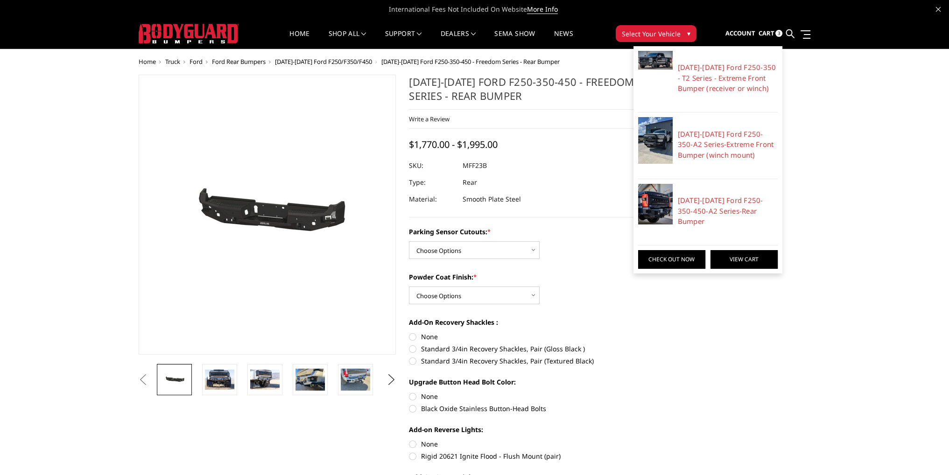
click at [738, 250] on link "View Cart" at bounding box center [743, 259] width 67 height 19
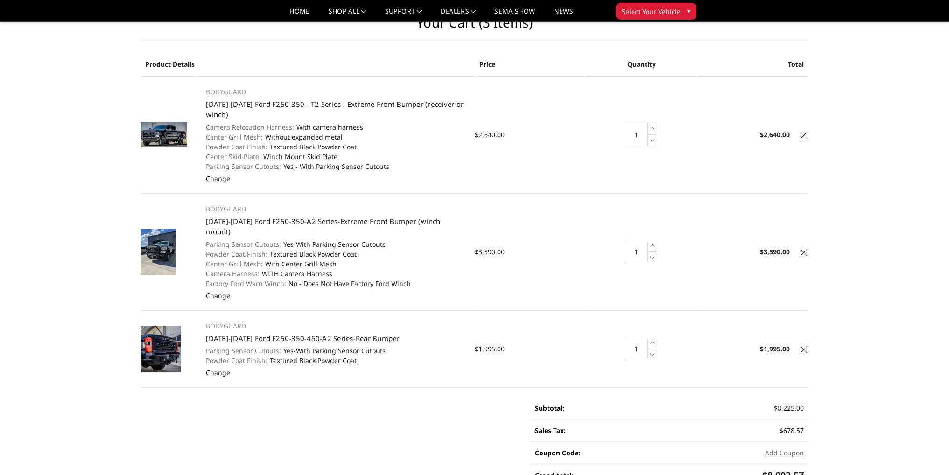
scroll to position [47, 0]
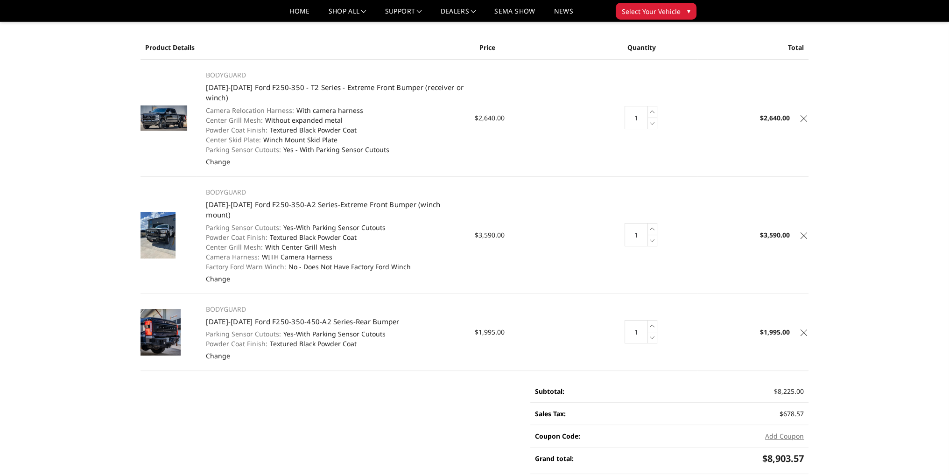
click at [886, 224] on div "Your Cart (3 items) Product Details Price Quantity Total BODYGUARD [DATE]-[DATE…" at bounding box center [474, 291] width 949 height 615
click at [230, 163] on td "BODYGUARD [DATE]-[DATE] Ford F250-350 - T2 Series - Extreme Front Bumper (recei…" at bounding box center [335, 117] width 278 height 117
click at [225, 162] on link "Change" at bounding box center [218, 161] width 24 height 9
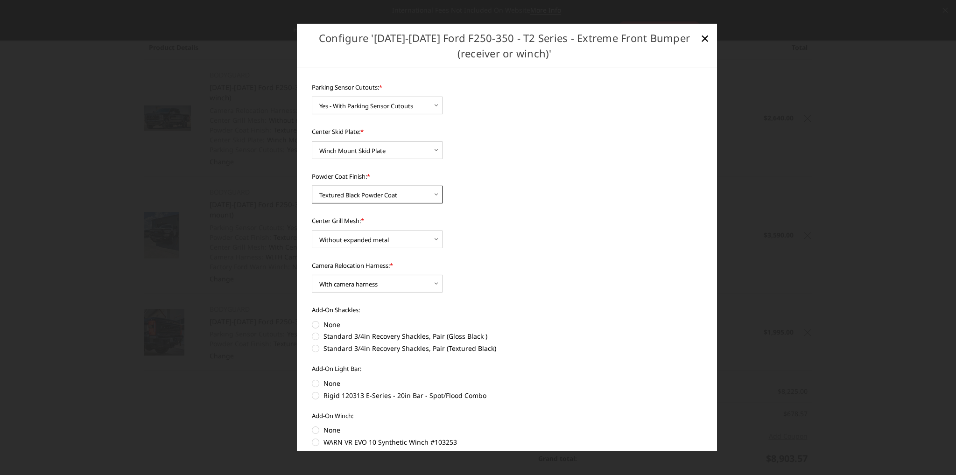
drag, startPoint x: 407, startPoint y: 195, endPoint x: 408, endPoint y: 201, distance: 5.7
click at [407, 195] on select "Choose Options Bare Metal Gloss Black Powder Coat Textured Black Powder Coat" at bounding box center [377, 195] width 131 height 18
select select "3748"
click at [312, 186] on select "Choose Options Bare Metal Gloss Black Powder Coat Textured Black Powder Coat" at bounding box center [377, 195] width 131 height 18
click at [704, 36] on span "×" at bounding box center [704, 38] width 8 height 20
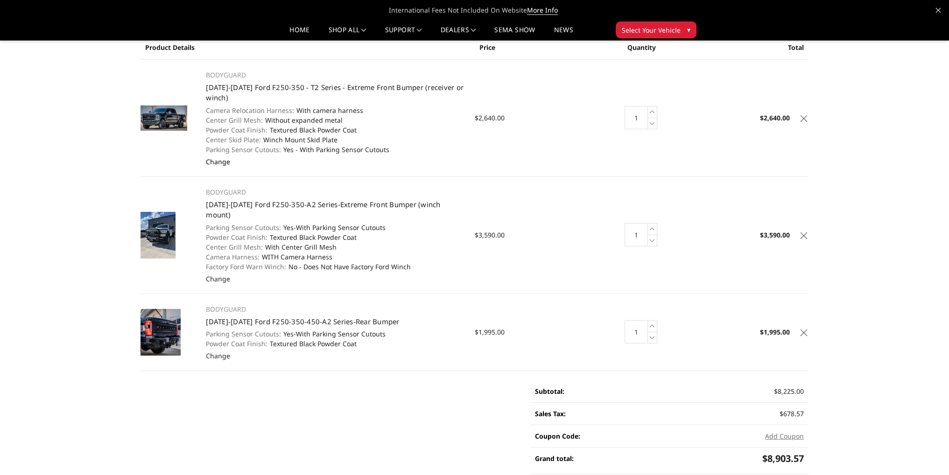
click at [220, 165] on link "Change" at bounding box center [218, 161] width 24 height 9
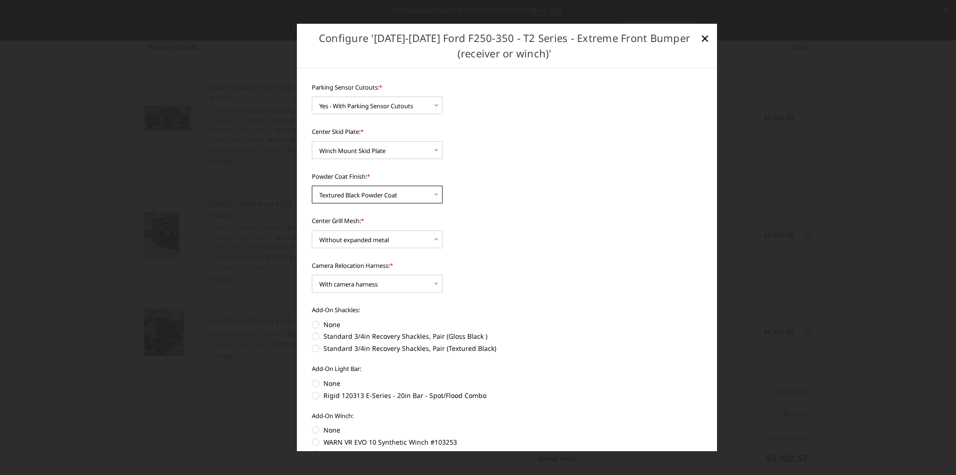
drag, startPoint x: 388, startPoint y: 195, endPoint x: 390, endPoint y: 201, distance: 6.3
click at [388, 195] on select "Choose Options Bare Metal Gloss Black Powder Coat Textured Black Powder Coat" at bounding box center [377, 195] width 131 height 18
click at [312, 186] on select "Choose Options Bare Metal Gloss Black Powder Coat Textured Black Powder Coat" at bounding box center [377, 195] width 131 height 18
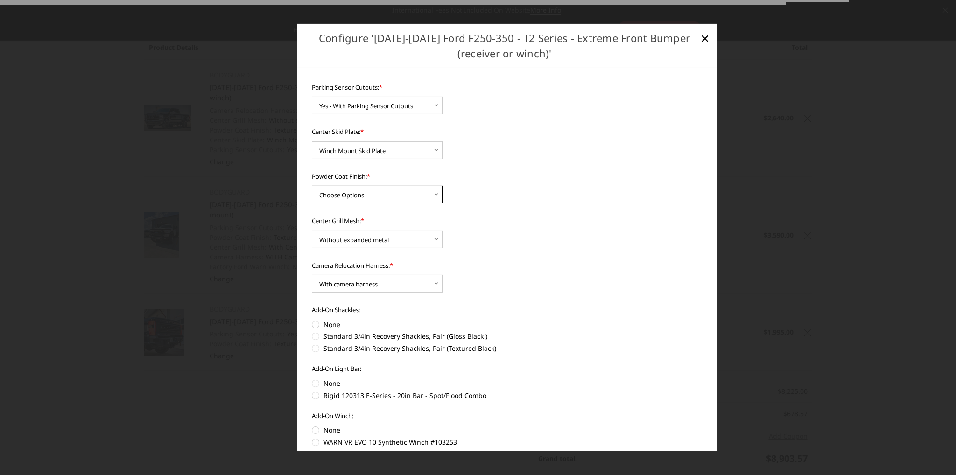
drag, startPoint x: 374, startPoint y: 196, endPoint x: 374, endPoint y: 203, distance: 6.5
click at [374, 196] on select "Choose Options Bare Metal Gloss Black Powder Coat Textured Black Powder Coat" at bounding box center [377, 195] width 131 height 18
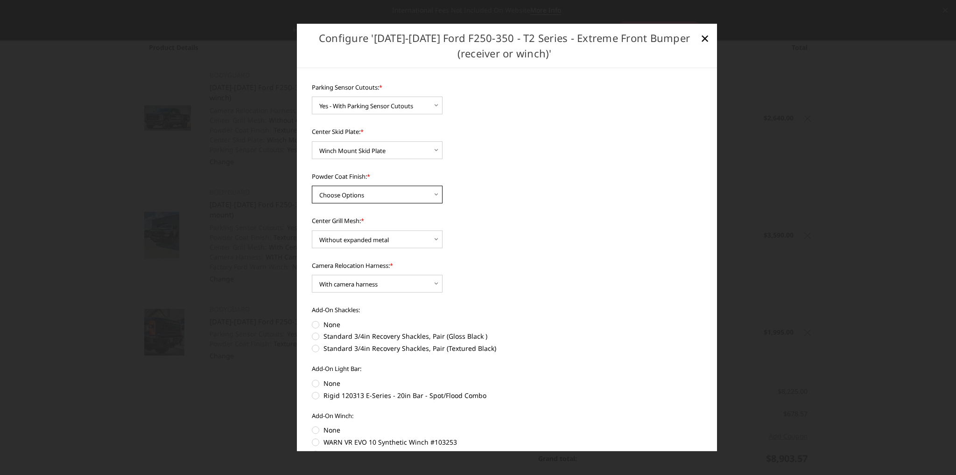
select select "3748"
click at [312, 186] on select "Choose Options Bare Metal Gloss Black Powder Coat Textured Black Powder Coat" at bounding box center [377, 195] width 131 height 18
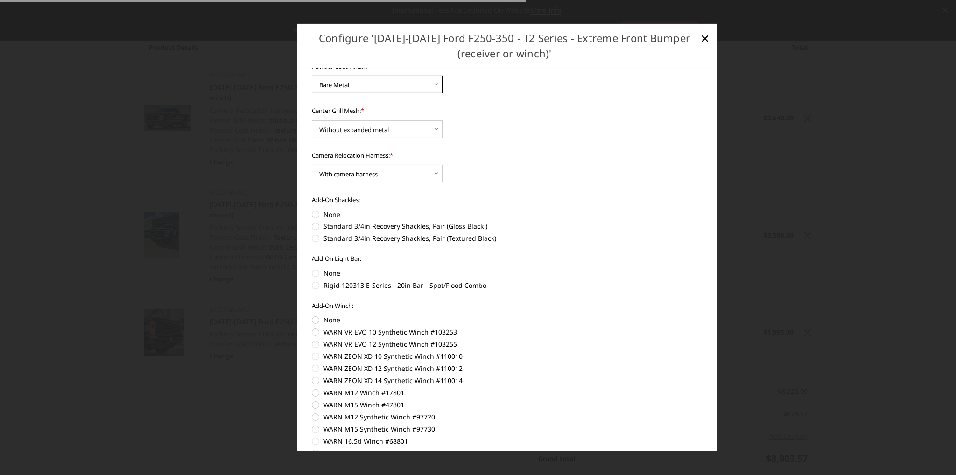
scroll to position [161, 0]
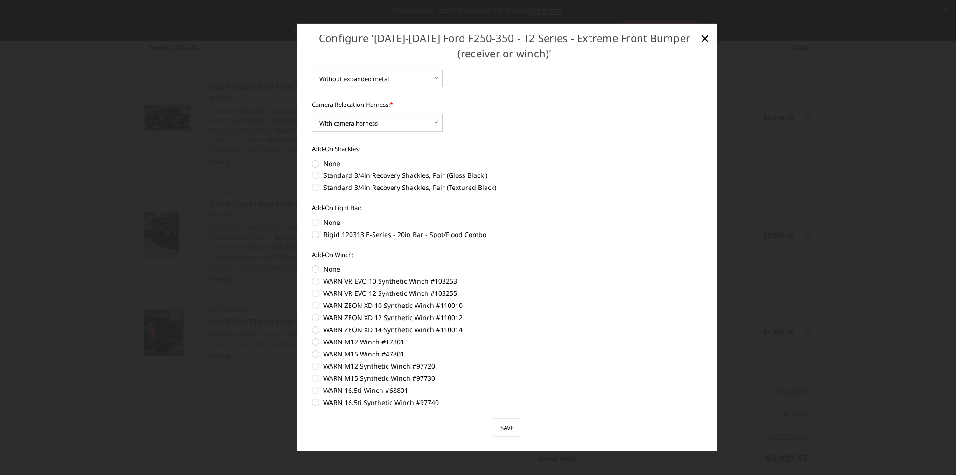
drag, startPoint x: 511, startPoint y: 436, endPoint x: 508, endPoint y: 433, distance: 5.0
click at [510, 435] on input "Save" at bounding box center [507, 428] width 28 height 19
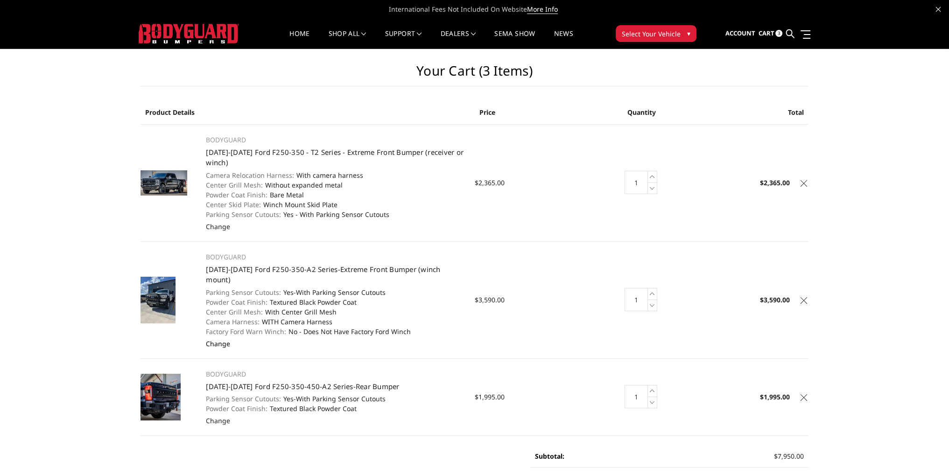
click at [217, 339] on link "Change" at bounding box center [218, 343] width 24 height 9
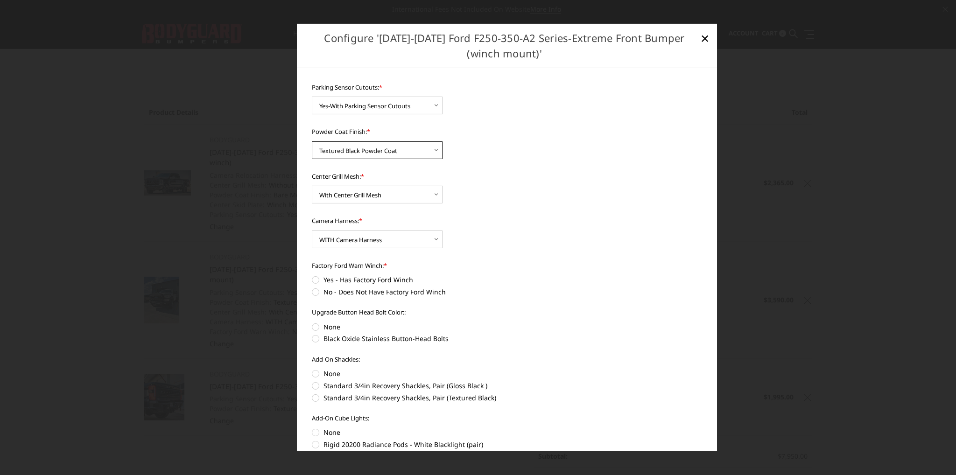
drag, startPoint x: 388, startPoint y: 151, endPoint x: 388, endPoint y: 157, distance: 6.1
click at [388, 151] on select "Choose Options Bare Metal Textured Black Powder Coat" at bounding box center [377, 150] width 131 height 18
select select "2422"
click at [312, 141] on select "Choose Options Bare Metal Textured Black Powder Coat" at bounding box center [377, 150] width 131 height 18
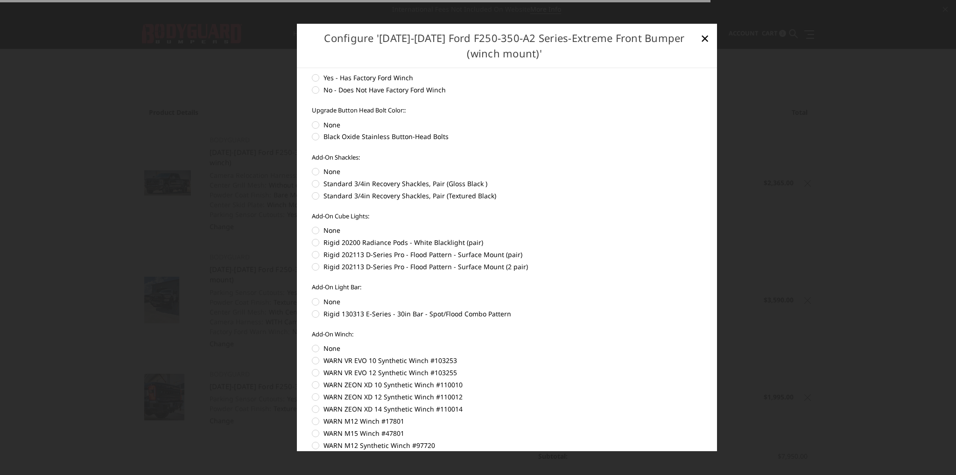
scroll to position [282, 0]
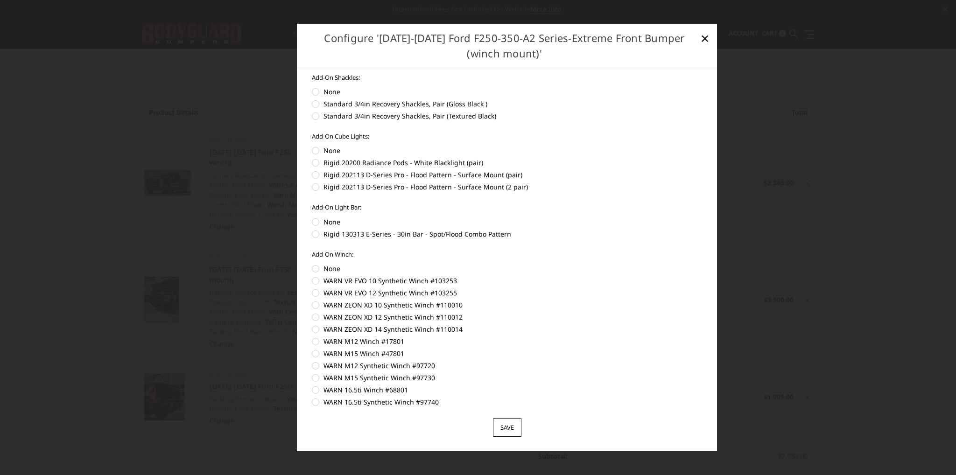
click at [504, 428] on input "Save" at bounding box center [507, 427] width 28 height 19
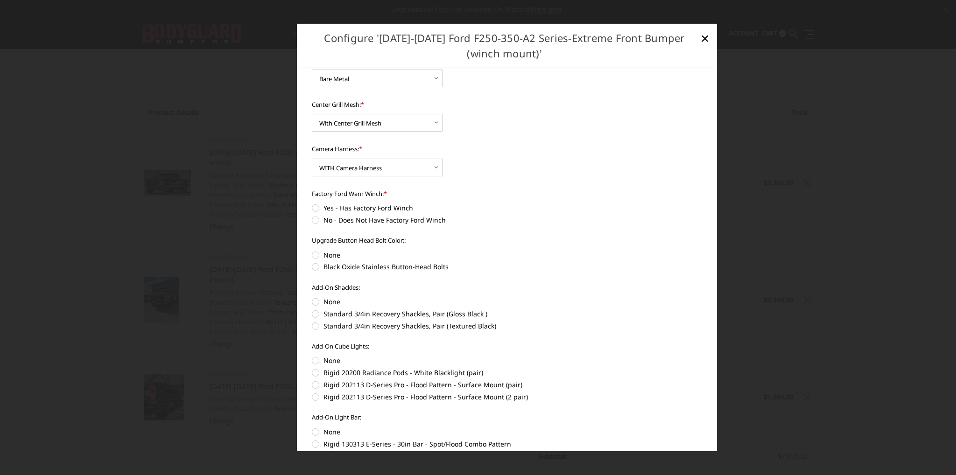
scroll to position [49, 0]
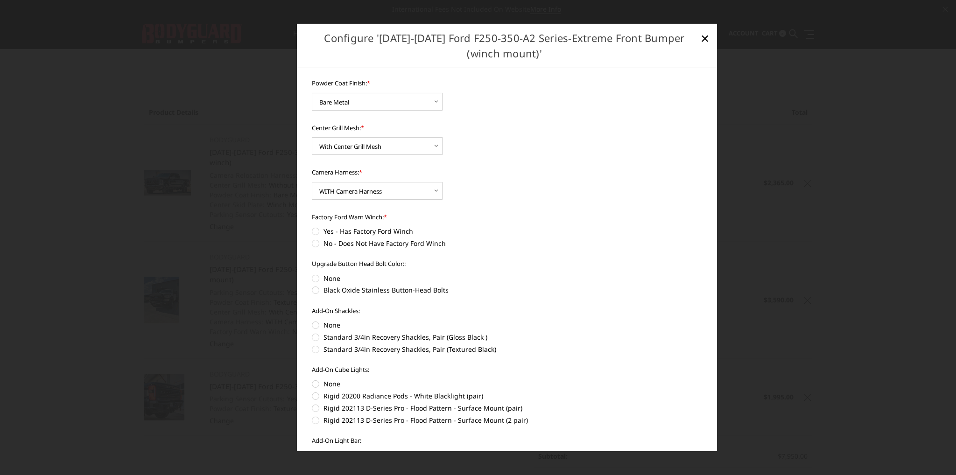
click at [316, 243] on label "No - Does Not Have Factory Ford Winch" at bounding box center [507, 243] width 391 height 10
click at [702, 275] on input "No - Does Not Have Factory Ford Winch" at bounding box center [702, 275] width 0 height 0
radio input "true"
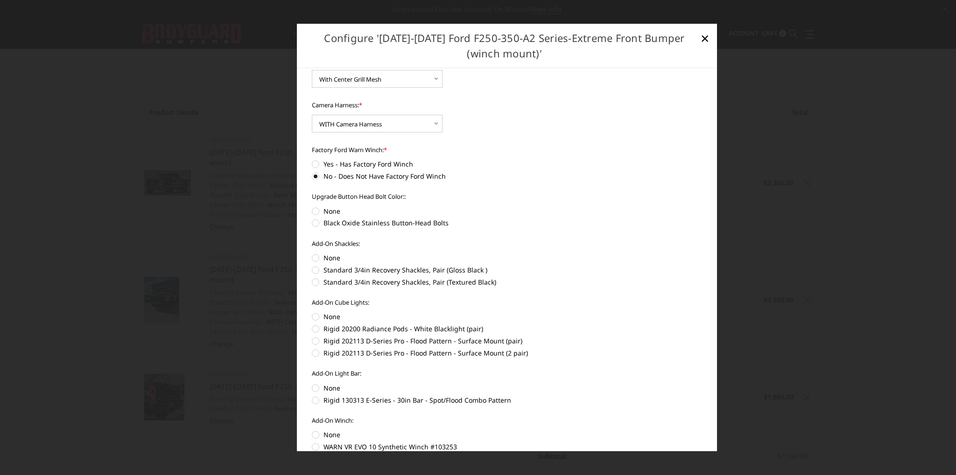
scroll to position [282, 0]
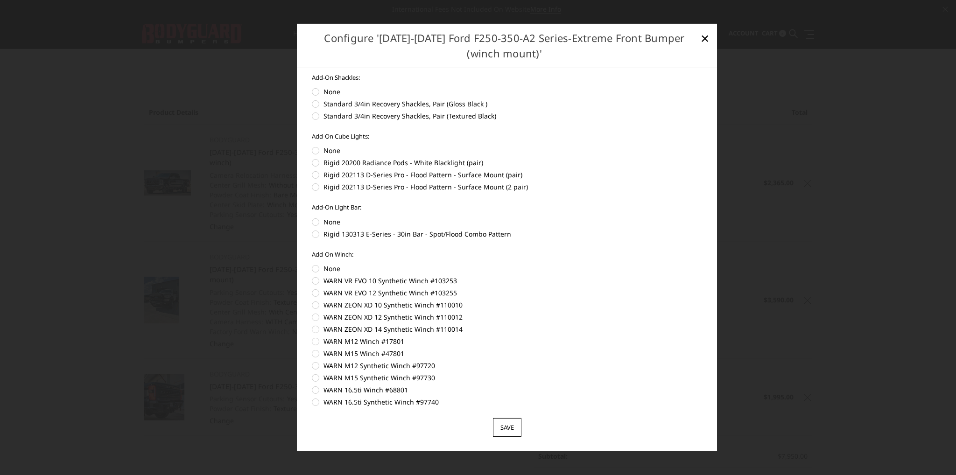
click at [504, 428] on input "Save" at bounding box center [507, 427] width 28 height 19
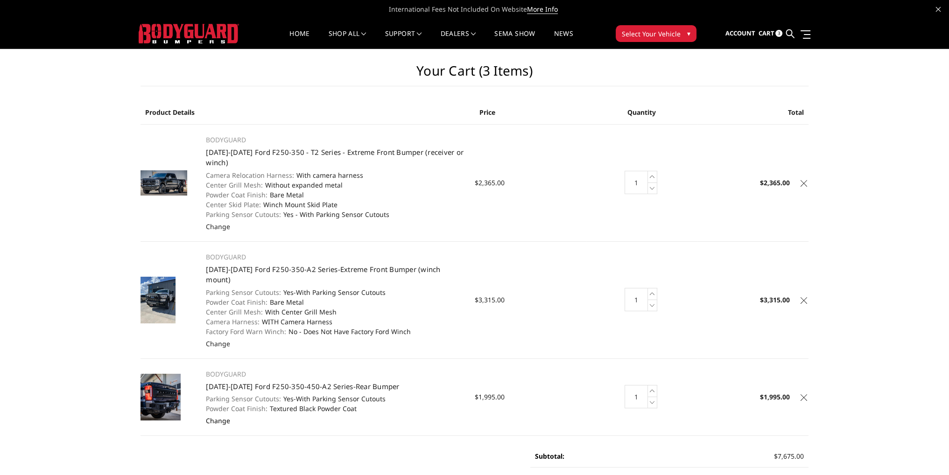
click at [216, 416] on link "Change" at bounding box center [218, 420] width 24 height 9
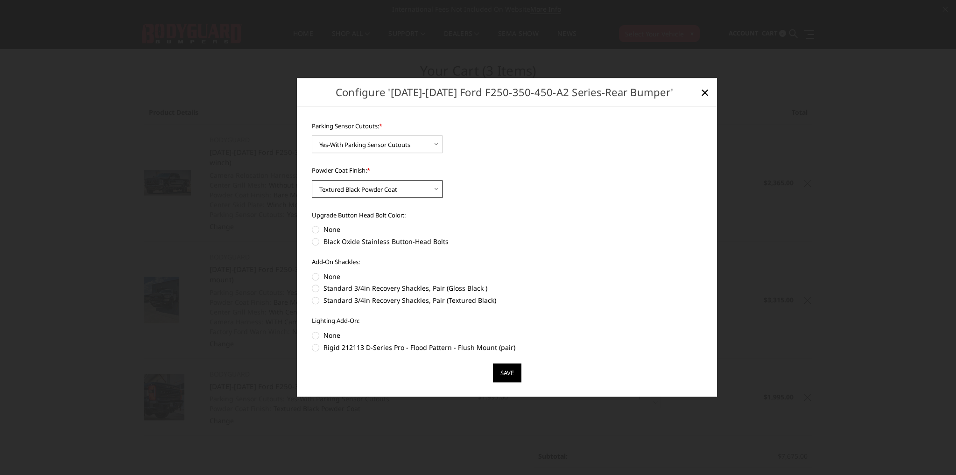
click at [390, 189] on select "Choose Options Bare Metal Textured Black Powder Coat" at bounding box center [377, 189] width 131 height 18
select select "2438"
click at [312, 180] on select "Choose Options Bare Metal Textured Black Powder Coat" at bounding box center [377, 189] width 131 height 18
click at [500, 372] on input "Save" at bounding box center [507, 373] width 28 height 19
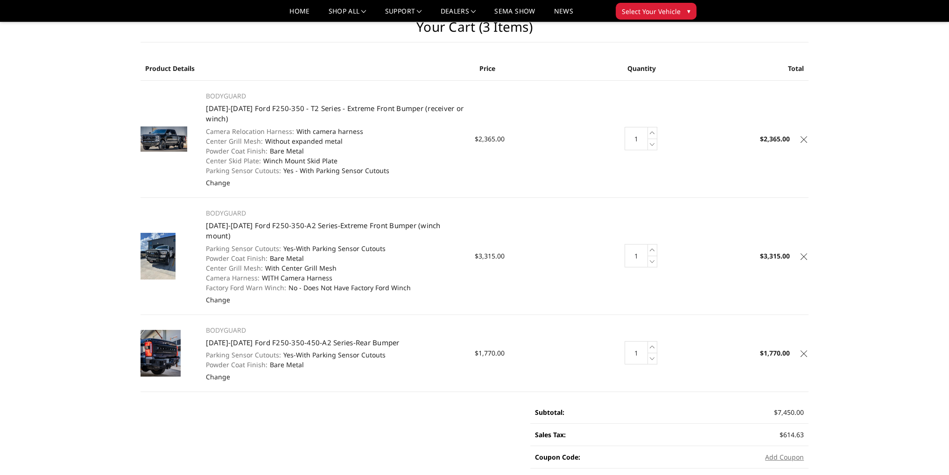
scroll to position [47, 0]
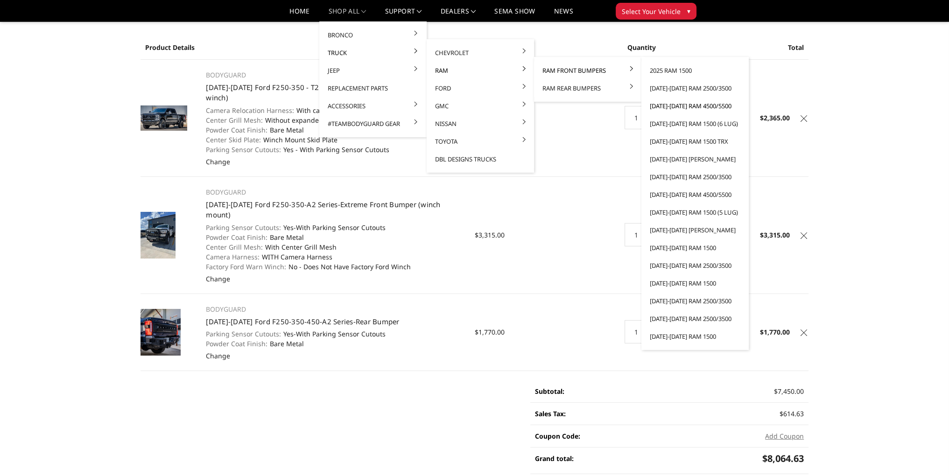
click at [681, 104] on link "[DATE]-[DATE] Ram 4500/5500" at bounding box center [695, 106] width 100 height 18
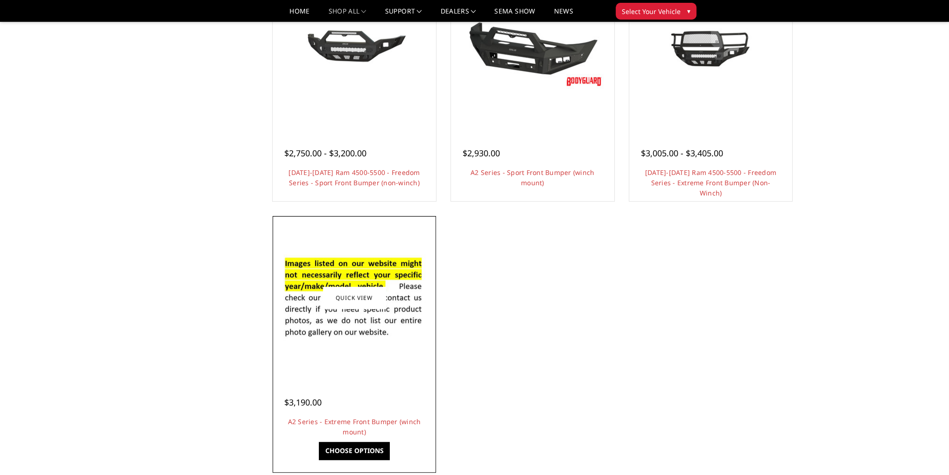
scroll to position [653, 0]
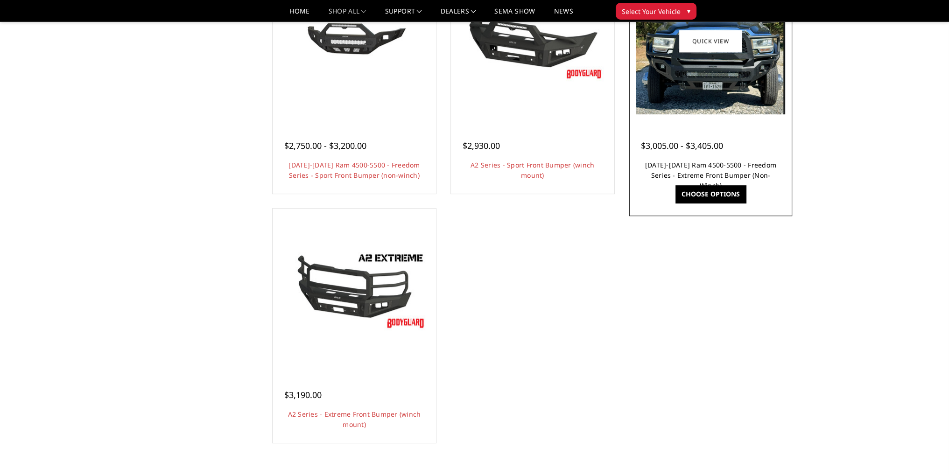
click at [702, 165] on link "[DATE]-[DATE] Ram 4500-5500 - Freedom Series - Extreme Front Bumper (Non-Winch)" at bounding box center [710, 175] width 131 height 29
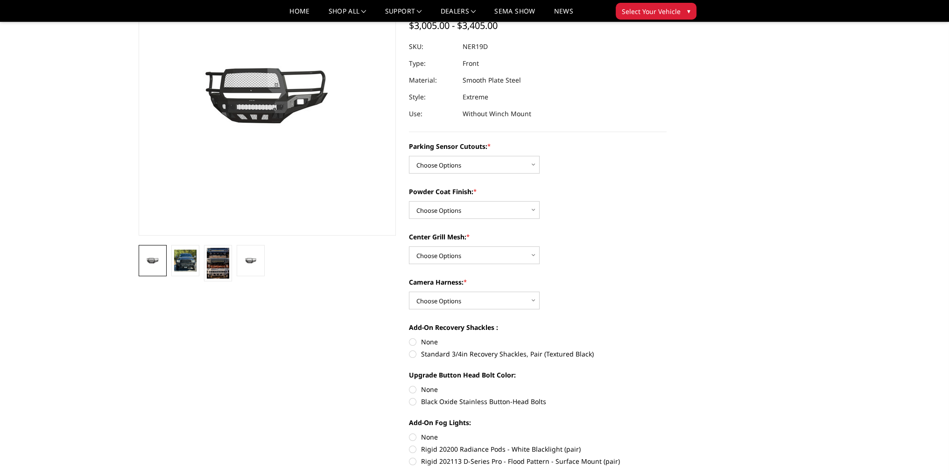
scroll to position [93, 0]
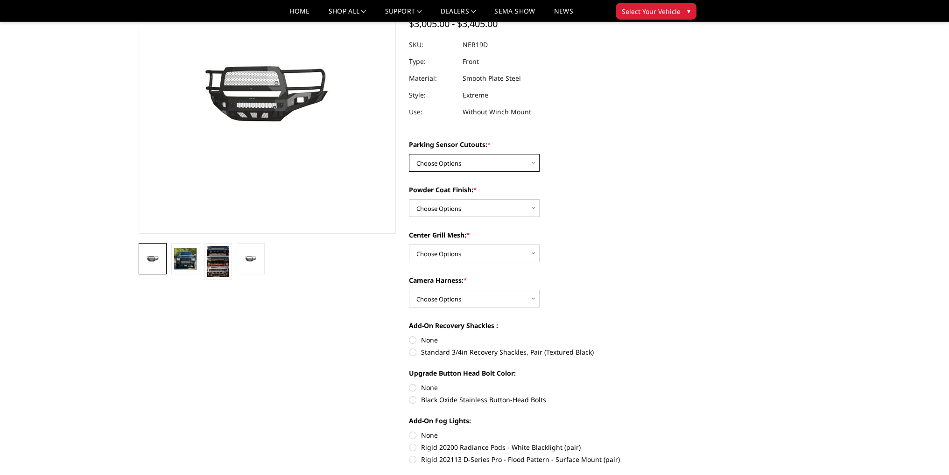
click at [448, 158] on select "Choose Options No - Without Parking Sensor Cutouts Yes - With Parking Sensor Cu…" at bounding box center [474, 163] width 131 height 18
select select "2733"
click at [409, 154] on select "Choose Options No - Without Parking Sensor Cutouts Yes - With Parking Sensor Cu…" at bounding box center [474, 163] width 131 height 18
click at [451, 210] on select "Choose Options Bare Metal Texture Black Powder Coat" at bounding box center [474, 208] width 131 height 18
select select "2735"
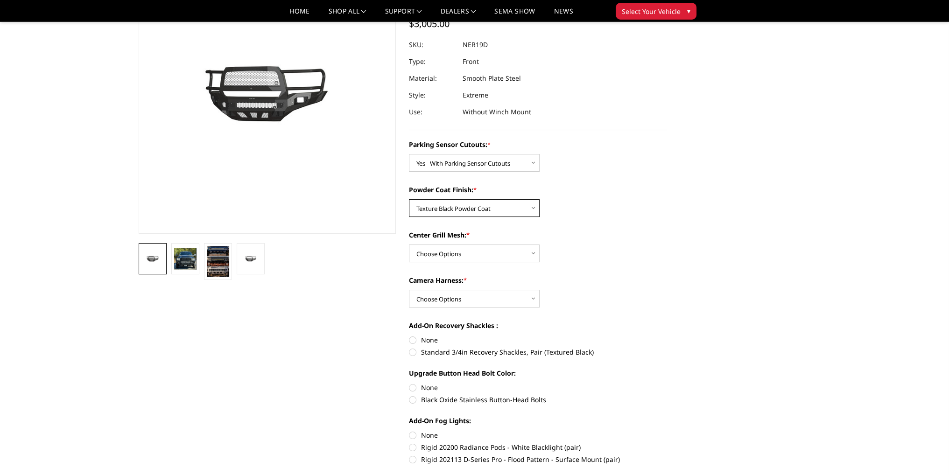
click at [409, 199] on select "Choose Options Bare Metal Texture Black Powder Coat" at bounding box center [474, 208] width 131 height 18
click at [444, 258] on select "Choose Options With Center Grill Mesh Without Center Grill Mesh" at bounding box center [474, 254] width 131 height 18
select select "2736"
click at [409, 245] on select "Choose Options With Center Grill Mesh Without Center Grill Mesh" at bounding box center [474, 254] width 131 height 18
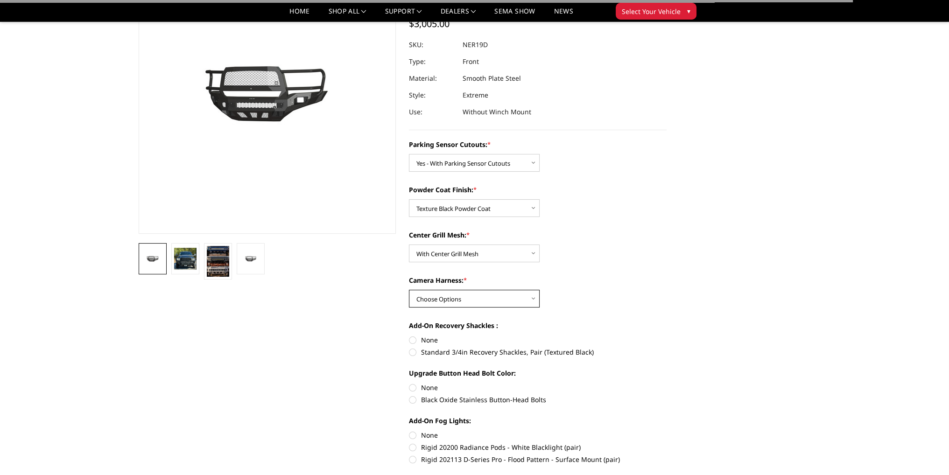
click at [439, 301] on select "Choose Options WITH Camera Harness WITHOUT Camera Harness" at bounding box center [474, 299] width 131 height 18
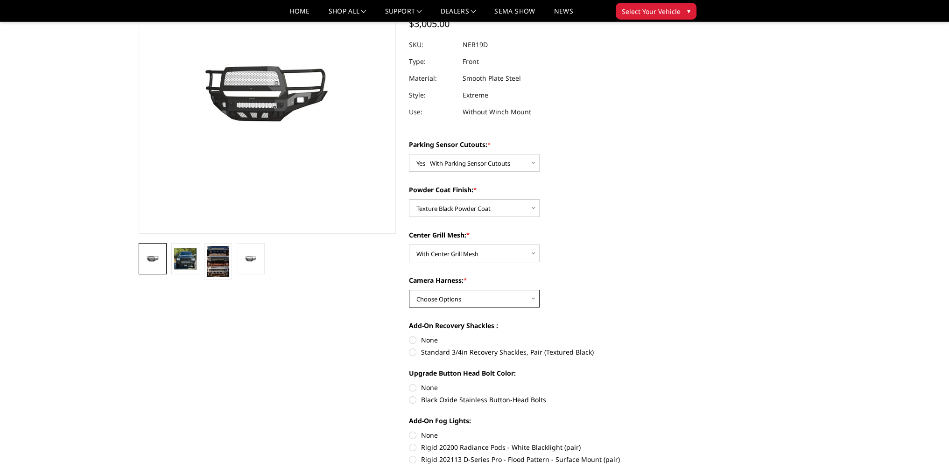
select select "2739"
click at [409, 290] on select "Choose Options WITH Camera Harness WITHOUT Camera Harness" at bounding box center [474, 299] width 131 height 18
drag, startPoint x: 447, startPoint y: 161, endPoint x: 448, endPoint y: 169, distance: 7.5
click at [447, 161] on select "Choose Options No - Without Parking Sensor Cutouts Yes - With Parking Sensor Cu…" at bounding box center [474, 163] width 131 height 18
select select "2732"
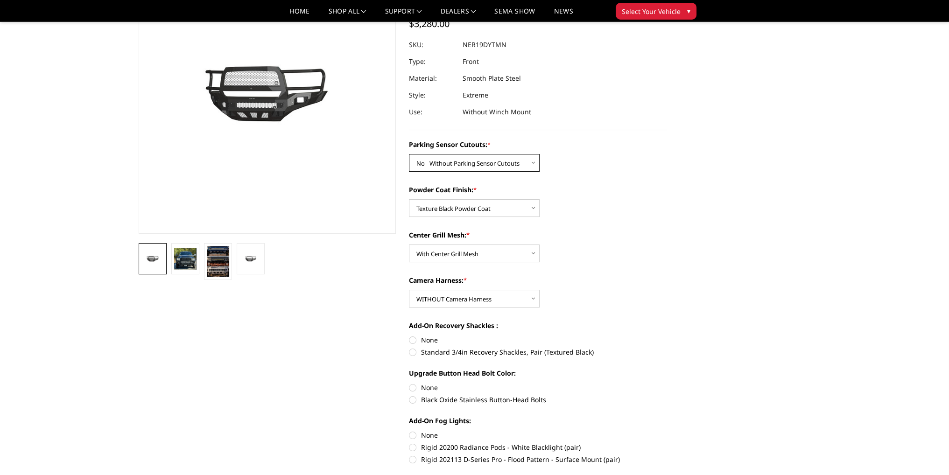
click at [409, 154] on select "Choose Options No - Without Parking Sensor Cutouts Yes - With Parking Sensor Cu…" at bounding box center [474, 163] width 131 height 18
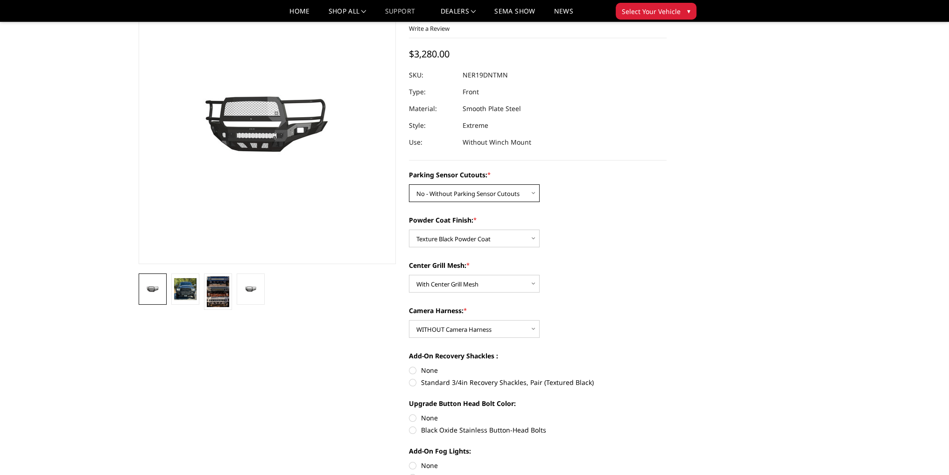
scroll to position [47, 0]
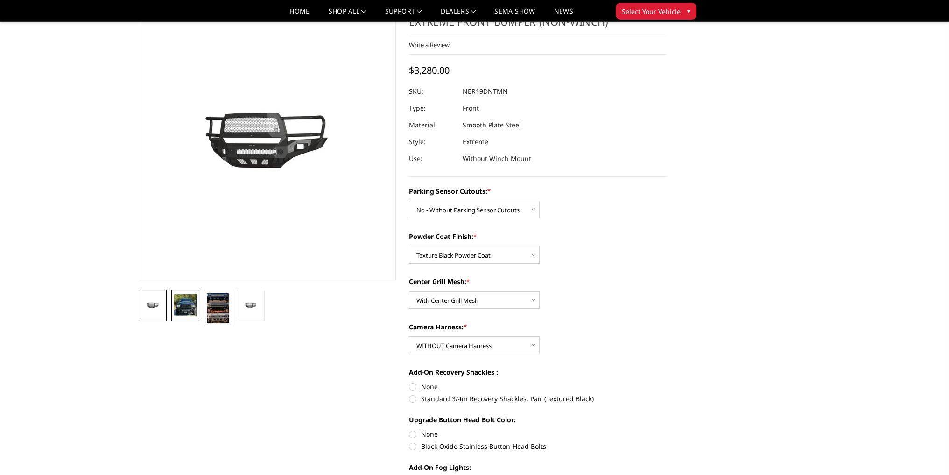
click at [186, 301] on img at bounding box center [185, 305] width 22 height 22
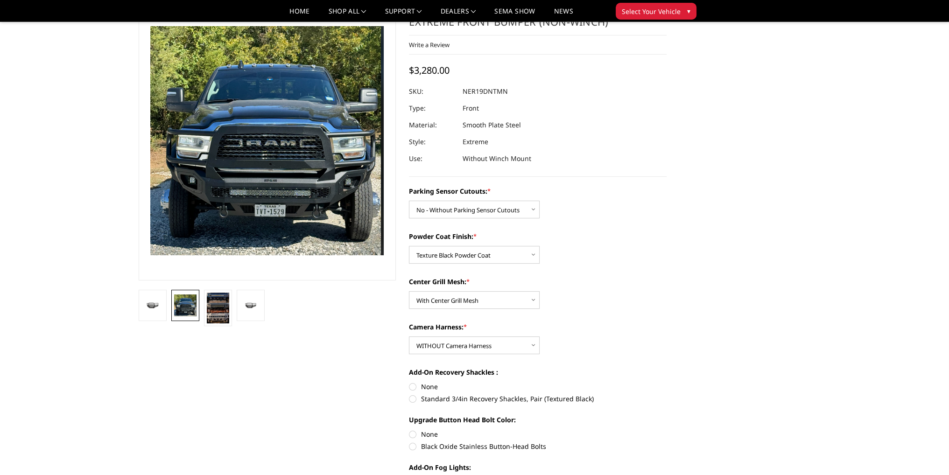
click at [215, 236] on img at bounding box center [335, 36] width 597 height 587
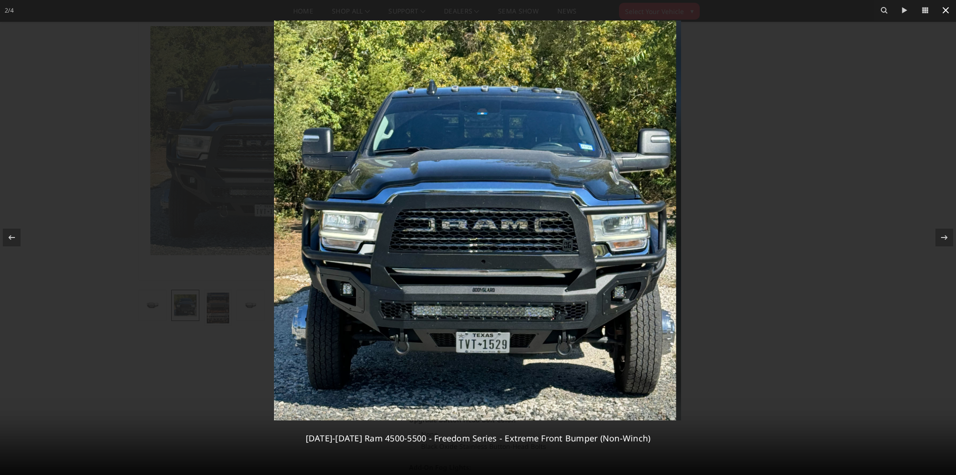
click at [943, 11] on icon at bounding box center [945, 10] width 11 height 11
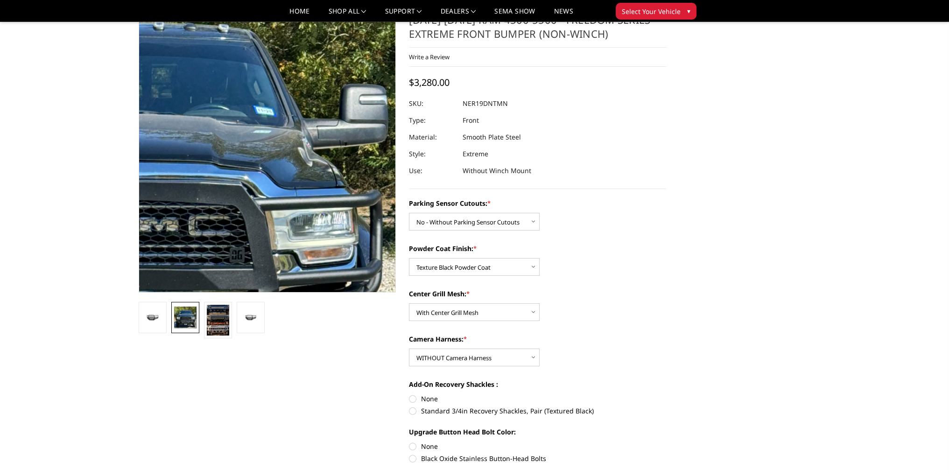
scroll to position [0, 0]
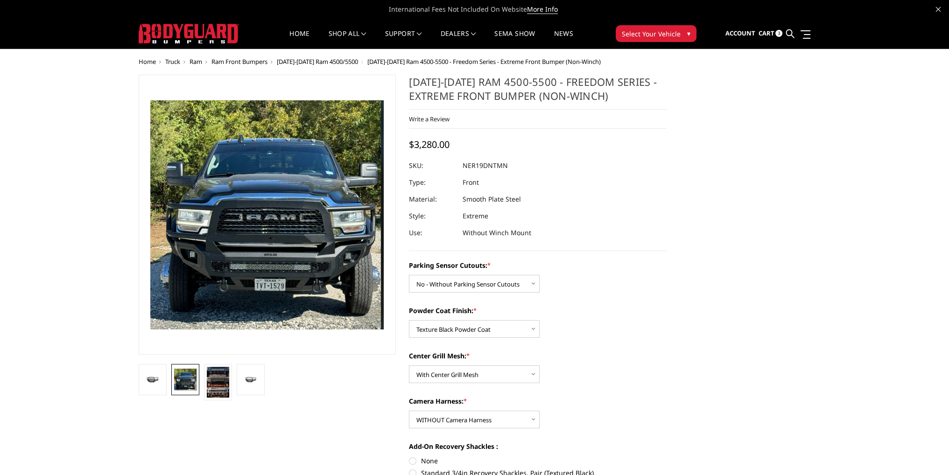
click at [323, 63] on span "[DATE]-[DATE] Ram 4500/5500" at bounding box center [317, 61] width 81 height 8
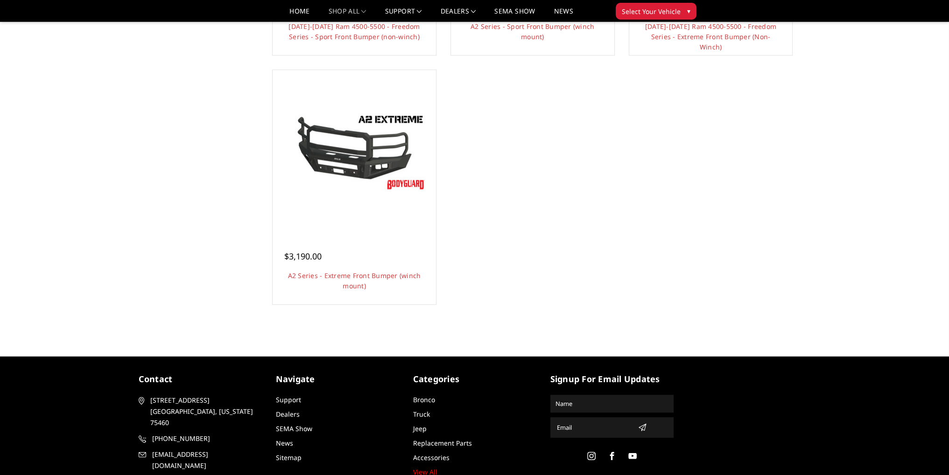
scroll to position [842, 0]
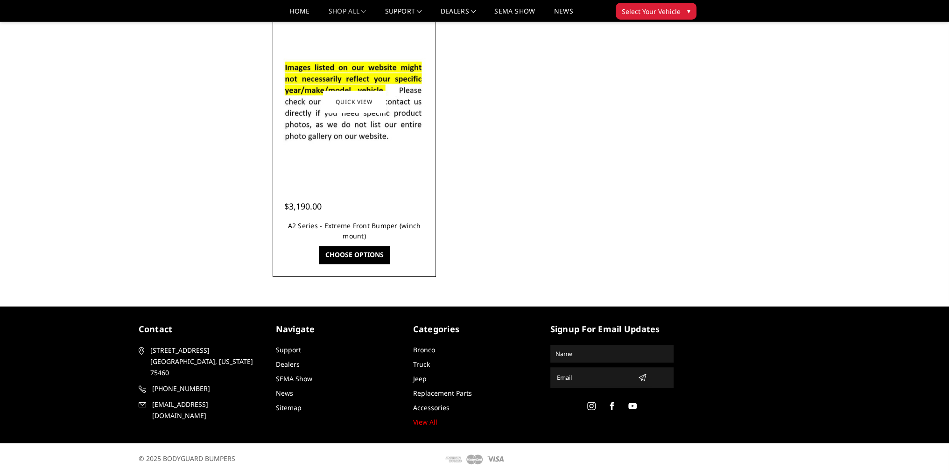
click at [375, 224] on link "A2 Series - Extreme Front Bumper (winch mount)" at bounding box center [354, 230] width 133 height 19
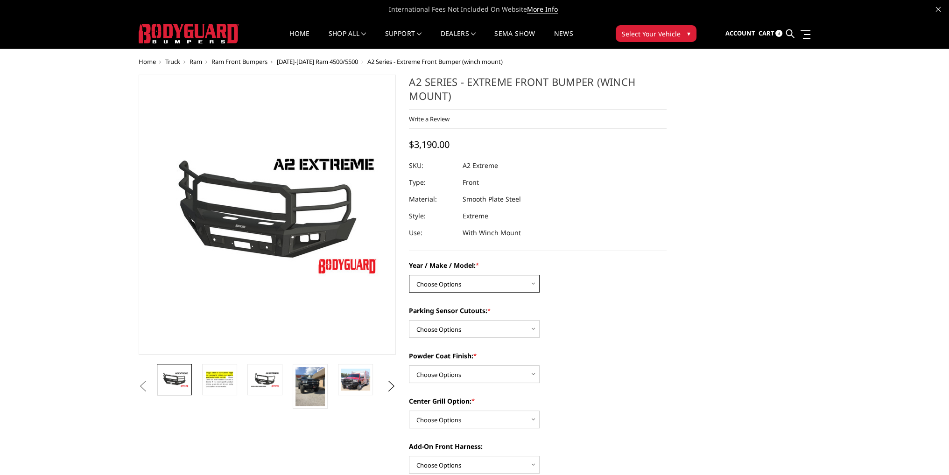
click at [453, 287] on select "Choose Options Chevrolet 20-23 2500 / 3500 Ford 17-22 F250 / F350 Ford 17-22 F4…" at bounding box center [474, 284] width 131 height 18
select select "1384"
click at [409, 275] on select "Choose Options Chevrolet 20-23 2500 / 3500 Ford 17-22 F250 / F350 Ford 17-22 F4…" at bounding box center [474, 284] width 131 height 18
drag, startPoint x: 450, startPoint y: 329, endPoint x: 455, endPoint y: 333, distance: 7.0
click at [450, 329] on select "Choose Options Yes - I have front parking sensors No - I do NOT have parking se…" at bounding box center [474, 329] width 131 height 18
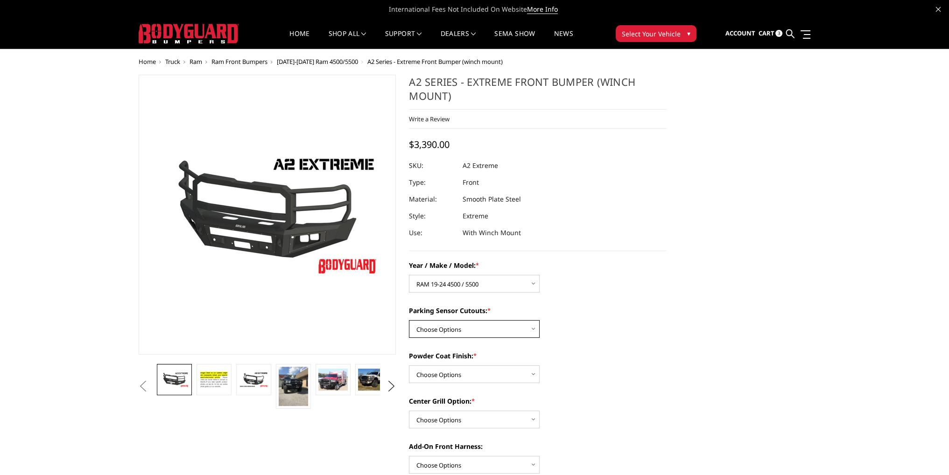
select select "540"
click at [409, 320] on select "Choose Options Yes - I have front parking sensors No - I do NOT have parking se…" at bounding box center [474, 329] width 131 height 18
drag, startPoint x: 451, startPoint y: 372, endPoint x: 451, endPoint y: 379, distance: 7.0
click at [451, 372] on select "Choose Options Bare metal (included) Texture Black Powder Coat" at bounding box center [474, 374] width 131 height 18
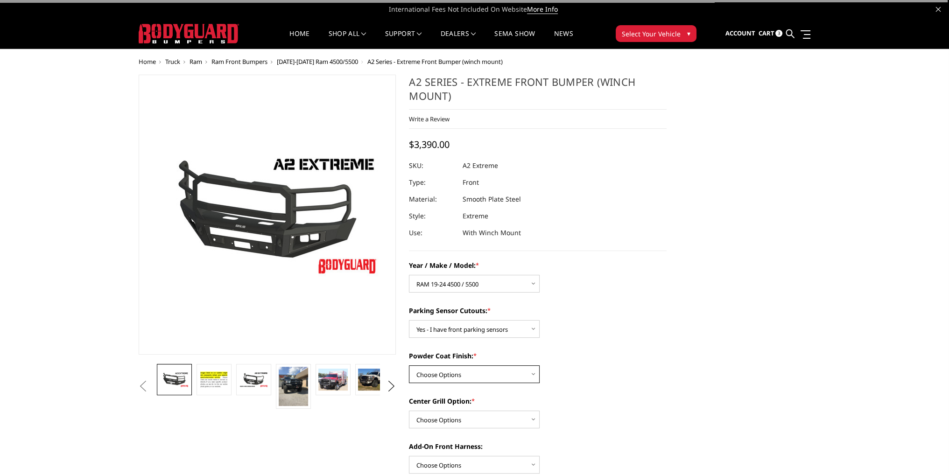
select select "518"
click at [409, 365] on select "Choose Options Bare metal (included) Texture Black Powder Coat" at bounding box center [474, 374] width 131 height 18
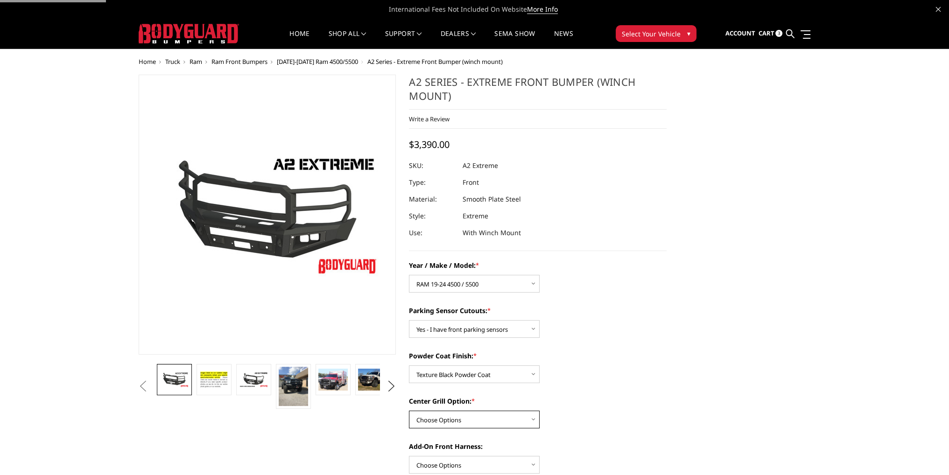
click at [443, 415] on select "Choose Options Add expanded metal in center grill Decline this option" at bounding box center [474, 420] width 131 height 18
select select "1080"
click at [409, 411] on select "Choose Options Add expanded metal in center grill Decline this option" at bounding box center [474, 420] width 131 height 18
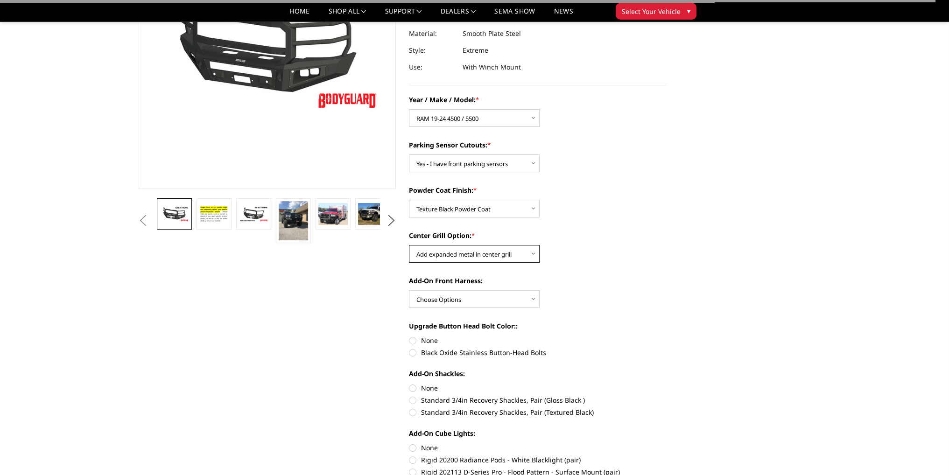
scroll to position [140, 0]
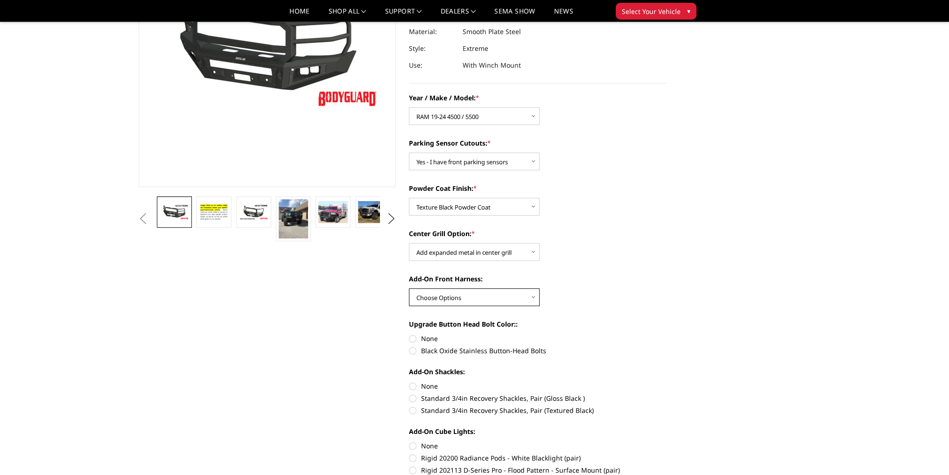
click at [441, 296] on select "Choose Options WITH front camera harness WITHOUT front camera harness" at bounding box center [474, 297] width 131 height 18
select select "1696"
click at [409, 288] on select "Choose Options WITH front camera harness WITHOUT front camera harness" at bounding box center [474, 297] width 131 height 18
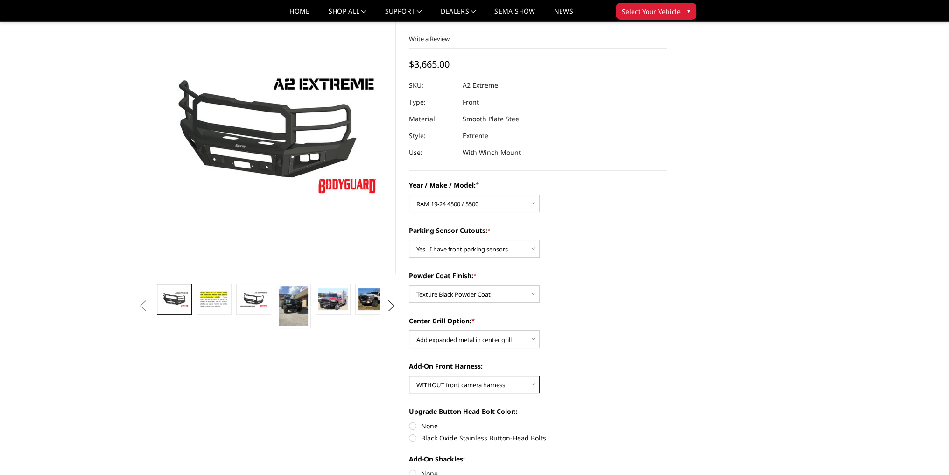
scroll to position [47, 0]
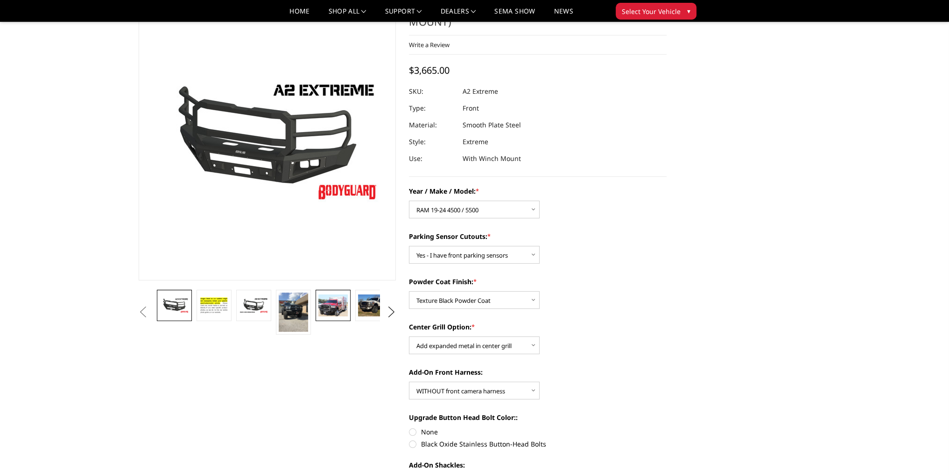
click at [329, 303] on img at bounding box center [332, 305] width 29 height 22
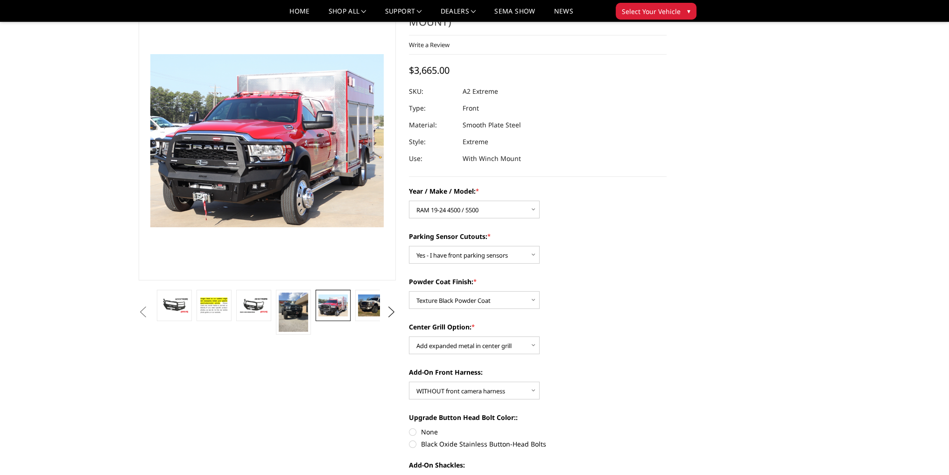
click at [291, 208] on img at bounding box center [236, 102] width 597 height 444
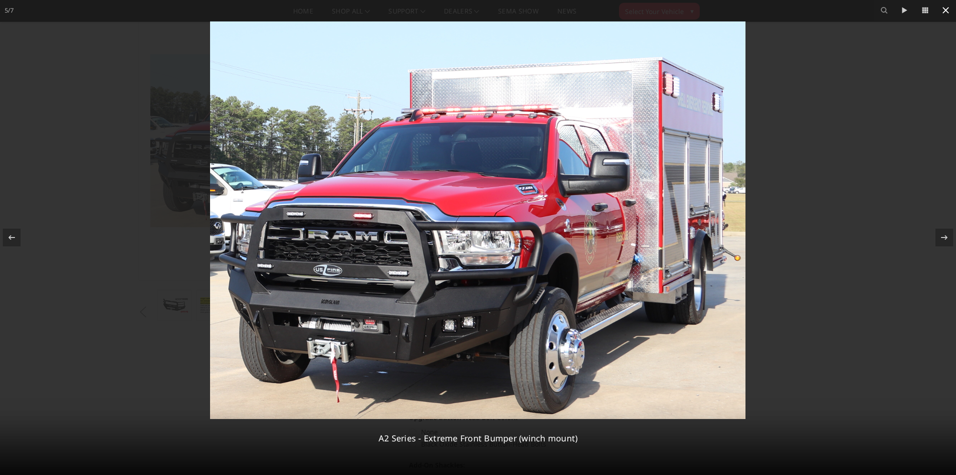
click at [941, 9] on icon at bounding box center [945, 10] width 11 height 11
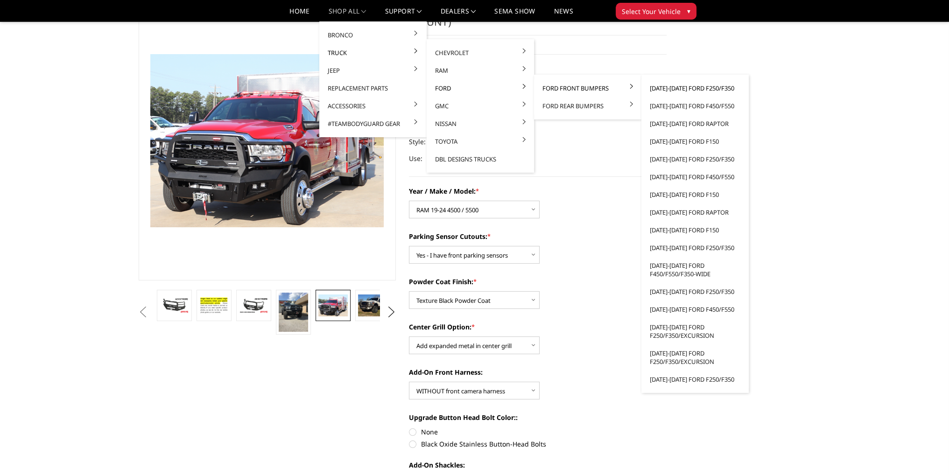
click at [686, 90] on link "[DATE]-[DATE] Ford F250/F350" at bounding box center [695, 88] width 100 height 18
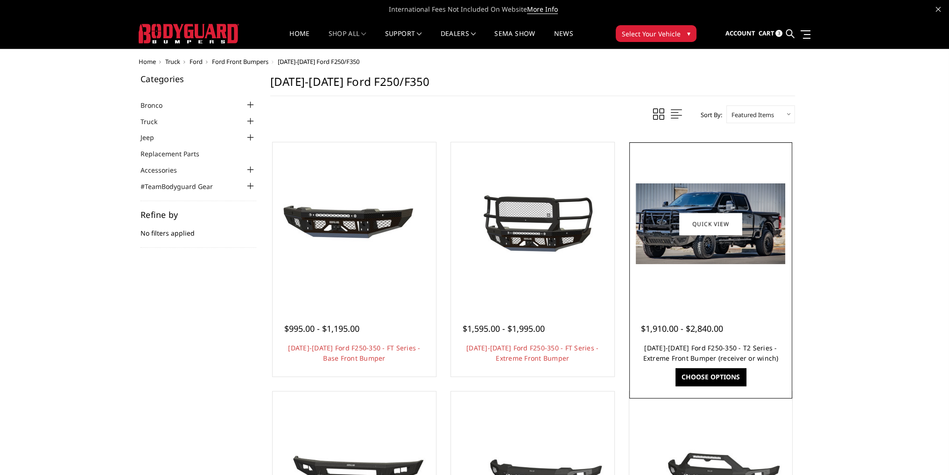
click at [721, 356] on link "[DATE]-[DATE] Ford F250-350 - T2 Series - Extreme Front Bumper (receiver or win…" at bounding box center [710, 352] width 135 height 19
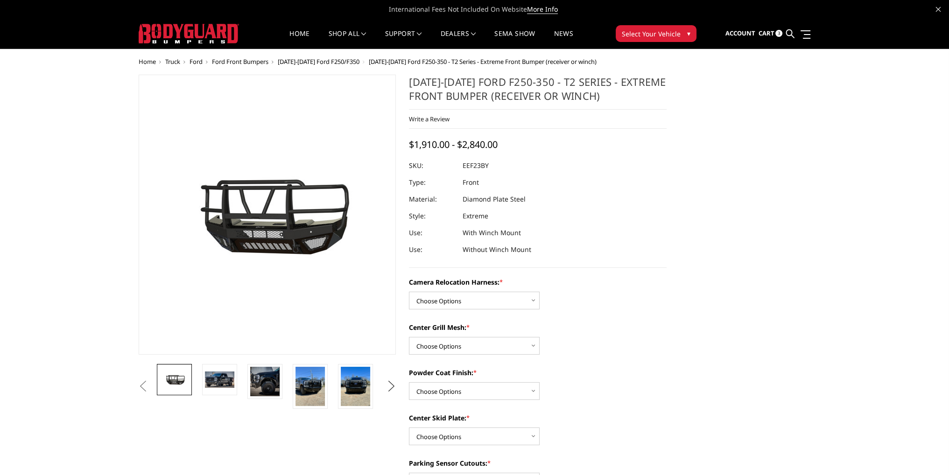
click at [388, 386] on button "Next" at bounding box center [391, 386] width 14 height 14
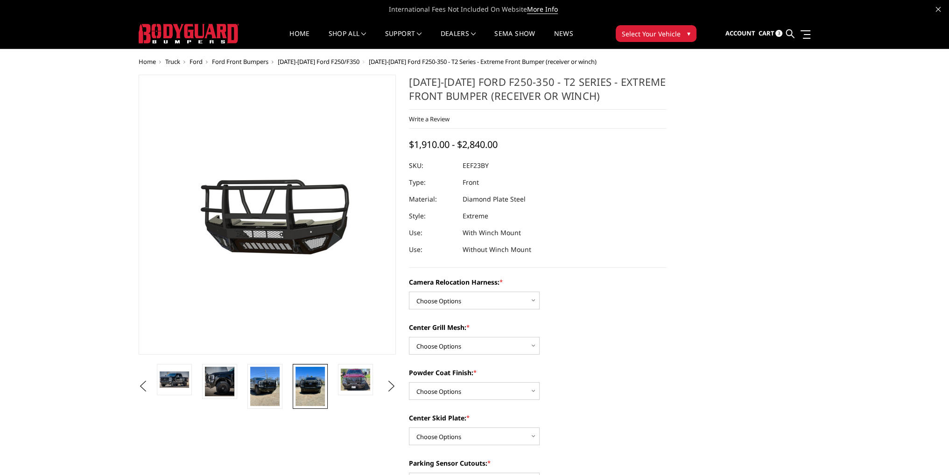
click at [318, 386] on img at bounding box center [309, 386] width 29 height 39
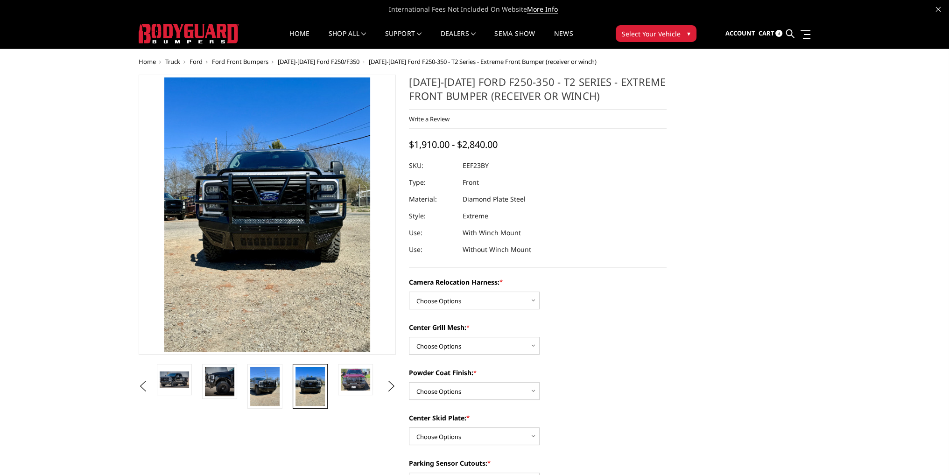
click at [285, 264] on img at bounding box center [253, 155] width 448 height 597
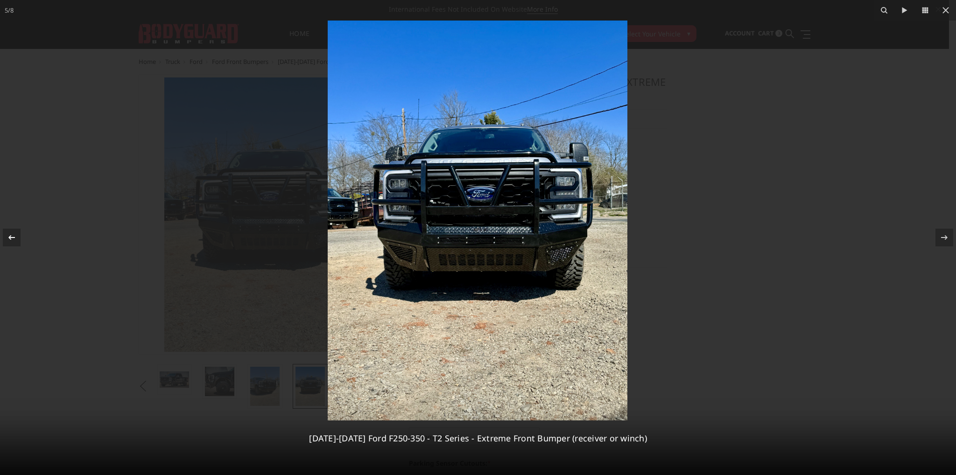
click at [12, 233] on icon at bounding box center [11, 237] width 11 height 11
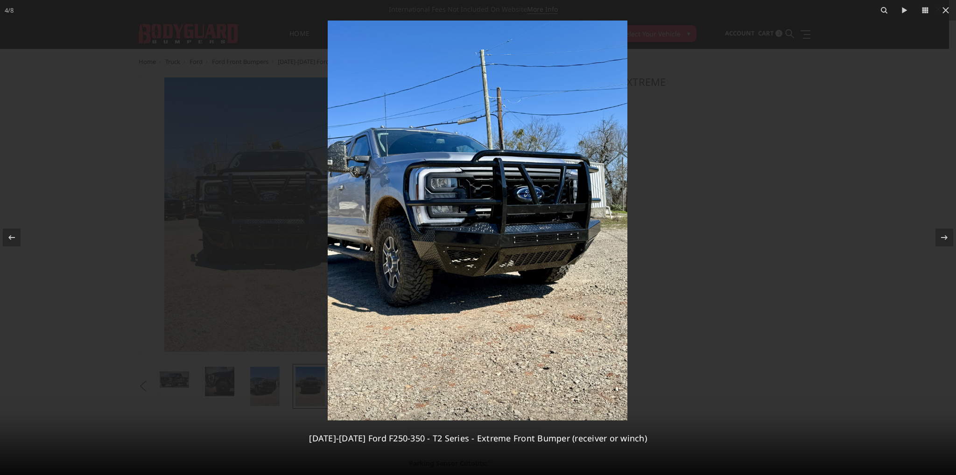
drag, startPoint x: 943, startPoint y: 10, endPoint x: 908, endPoint y: 42, distance: 47.2
click at [943, 10] on icon at bounding box center [945, 10] width 11 height 11
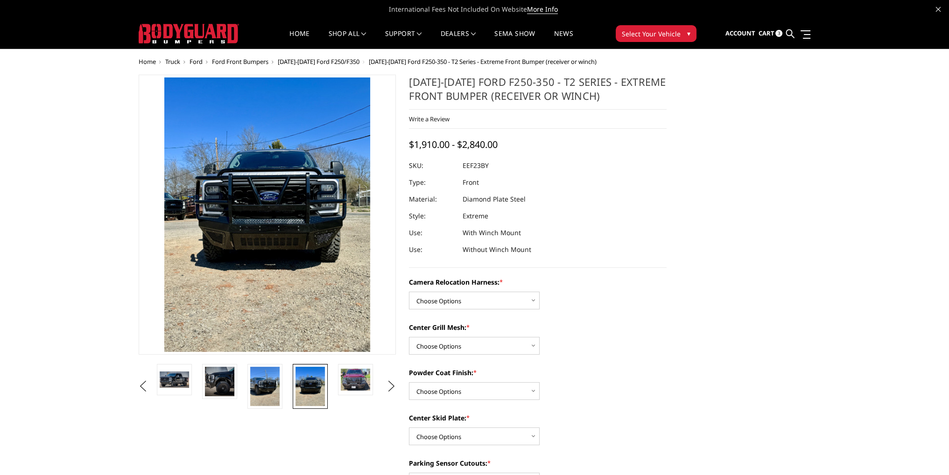
click at [313, 63] on span "[DATE]-[DATE] Ford F250/F350" at bounding box center [319, 61] width 82 height 8
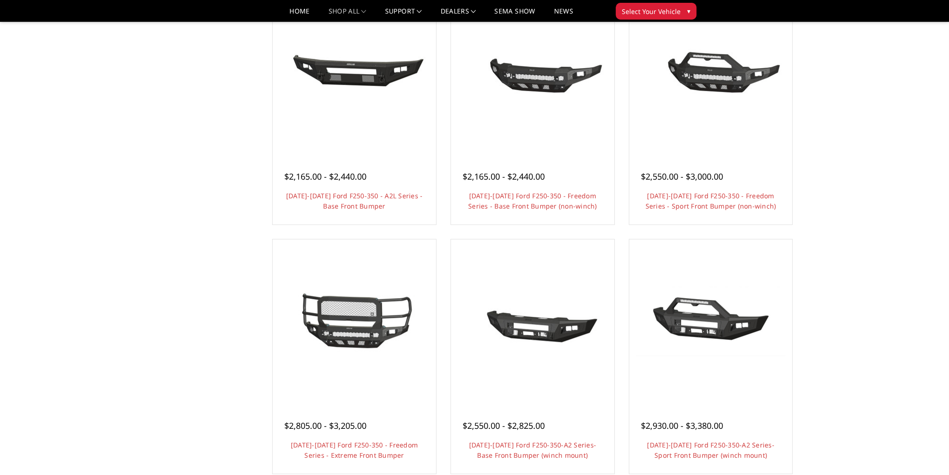
scroll to position [700, 0]
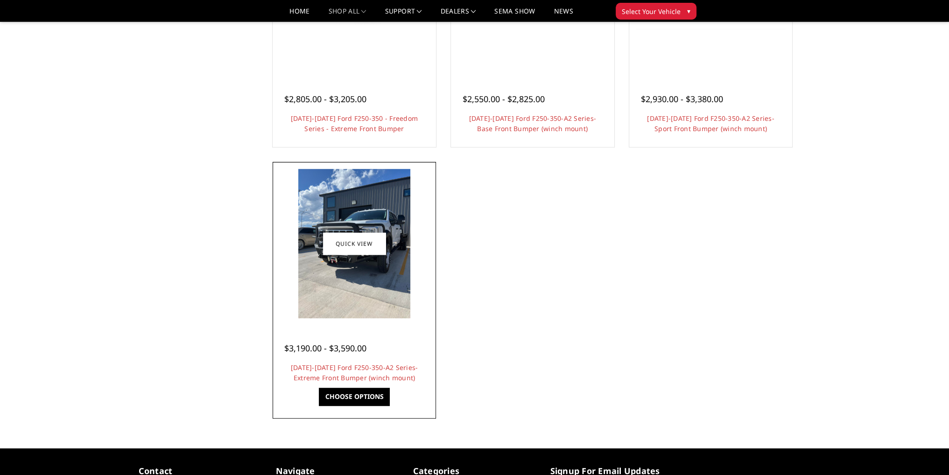
click at [403, 292] on img at bounding box center [354, 243] width 112 height 149
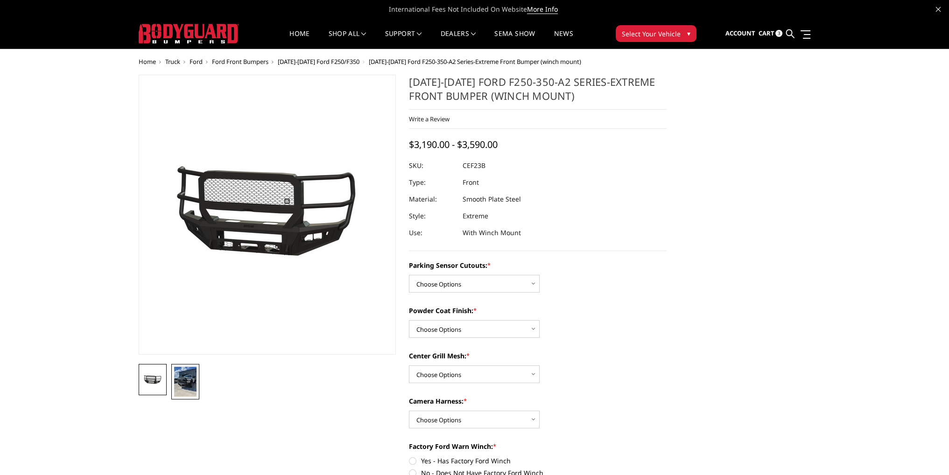
click at [185, 372] on img at bounding box center [185, 382] width 22 height 30
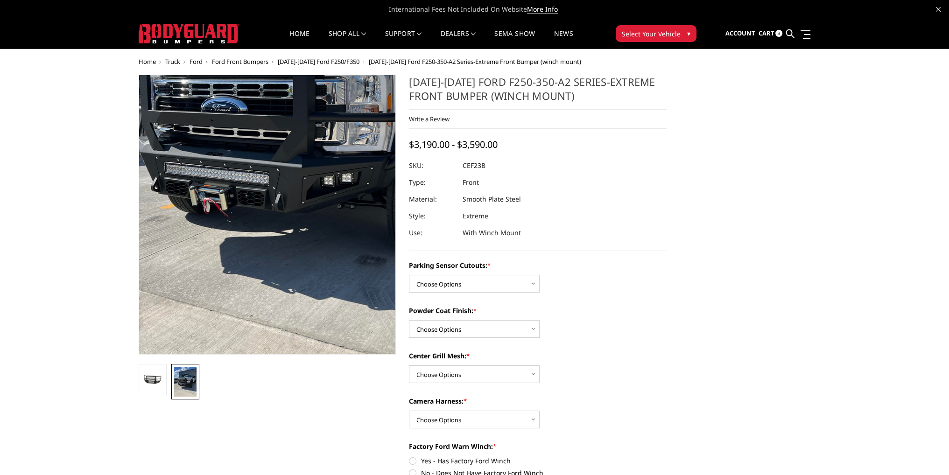
click at [231, 284] on img at bounding box center [295, 135] width 448 height 597
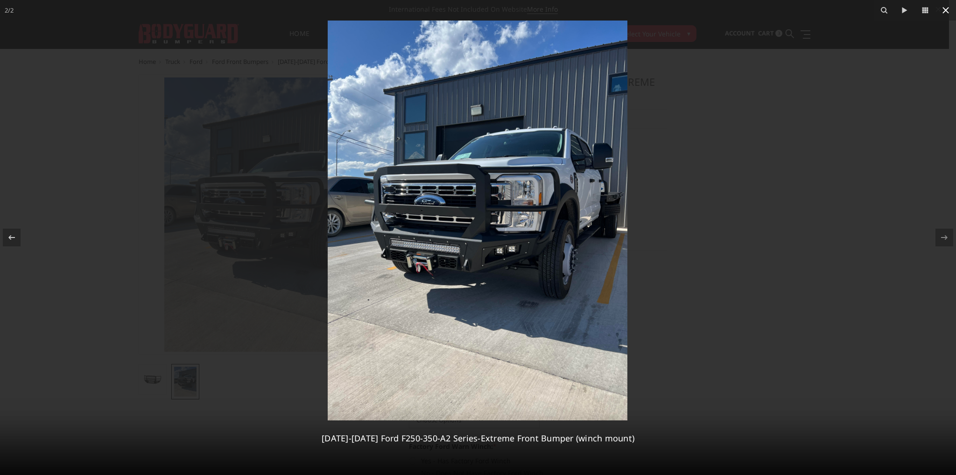
click at [942, 13] on icon at bounding box center [945, 10] width 11 height 11
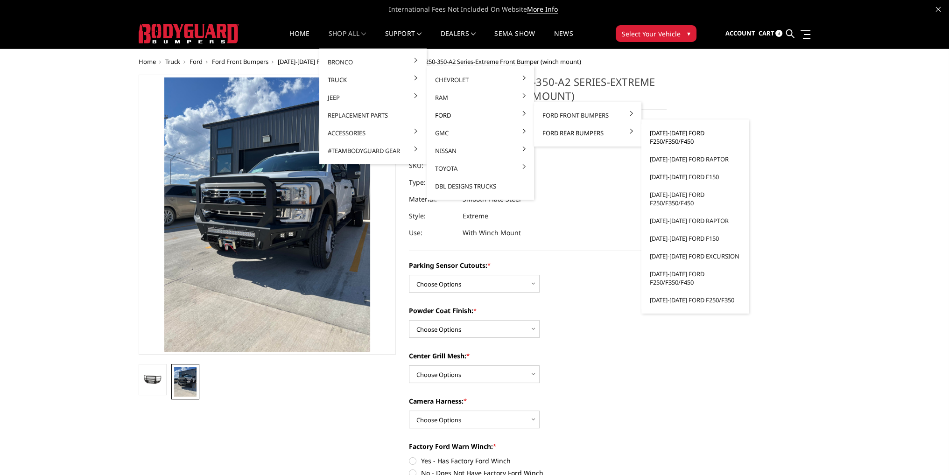
click at [674, 137] on link "[DATE]-[DATE] Ford F250/F350/F450" at bounding box center [695, 137] width 100 height 26
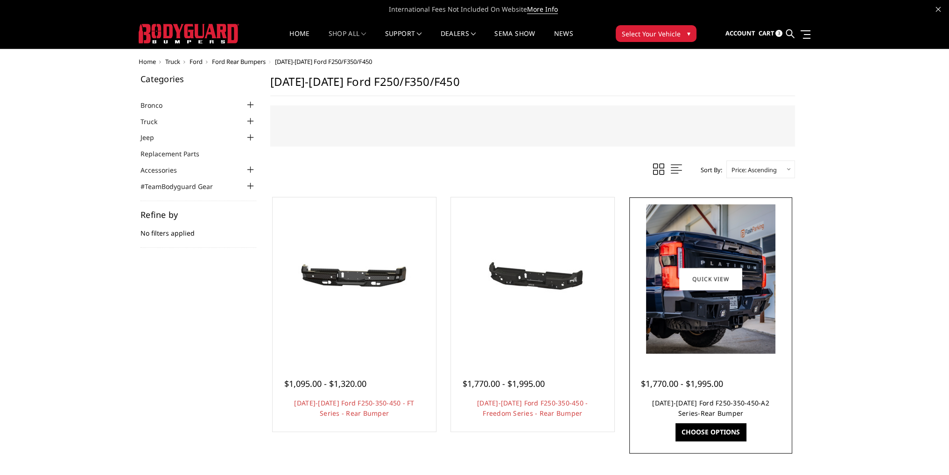
click at [714, 406] on link "[DATE]-[DATE] Ford F250-350-450-A2 Series-Rear Bumper" at bounding box center [710, 408] width 117 height 19
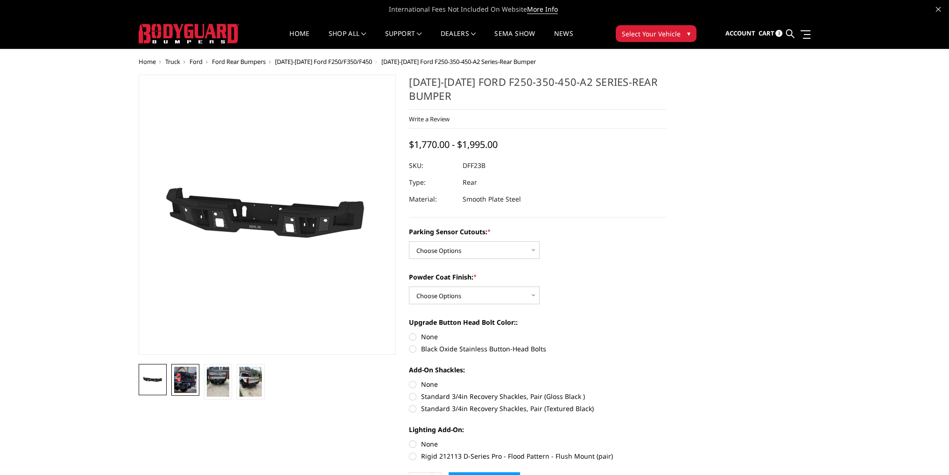
click at [190, 373] on img at bounding box center [185, 380] width 22 height 26
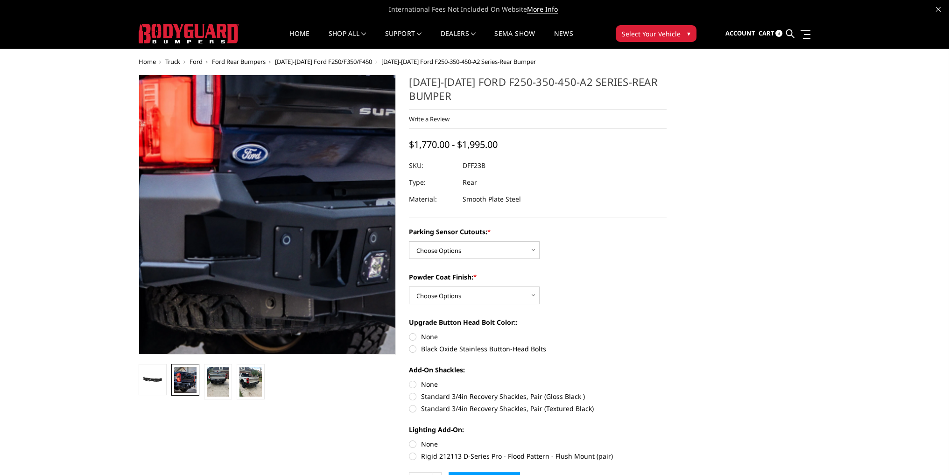
click at [209, 292] on img at bounding box center [326, 127] width 517 height 597
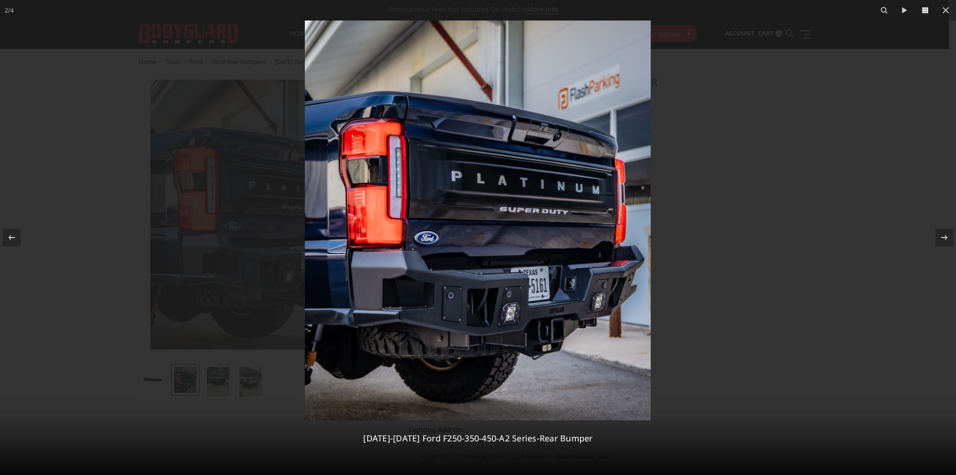
drag, startPoint x: 941, startPoint y: 12, endPoint x: 915, endPoint y: 1, distance: 28.7
click at [941, 12] on icon at bounding box center [945, 10] width 11 height 11
